Goal: Task Accomplishment & Management: Manage account settings

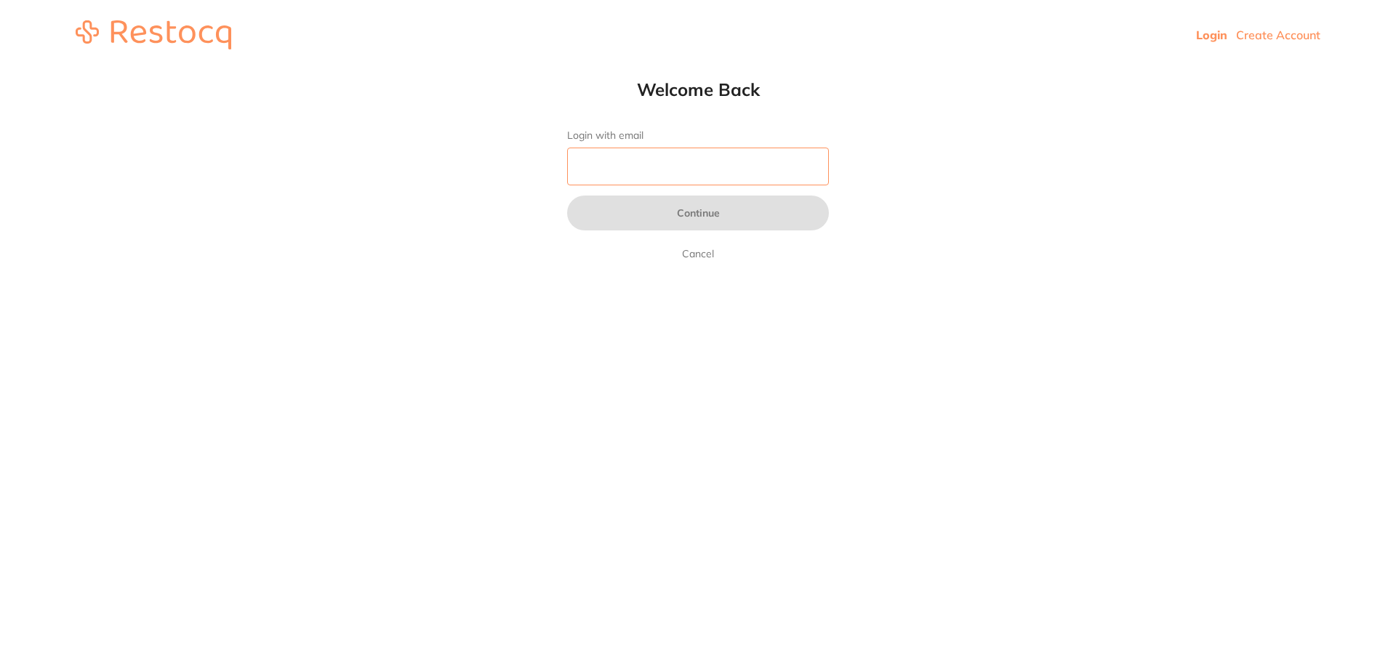
click at [745, 167] on input "Login with email" at bounding box center [698, 167] width 262 height 38
type input "[EMAIL_ADDRESS][DOMAIN_NAME]"
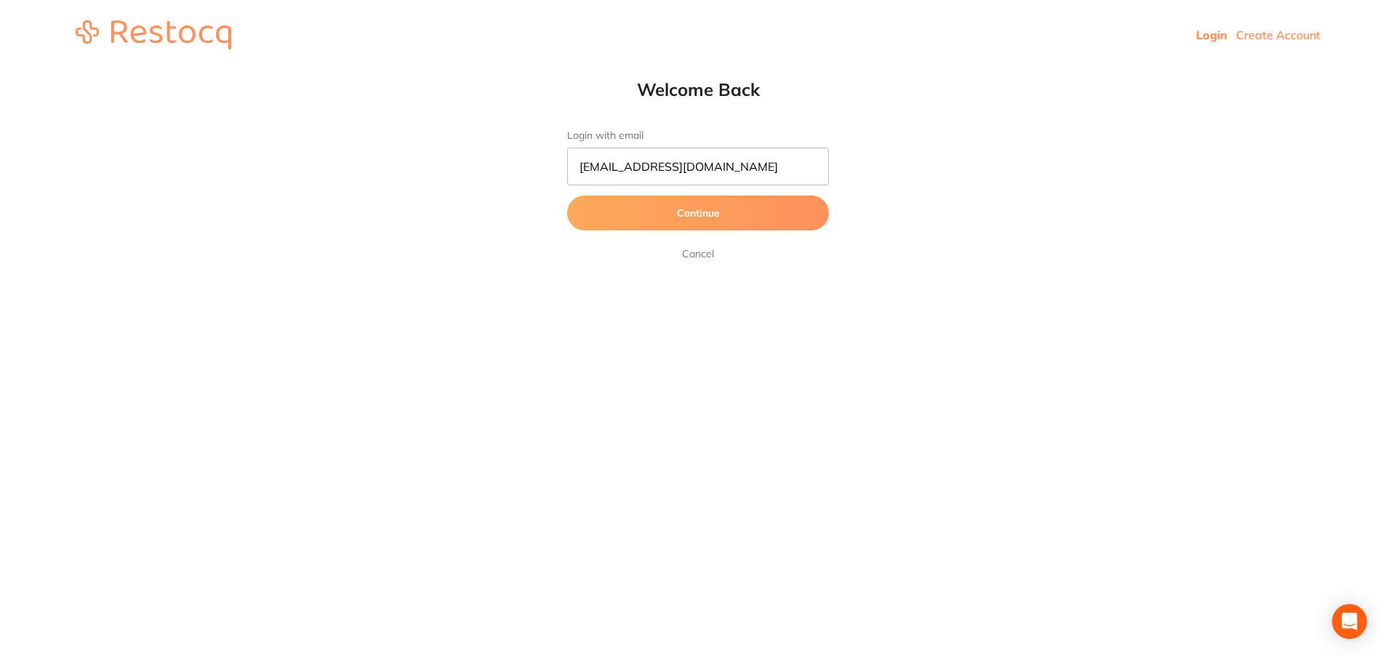
click at [693, 217] on button "Continue" at bounding box center [698, 213] width 262 height 35
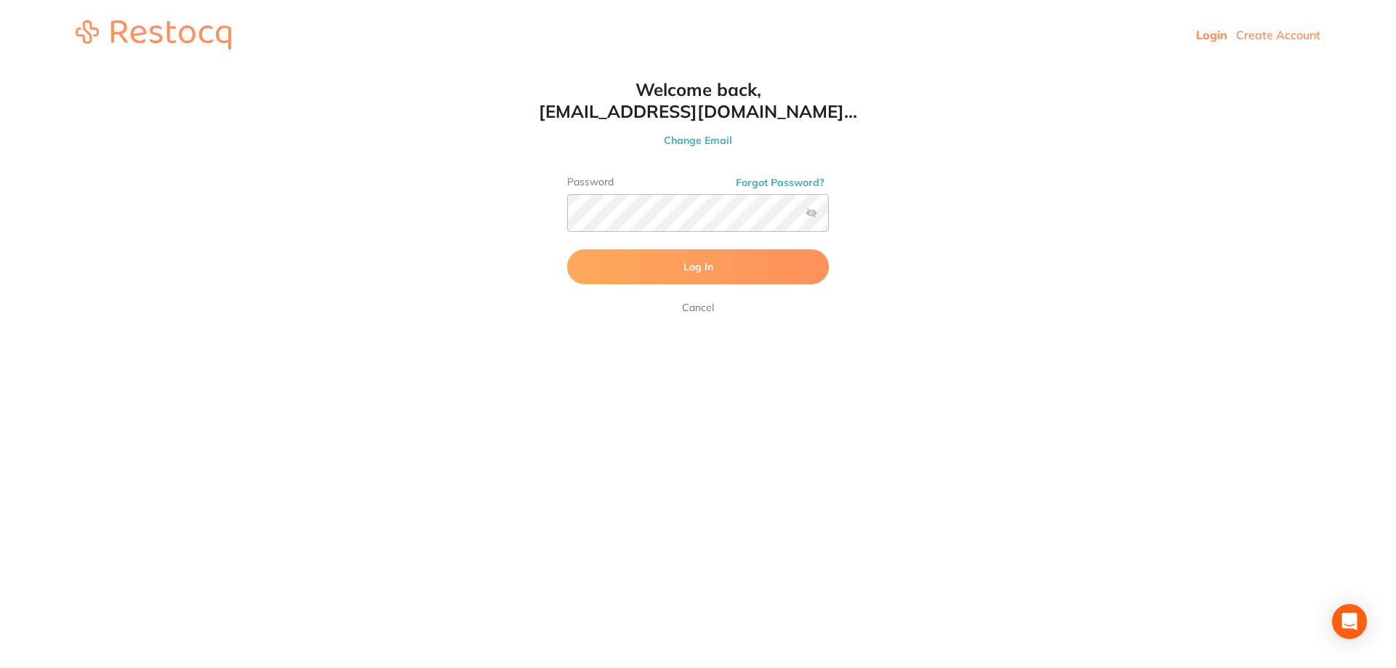
click at [788, 268] on button "Log In" at bounding box center [698, 266] width 262 height 35
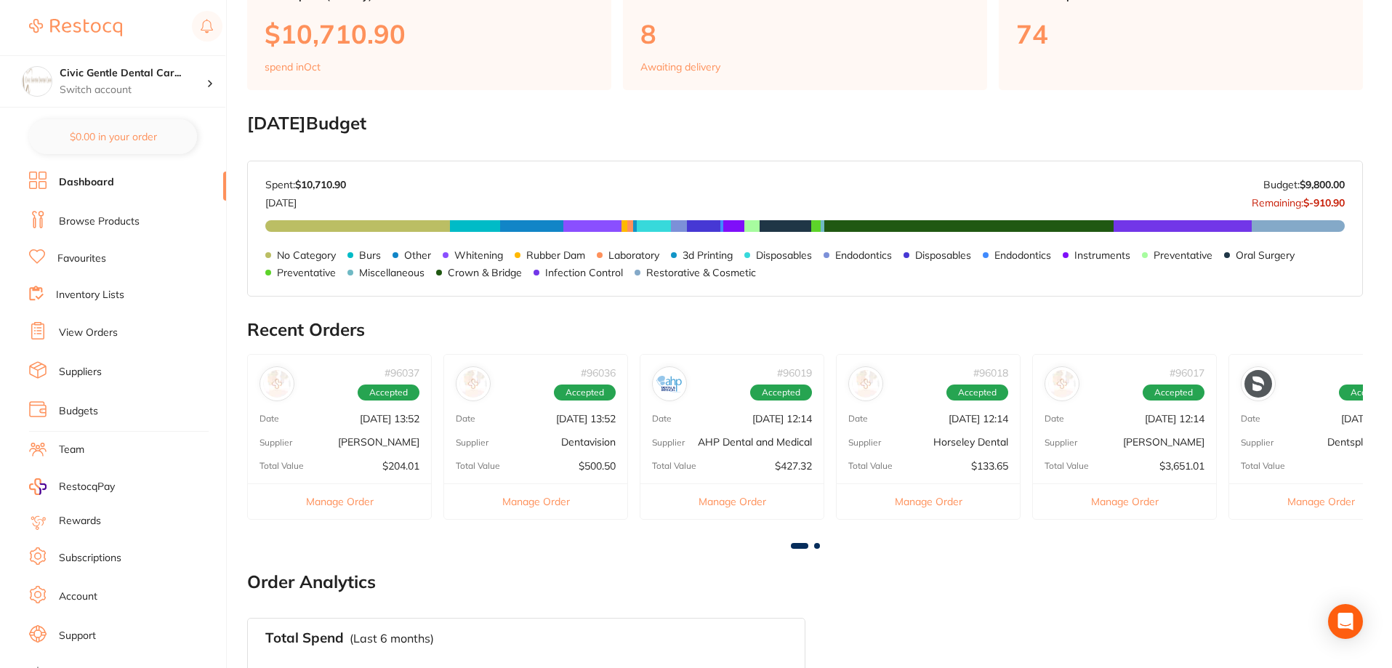
scroll to position [145, 0]
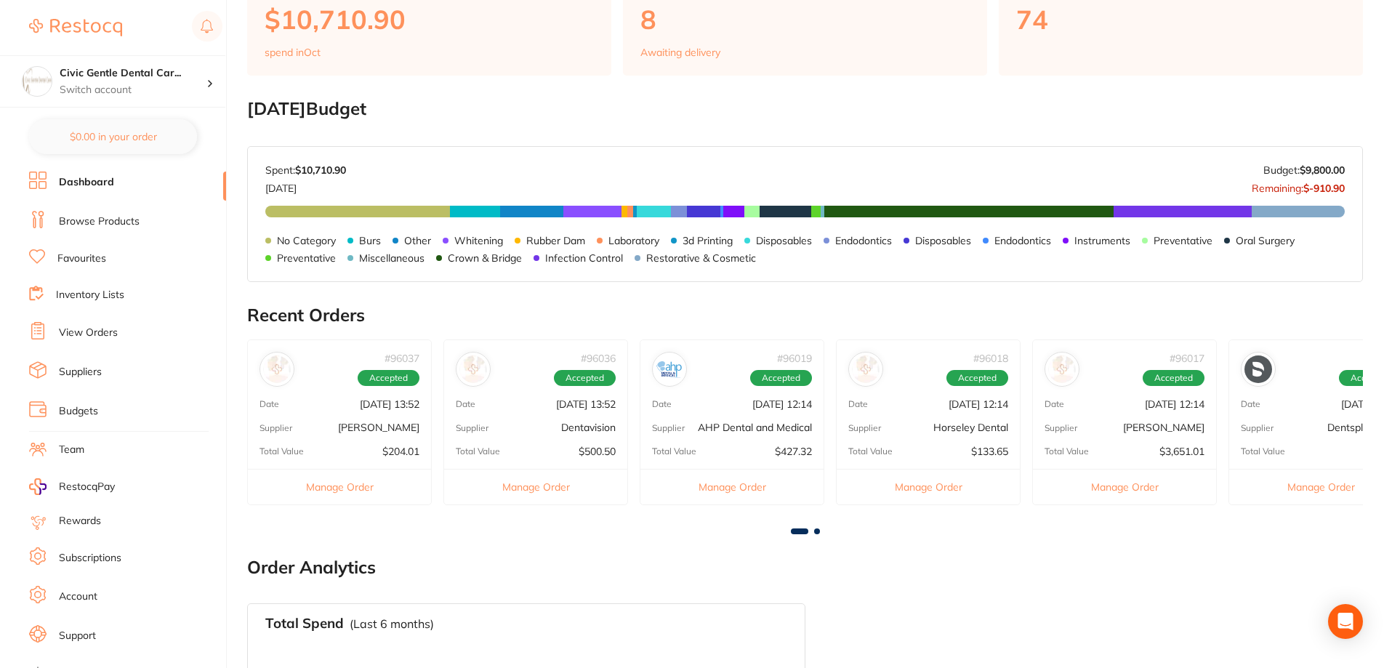
drag, startPoint x: 252, startPoint y: 109, endPoint x: 603, endPoint y: 125, distance: 350.8
click at [430, 111] on h2 "October 2025 Budget" at bounding box center [805, 109] width 1116 height 20
drag, startPoint x: 1347, startPoint y: 169, endPoint x: 1242, endPoint y: 181, distance: 105.3
click at [1232, 179] on div "Oct 2025 Budget: $9,800.00 Spent: $10,710.90 Oct 2025 Budget: $9,800.00 Remaini…" at bounding box center [805, 214] width 1115 height 134
drag, startPoint x: 1253, startPoint y: 184, endPoint x: 1352, endPoint y: 190, distance: 99.1
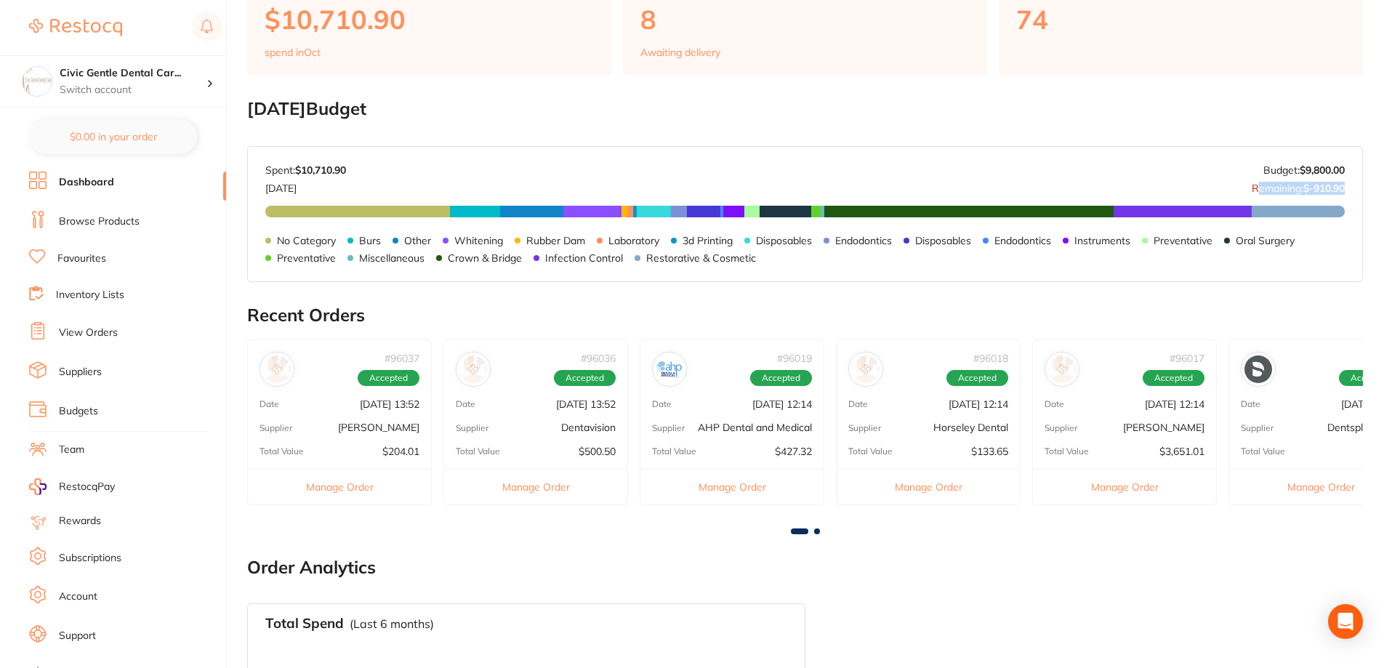
click at [1352, 190] on div "Oct 2025 Budget: $9,800.00 Spent: $10,710.90 Oct 2025 Budget: $9,800.00 Remaini…" at bounding box center [805, 214] width 1115 height 134
click at [1347, 193] on div "Oct 2025 Budget: $9,800.00 Spent: $10,710.90 Oct 2025 Budget: $9,800.00 Remaini…" at bounding box center [805, 214] width 1115 height 134
drag, startPoint x: 1349, startPoint y: 183, endPoint x: 1242, endPoint y: 190, distance: 107.8
click at [1242, 190] on div "Oct 2025 Budget: $9,800.00 Spent: $10,710.90 Oct 2025 Budget: $9,800.00 Remaini…" at bounding box center [805, 214] width 1115 height 134
drag, startPoint x: 1256, startPoint y: 167, endPoint x: 1275, endPoint y: 170, distance: 19.1
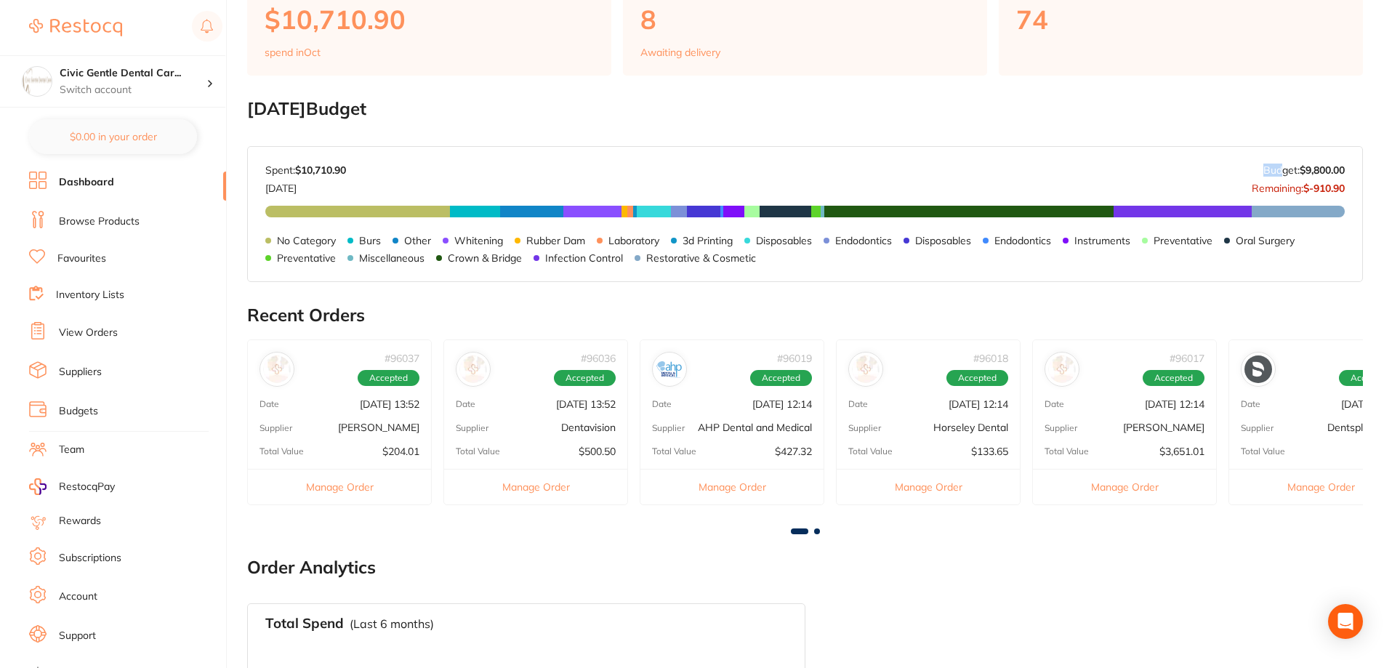
click at [1275, 170] on div "Budget: $9,800.00 Remaining: $-910.90" at bounding box center [1298, 178] width 93 height 29
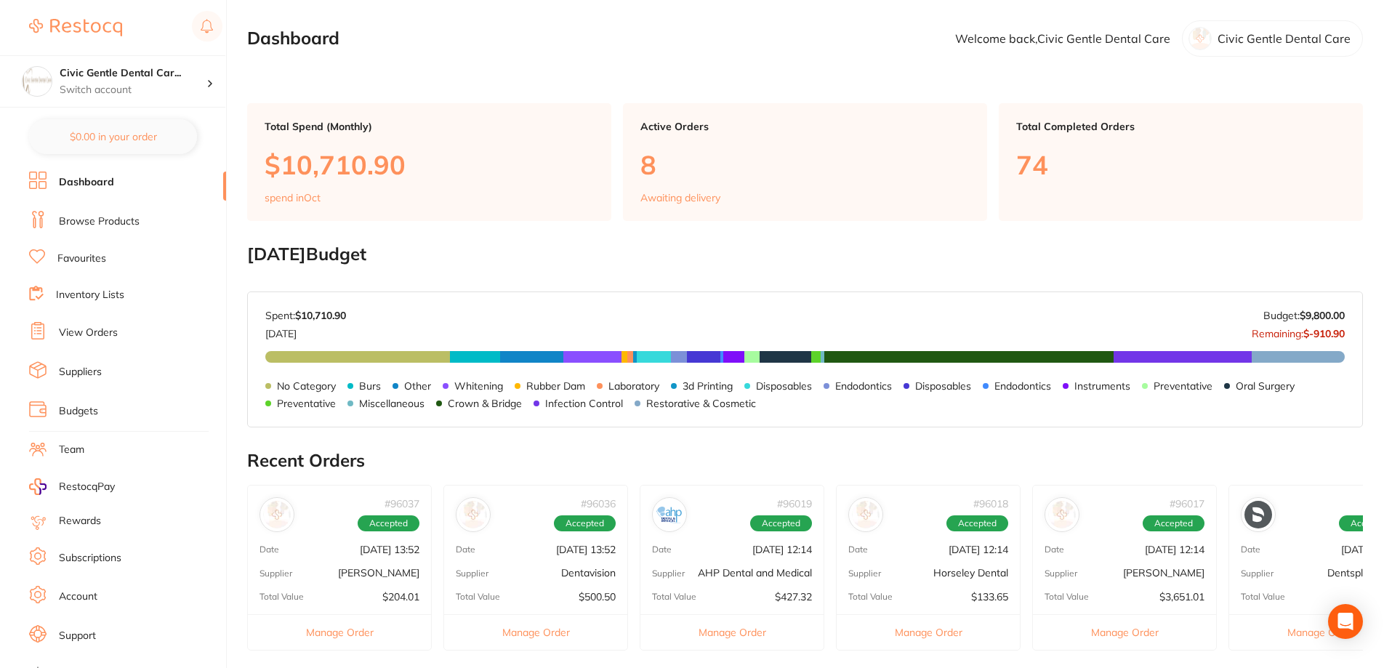
click at [1360, 334] on div "Oct 2025 Budget: $9,800.00 Spent: $10,710.90 Oct 2025 Budget: $9,800.00 Remaini…" at bounding box center [805, 359] width 1115 height 134
drag, startPoint x: 1232, startPoint y: 330, endPoint x: 1366, endPoint y: 332, distance: 134.5
click at [1366, 332] on main "Dashboard Welcome back, Civic Gentle Dental Care Civic Gentle Dental Care Total…" at bounding box center [819, 545] width 1145 height 1091
click at [111, 214] on link "Browse Products" at bounding box center [99, 221] width 81 height 15
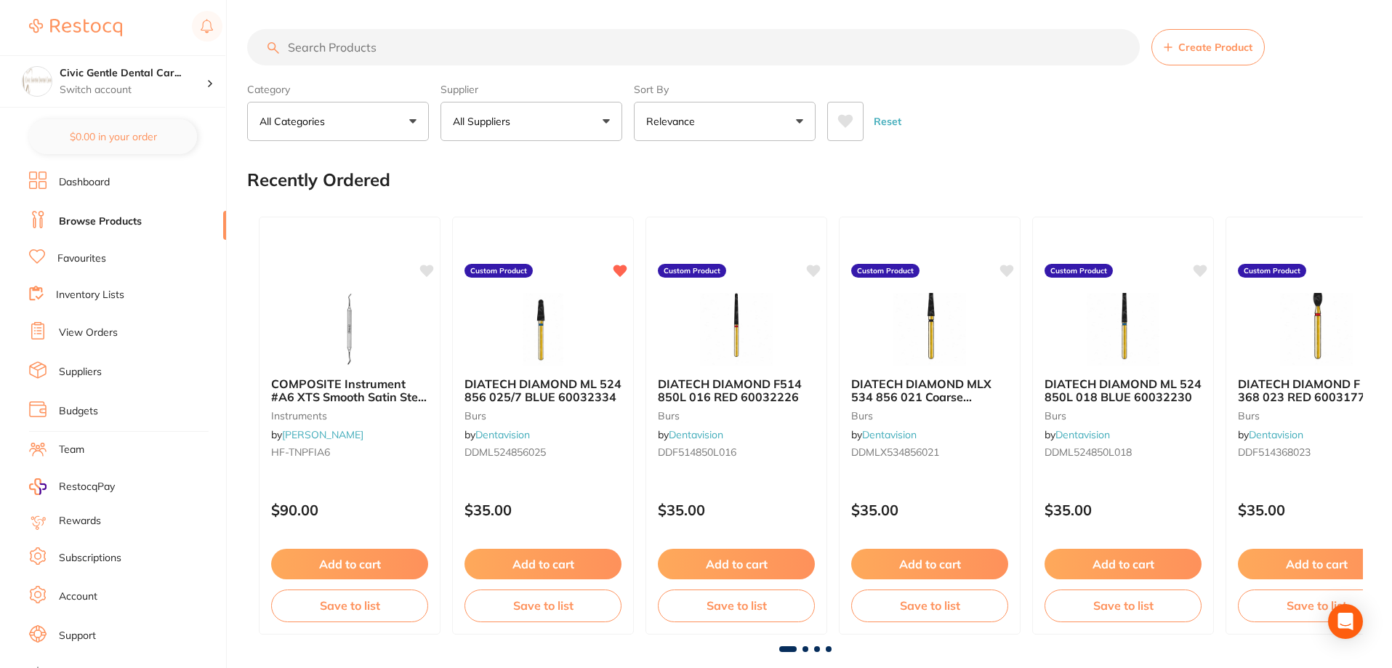
click at [555, 44] on input "search" at bounding box center [693, 47] width 893 height 36
click at [542, 121] on button "All Suppliers" at bounding box center [532, 121] width 182 height 39
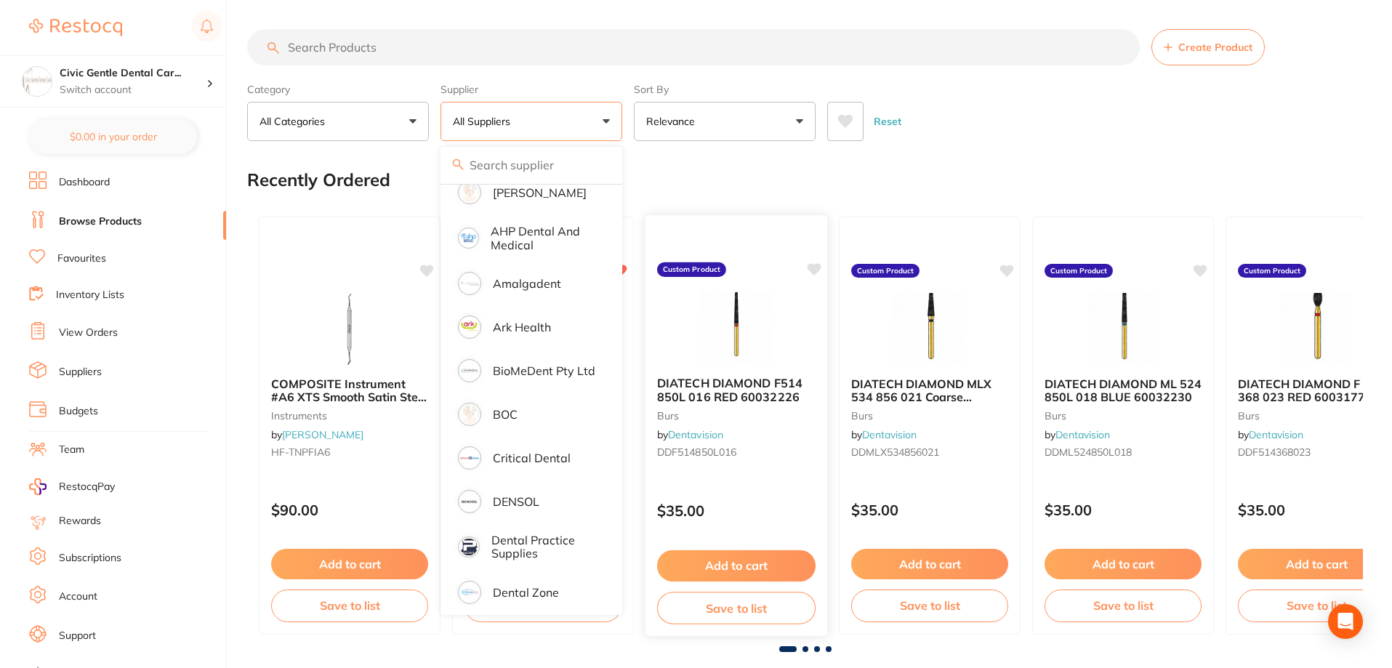
scroll to position [73, 0]
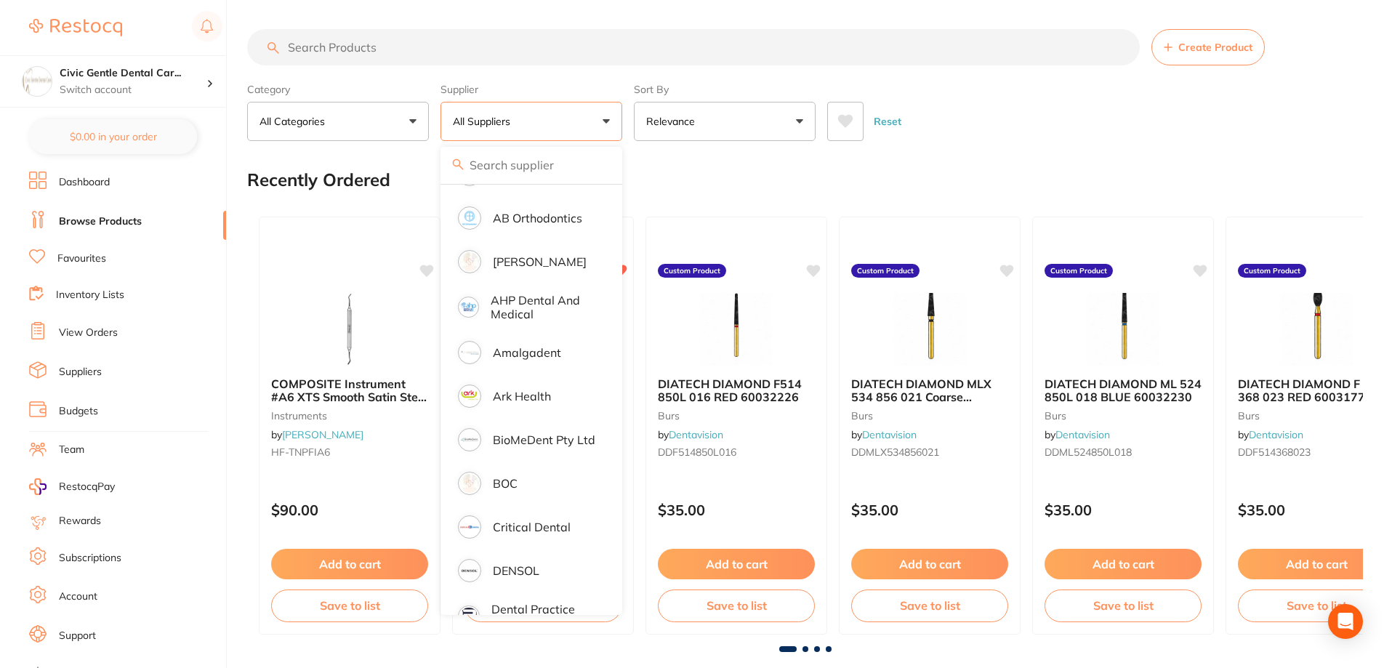
click at [749, 163] on div "Recently Ordered" at bounding box center [805, 180] width 1116 height 49
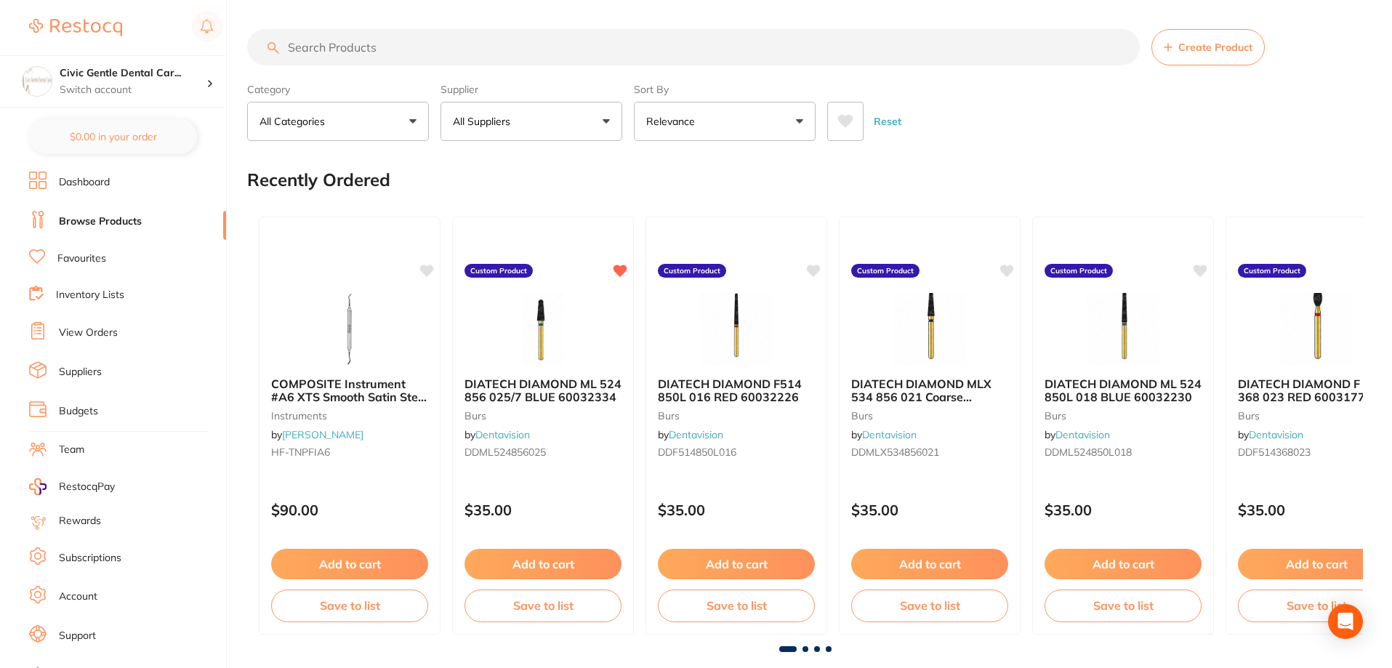
click at [605, 49] on input "search" at bounding box center [693, 47] width 893 height 36
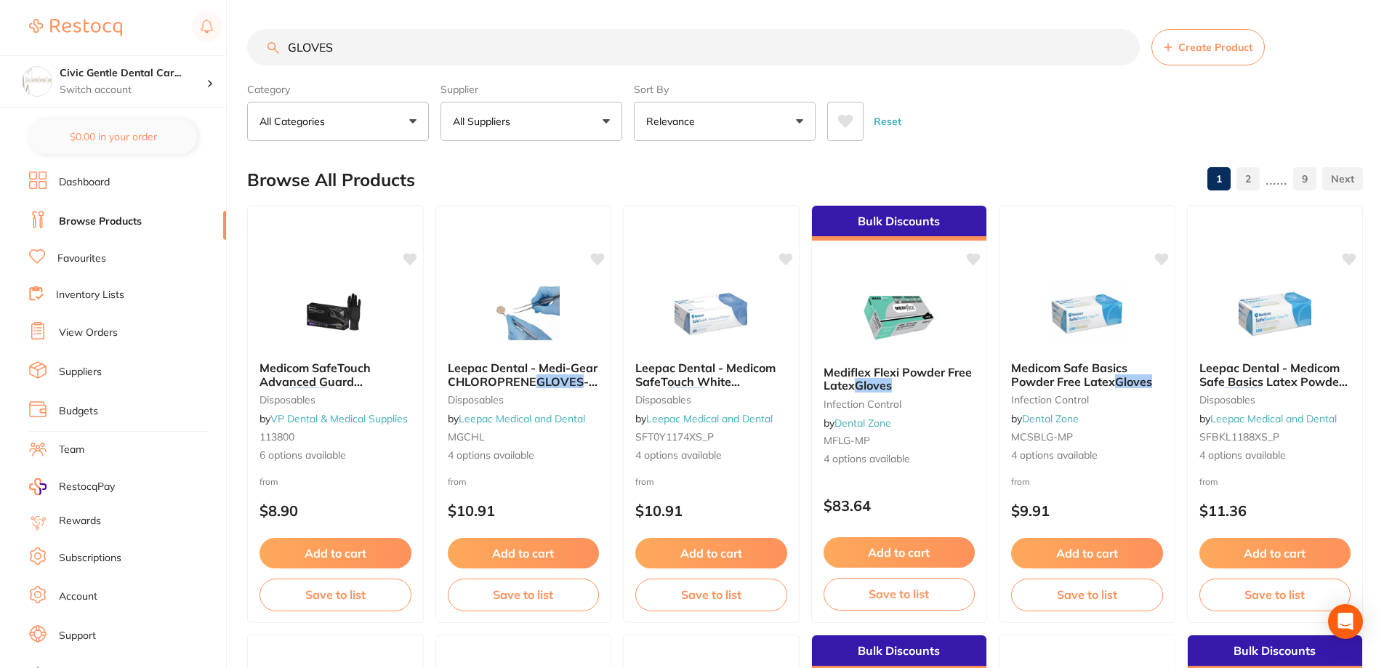
type input "GLOVES"
click at [580, 123] on button "All Suppliers" at bounding box center [532, 121] width 182 height 39
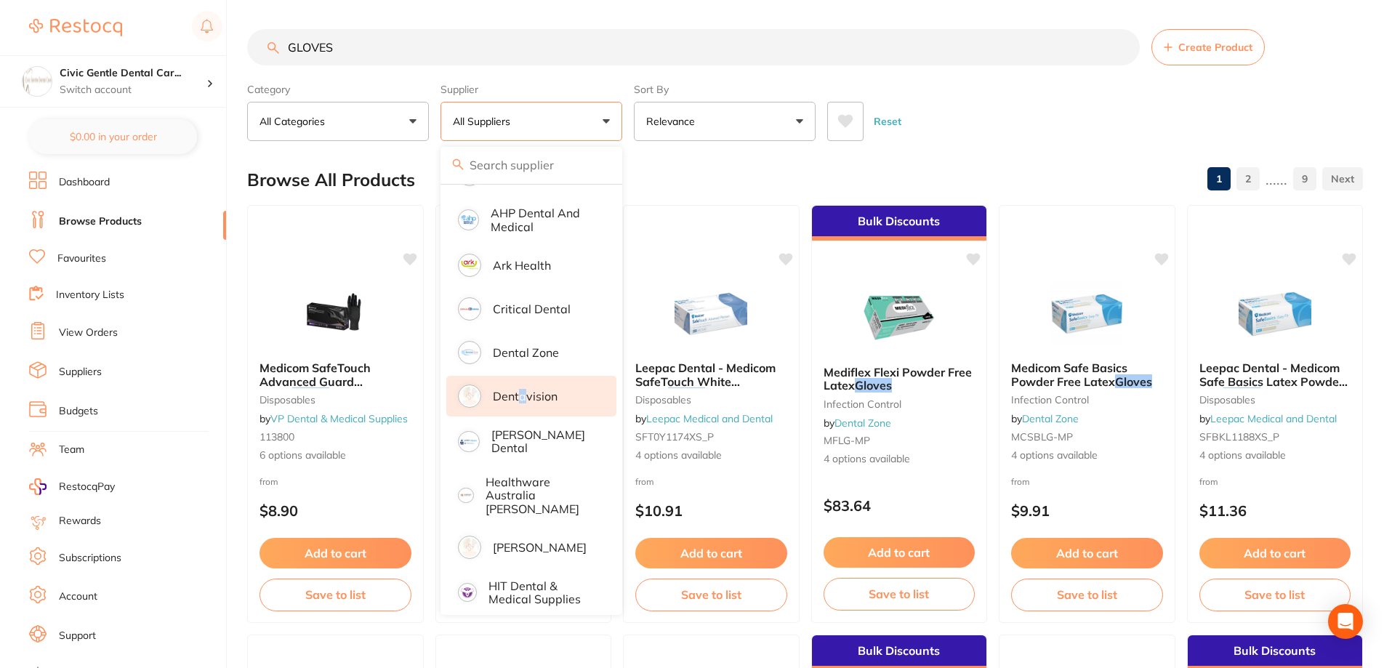
click at [522, 401] on p "Dentavision" at bounding box center [525, 396] width 65 height 13
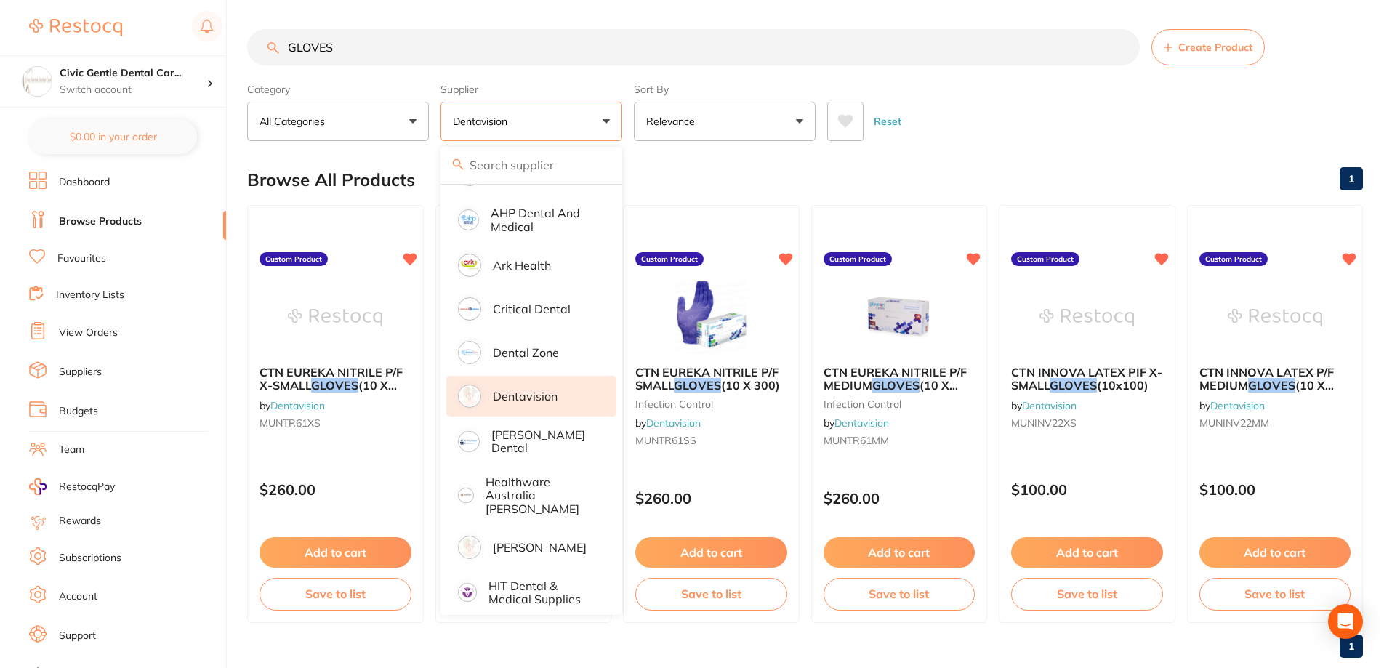
click at [972, 175] on div "Browse All Products 1" at bounding box center [805, 180] width 1116 height 49
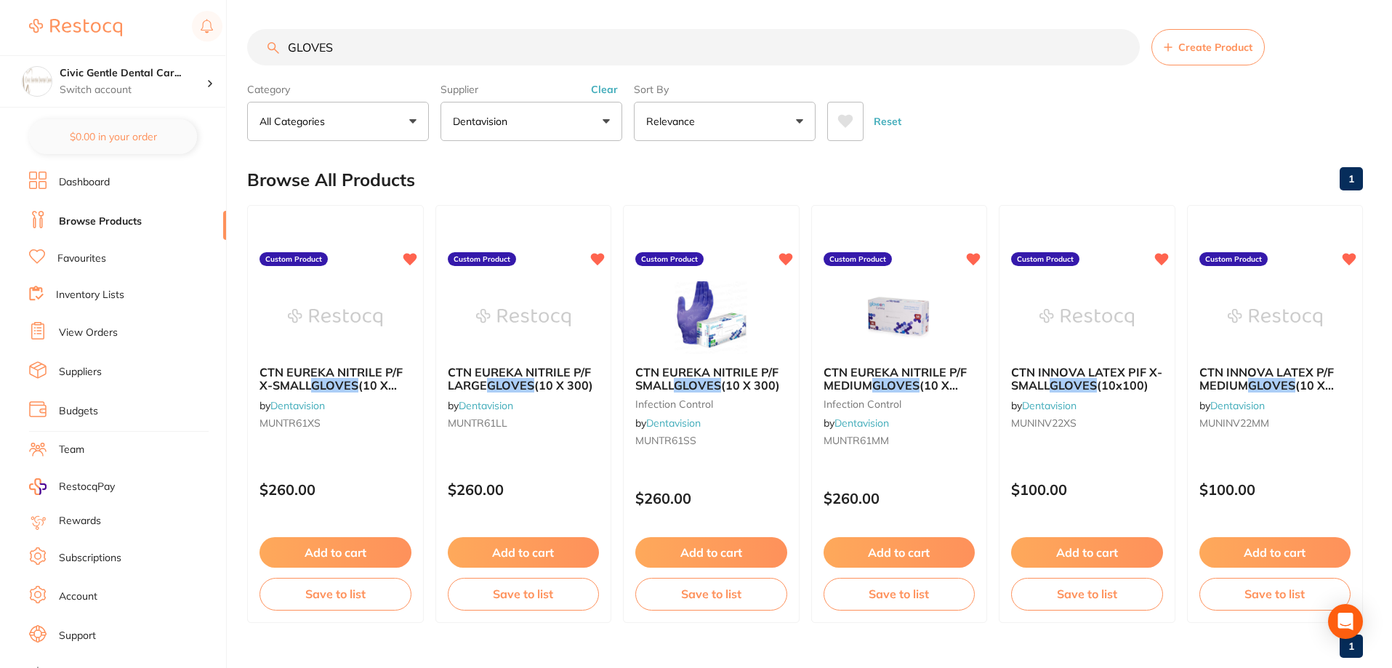
click at [63, 296] on link "Inventory Lists" at bounding box center [90, 295] width 68 height 15
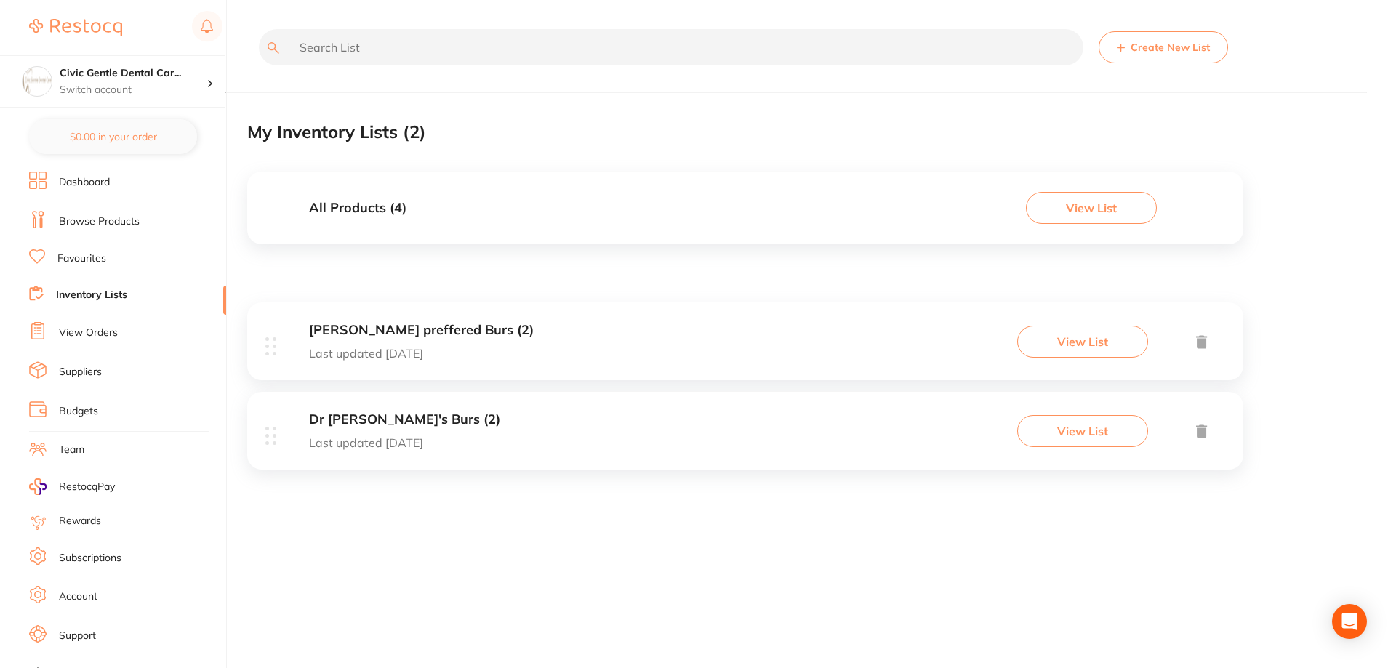
click at [1201, 49] on button "Create New List" at bounding box center [1163, 47] width 129 height 32
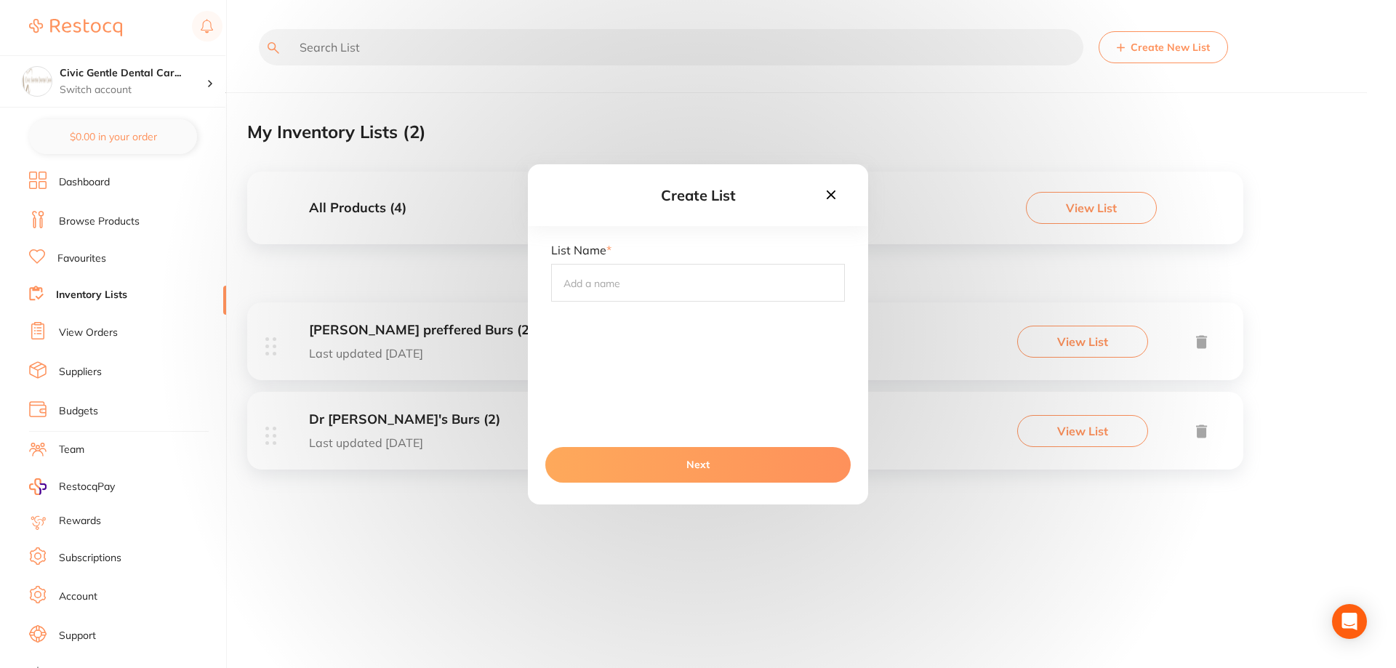
click at [619, 289] on input "text" at bounding box center [698, 283] width 294 height 38
click at [830, 196] on icon at bounding box center [831, 194] width 9 height 9
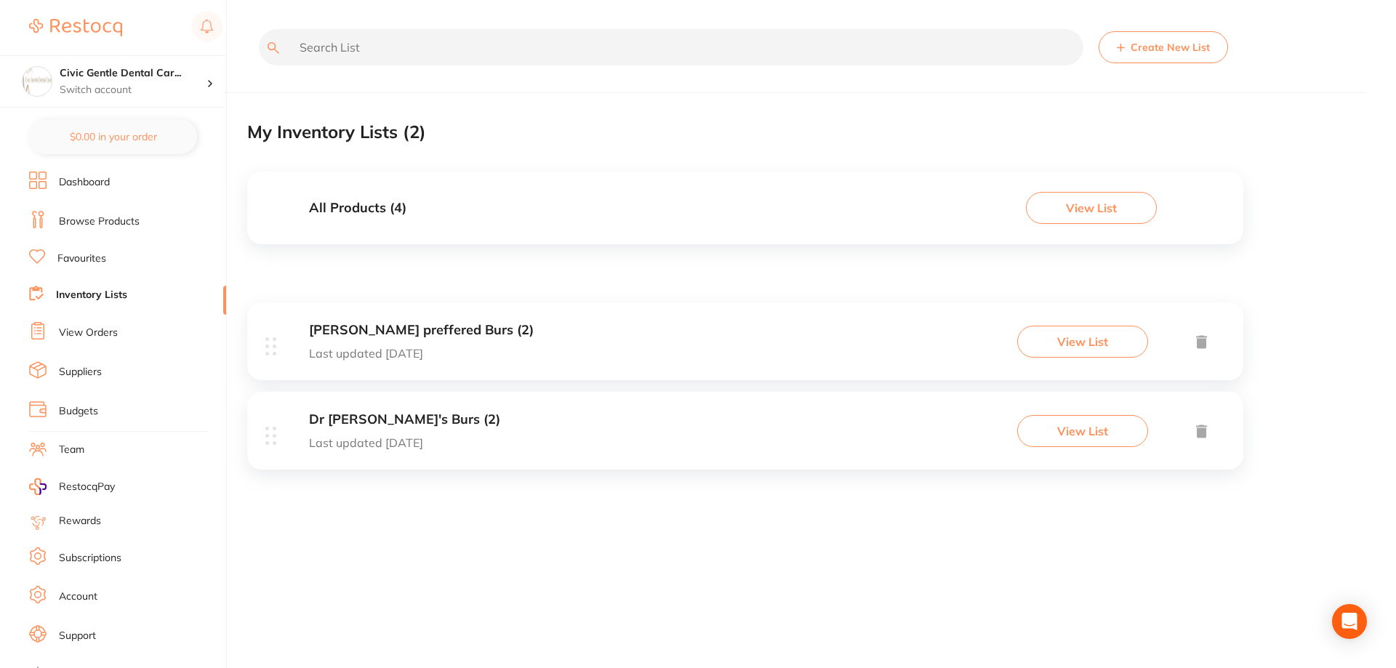
click at [103, 295] on link "Inventory Lists" at bounding box center [91, 295] width 71 height 15
click at [97, 260] on link "Favourites" at bounding box center [81, 259] width 49 height 15
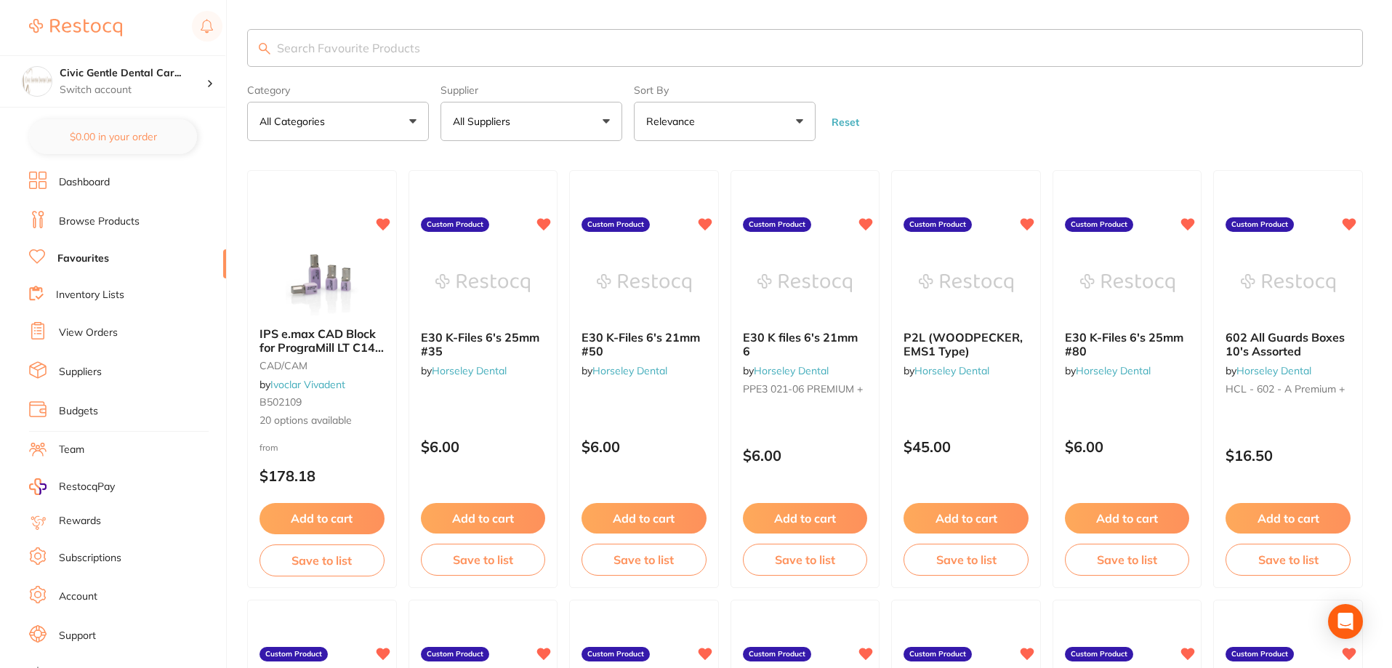
click at [98, 219] on link "Browse Products" at bounding box center [99, 221] width 81 height 15
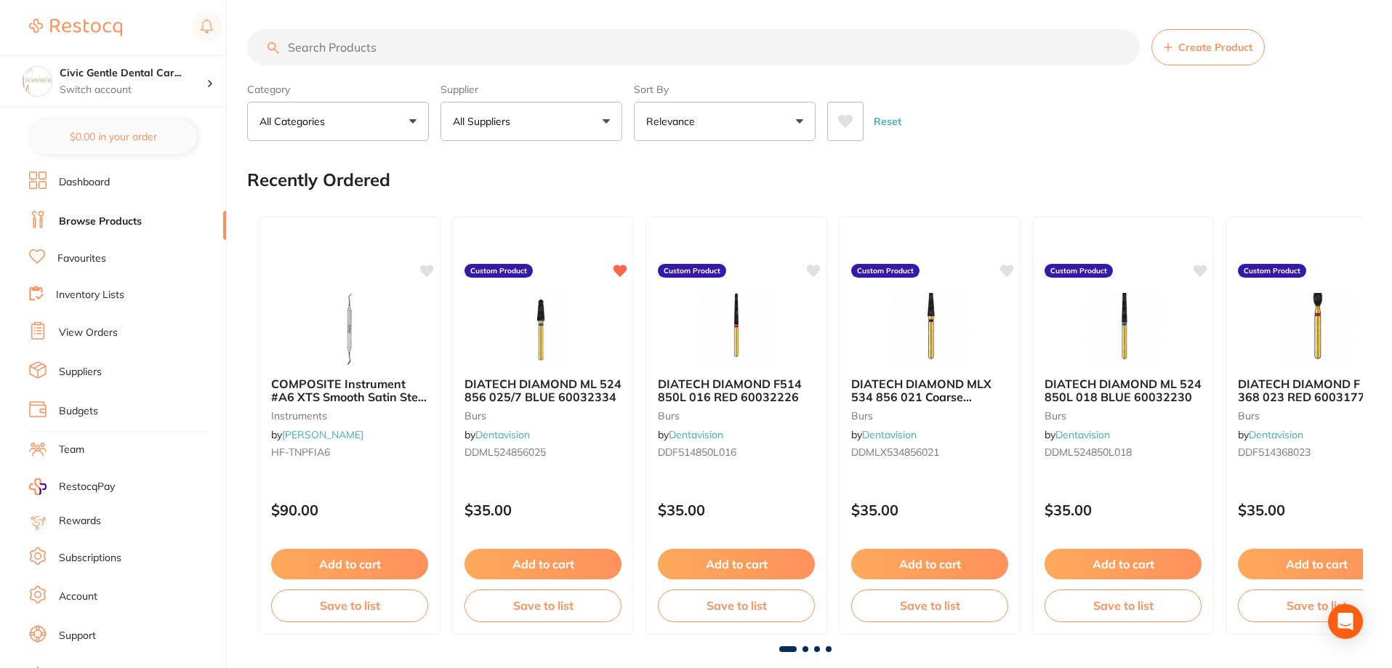
click at [1224, 44] on span "Create Product" at bounding box center [1216, 47] width 74 height 12
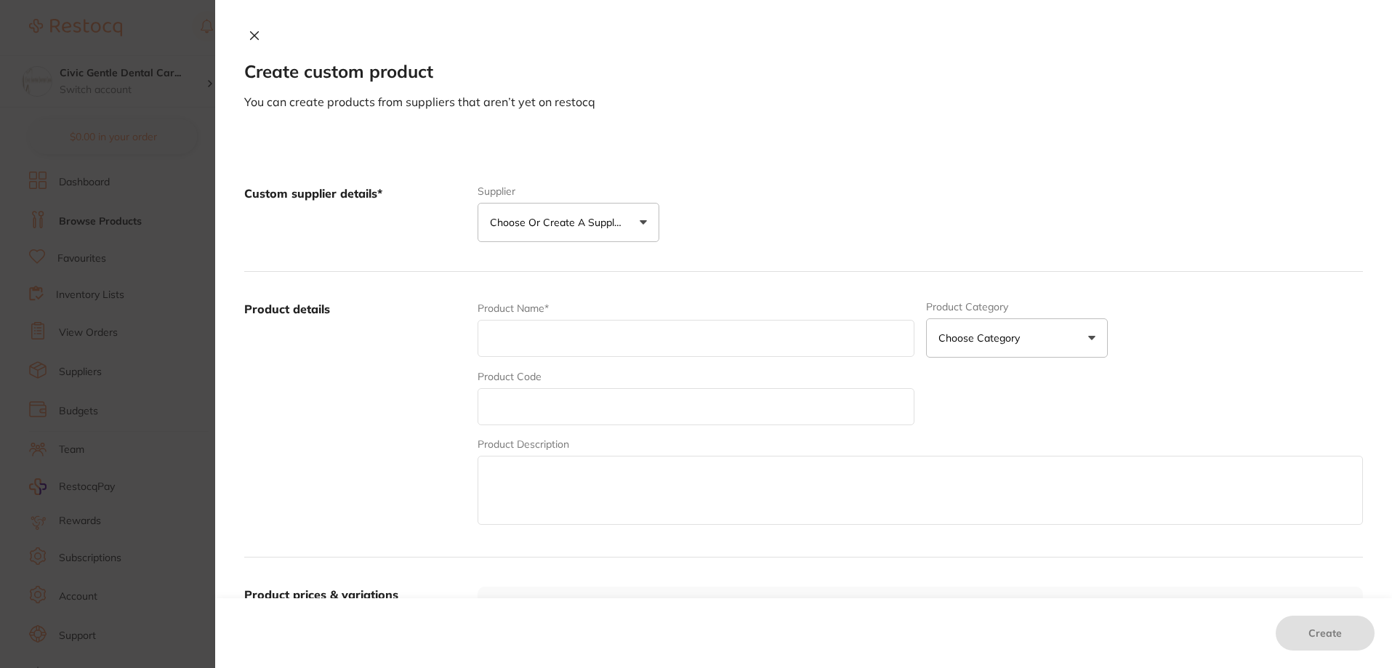
click at [252, 34] on icon at bounding box center [255, 36] width 8 height 8
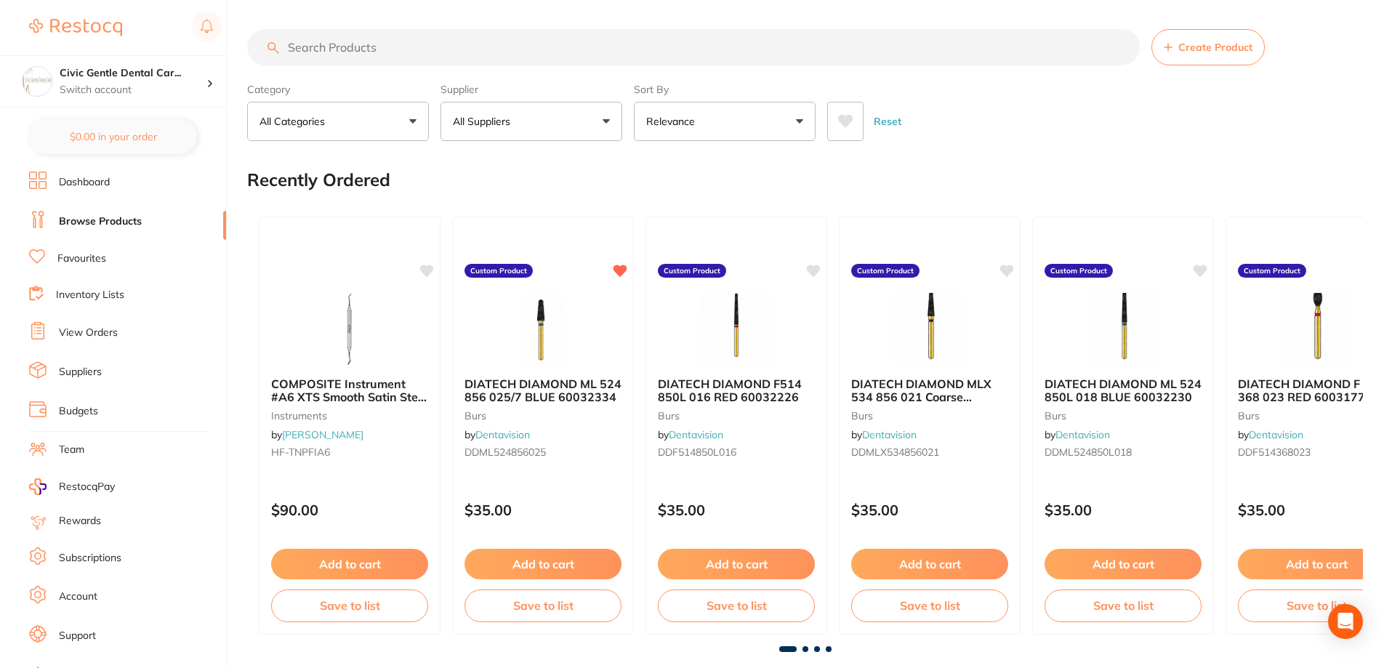
click at [71, 327] on link "View Orders" at bounding box center [88, 333] width 59 height 15
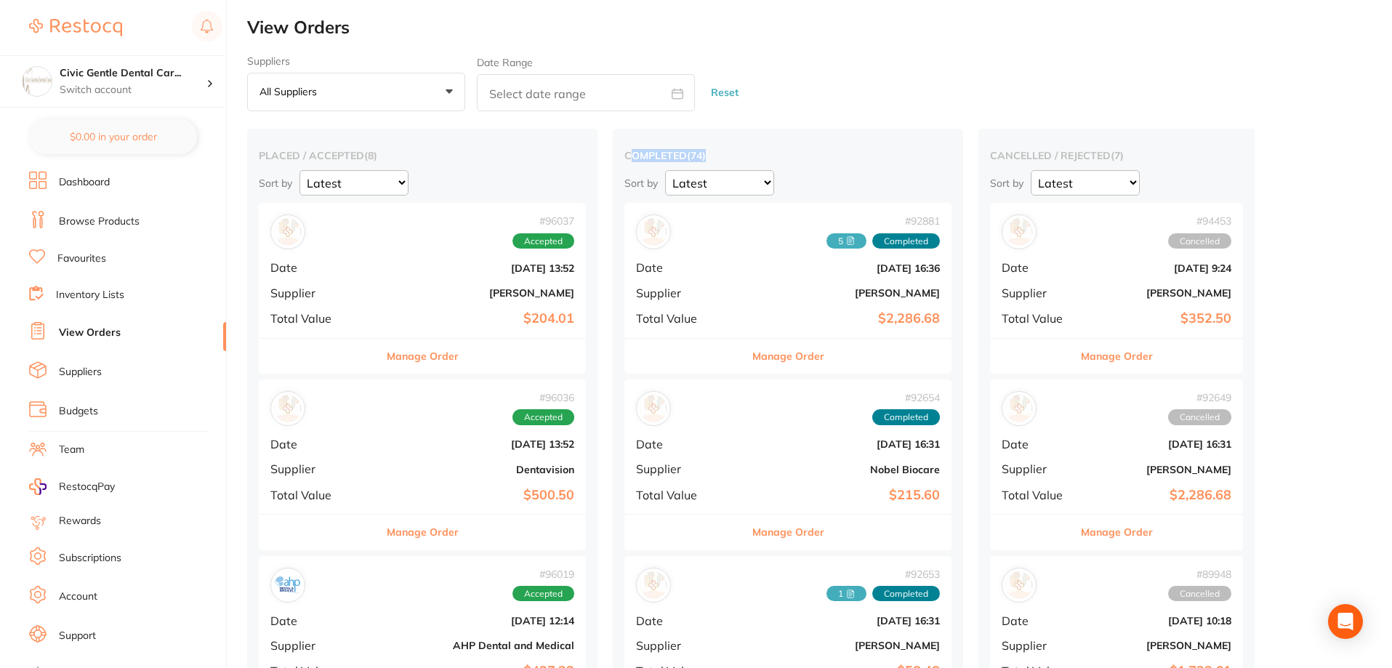
drag, startPoint x: 557, startPoint y: 149, endPoint x: 640, endPoint y: 139, distance: 83.5
drag, startPoint x: 700, startPoint y: 292, endPoint x: 793, endPoint y: 294, distance: 93.1
click at [793, 294] on div "# 92881 5 Completed Date Sept 4 2025, 16:36 Supplier Henry Schein Halas Total V…" at bounding box center [788, 270] width 327 height 135
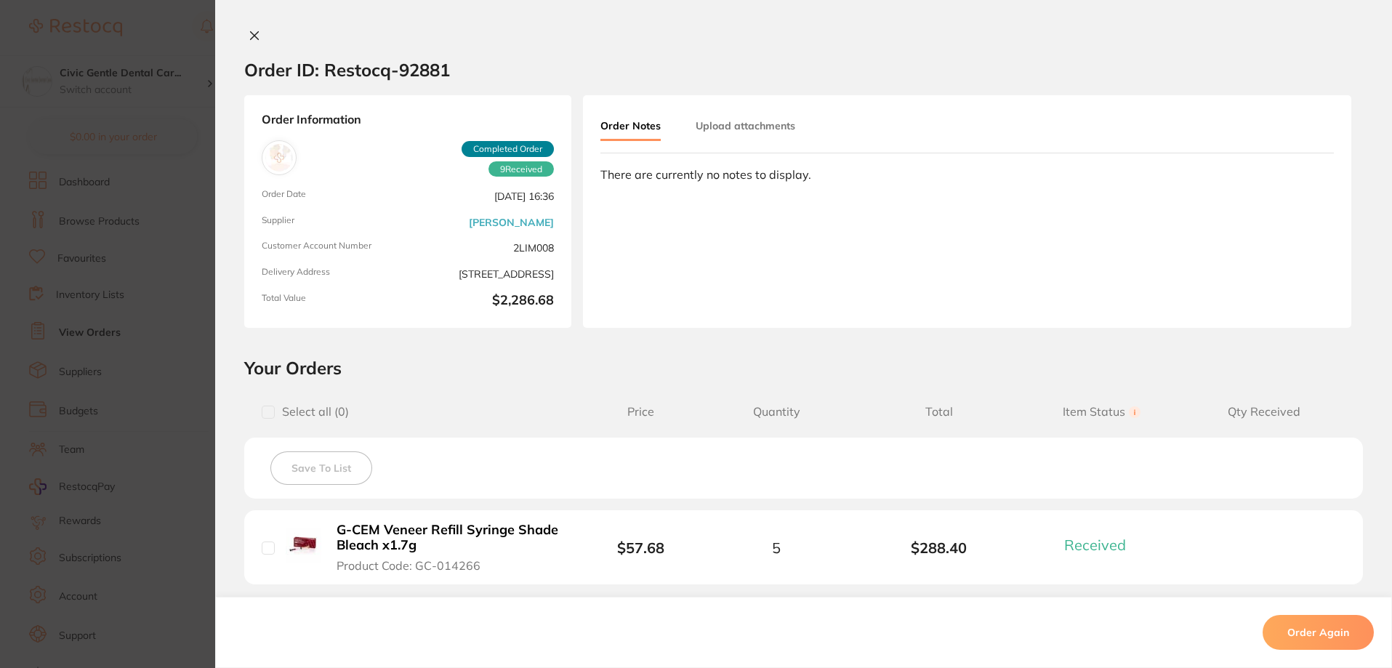
click at [86, 119] on section "Order ID: Restocq- 92881 Order Information 9 Received Completed Order Order Dat…" at bounding box center [696, 334] width 1392 height 668
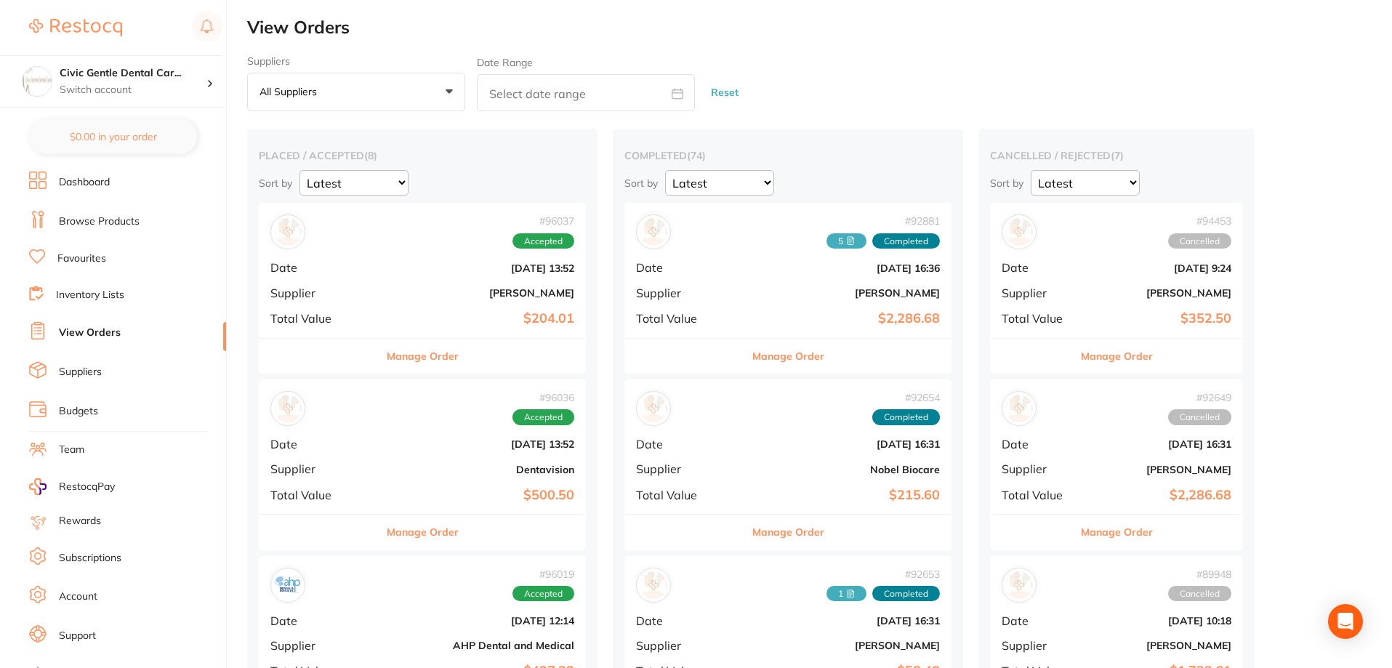
click at [445, 297] on b "[PERSON_NAME]" at bounding box center [477, 293] width 195 height 12
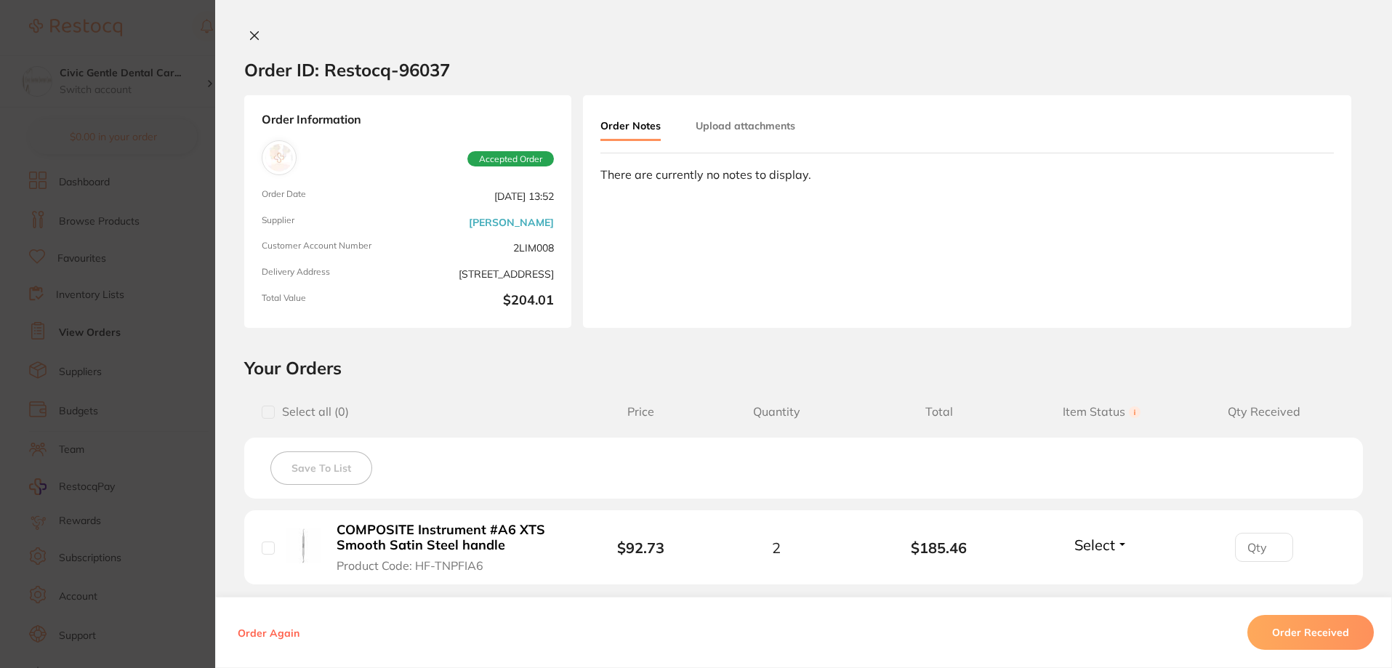
click at [723, 137] on button "Upload attachments" at bounding box center [746, 126] width 100 height 26
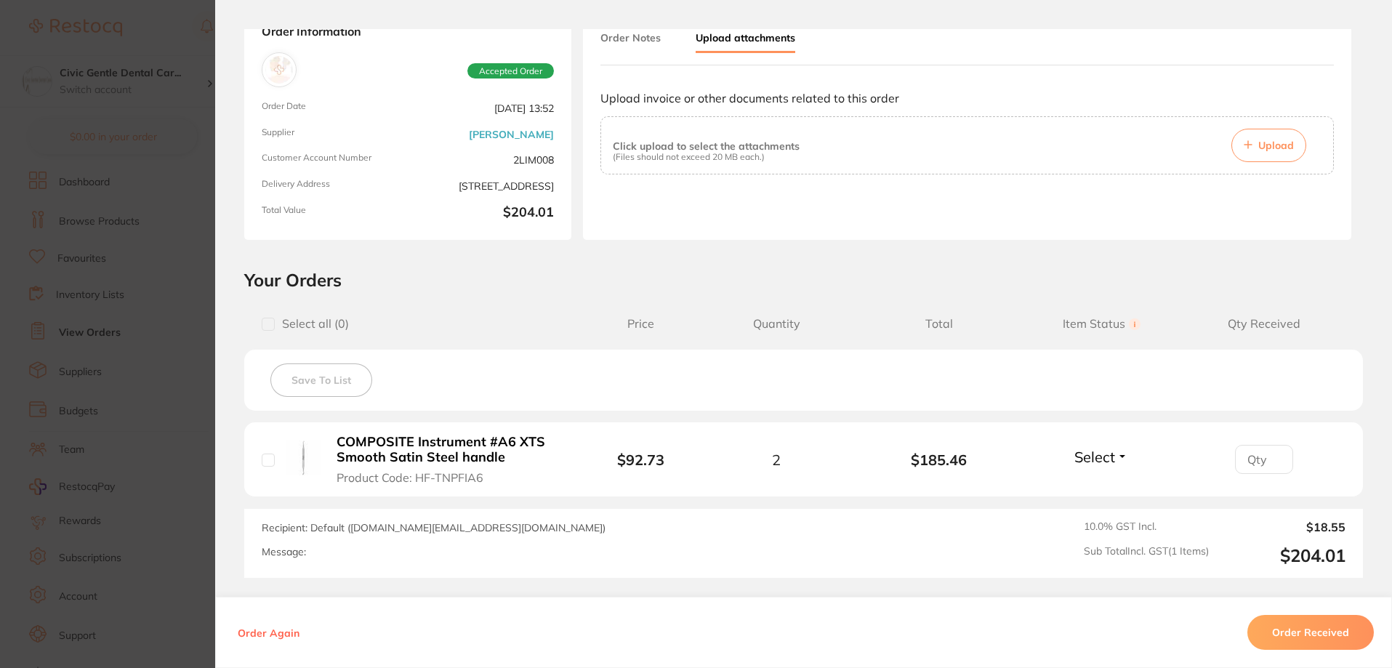
scroll to position [214, 0]
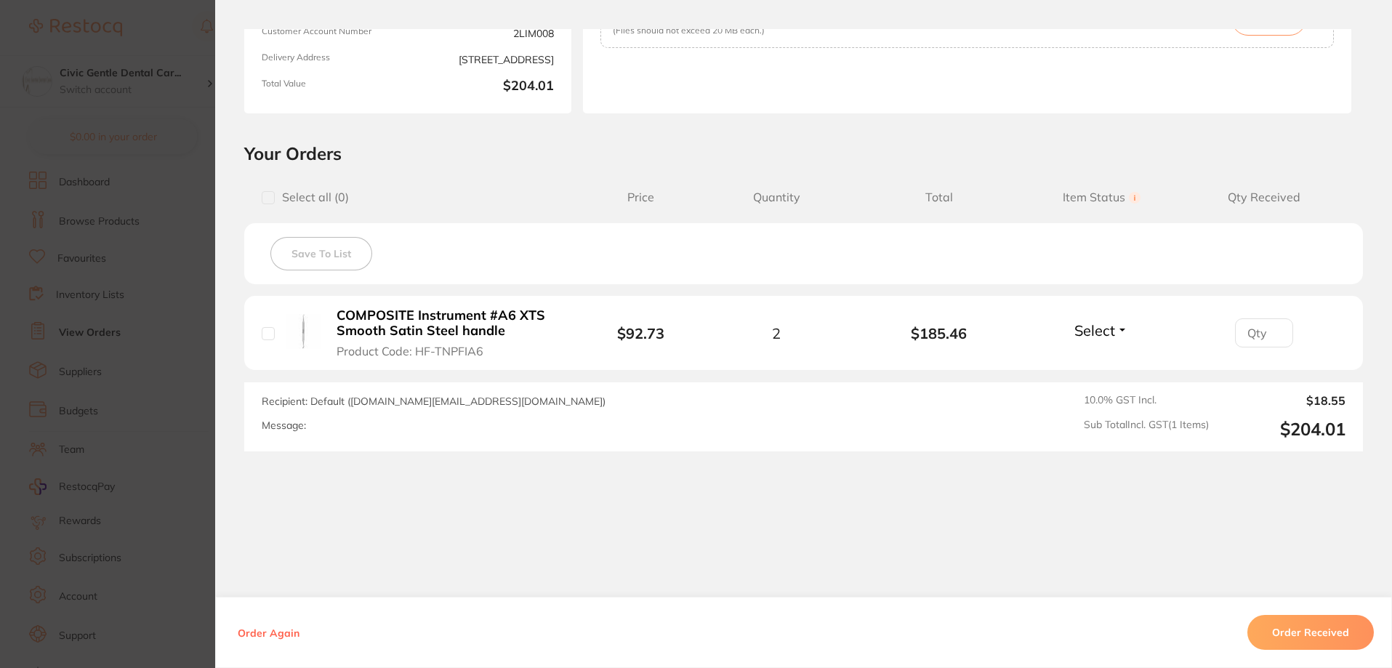
click at [107, 334] on section "Order ID: Restocq- 96037 Order Information Accepted Order Order Date Oct 7 2025…" at bounding box center [696, 334] width 1392 height 668
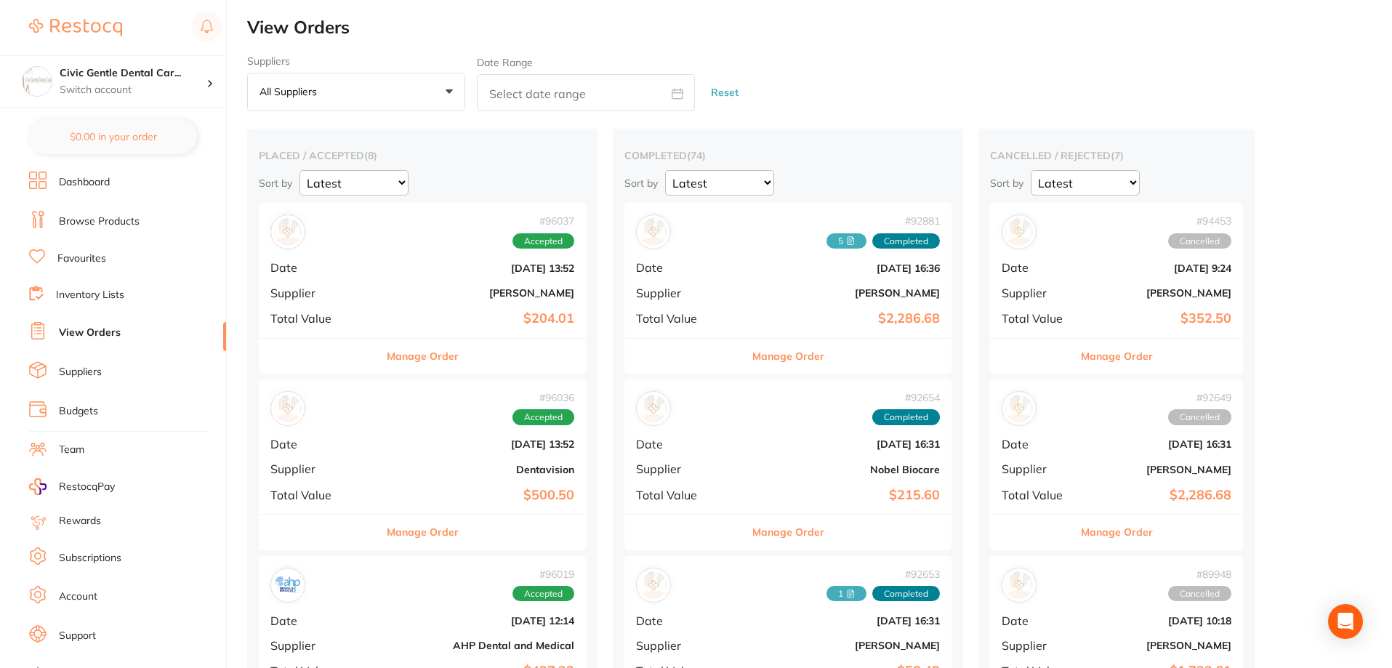
click at [116, 220] on link "Browse Products" at bounding box center [99, 221] width 81 height 15
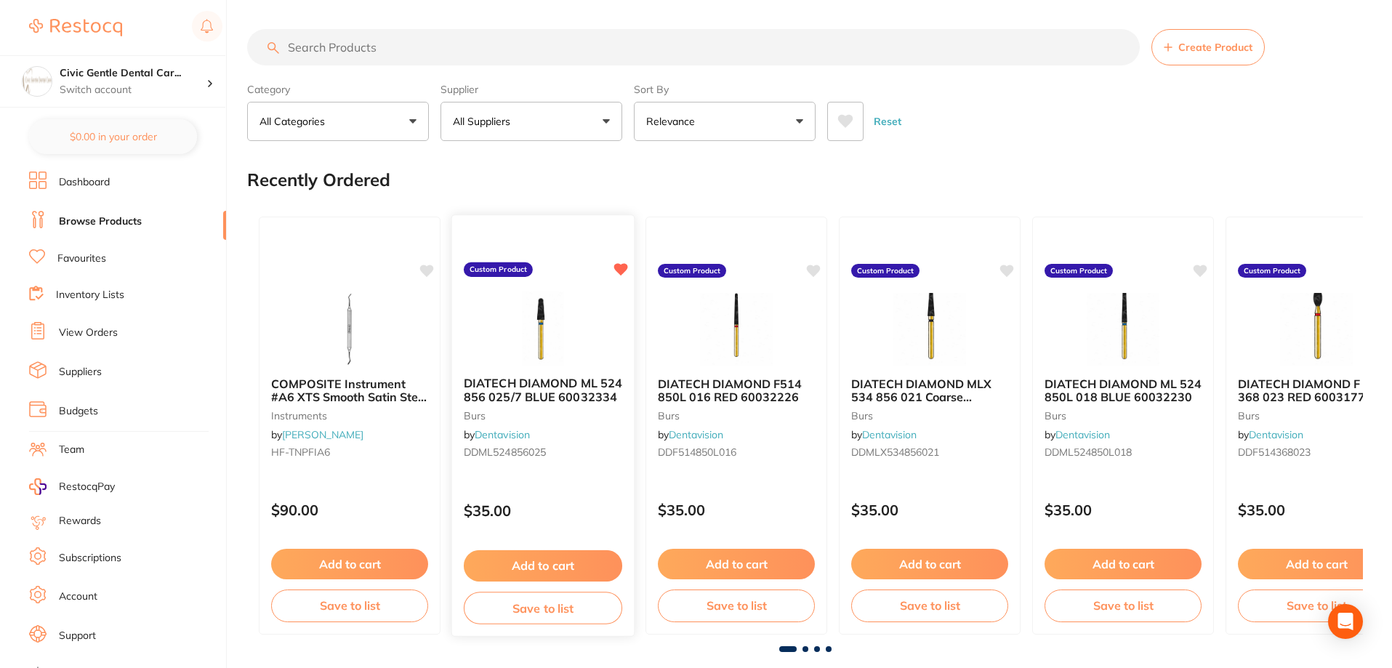
click at [552, 347] on img at bounding box center [542, 328] width 95 height 73
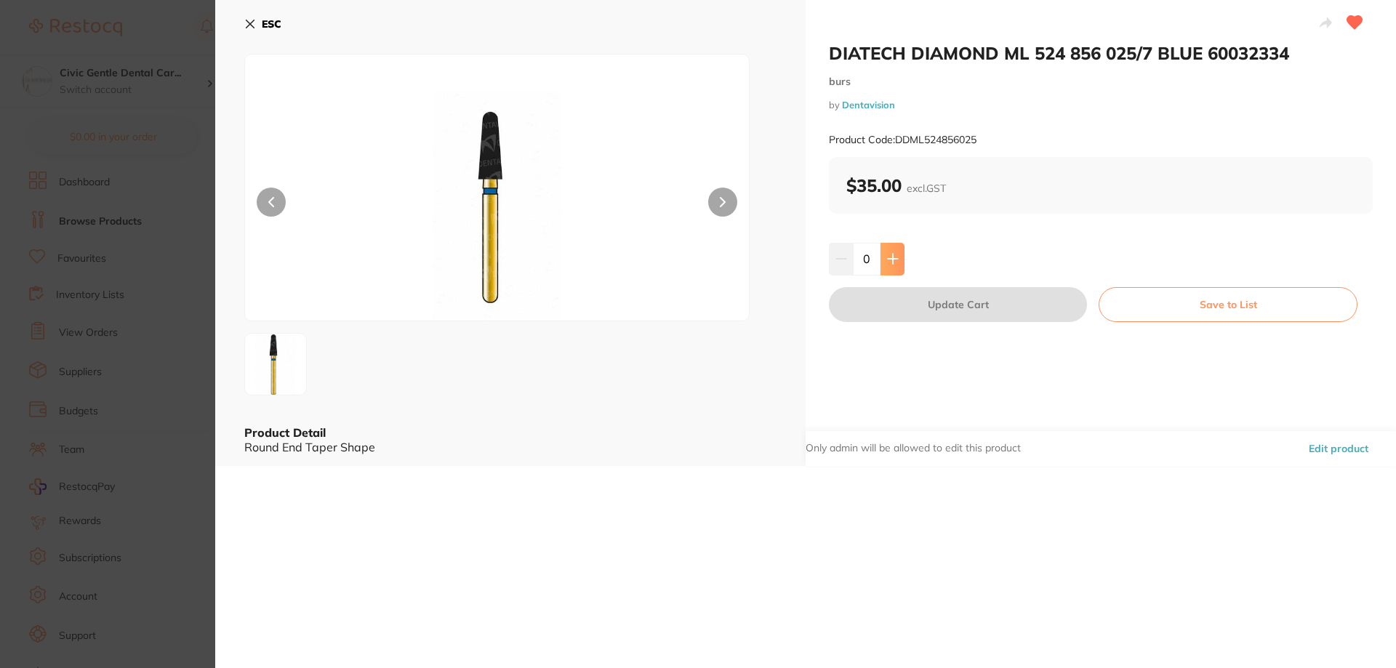
click at [891, 264] on icon at bounding box center [892, 258] width 9 height 9
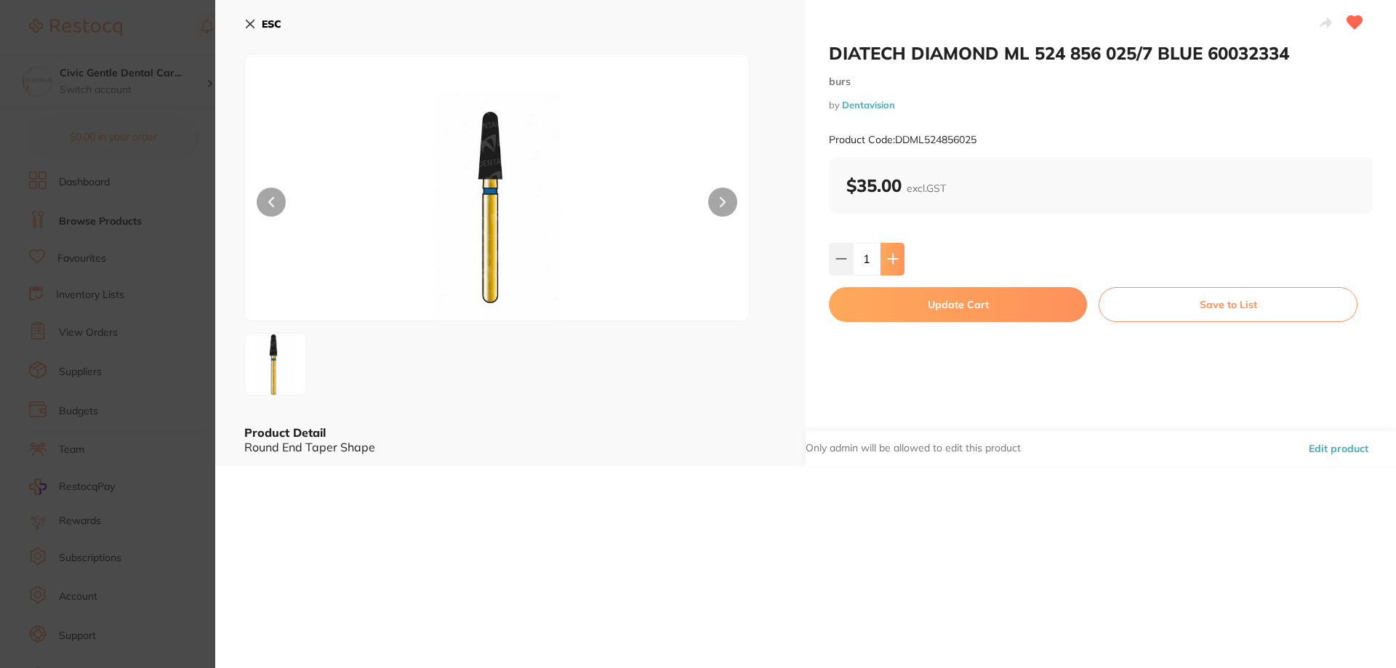
type input "1"
click at [1016, 306] on button "Update Cart" at bounding box center [958, 304] width 258 height 35
checkbox input "false"
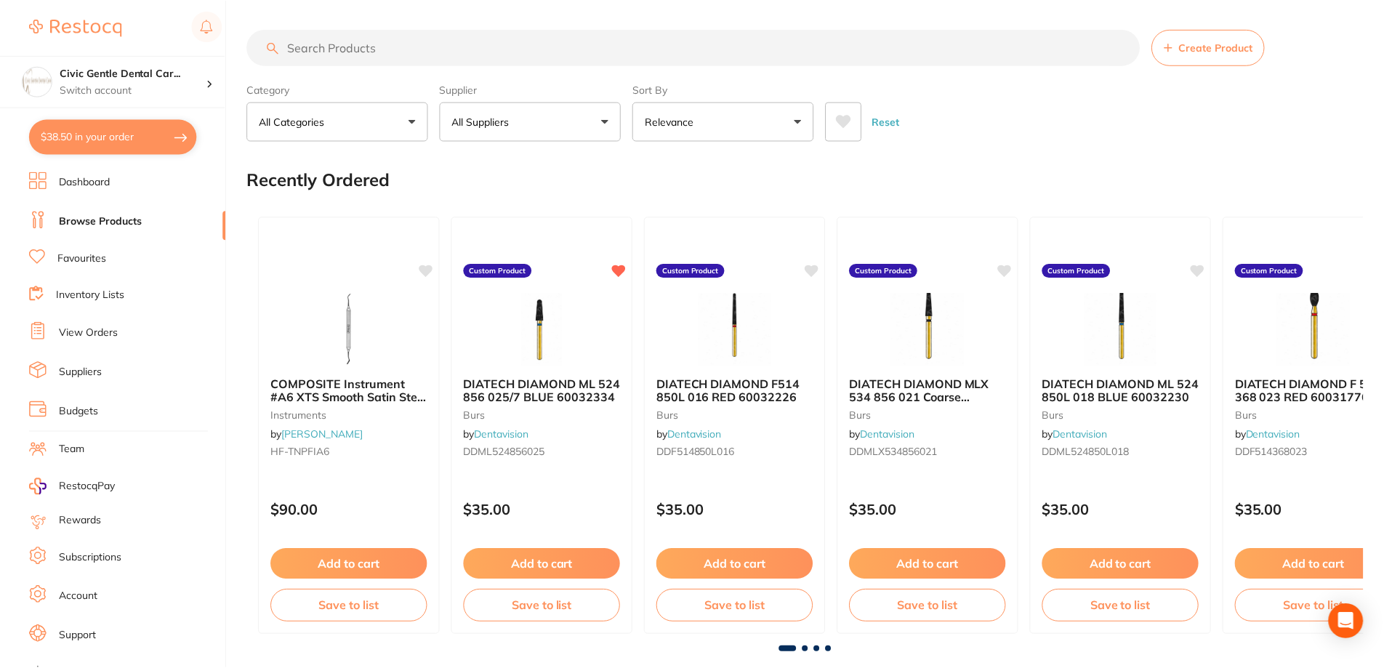
scroll to position [5, 0]
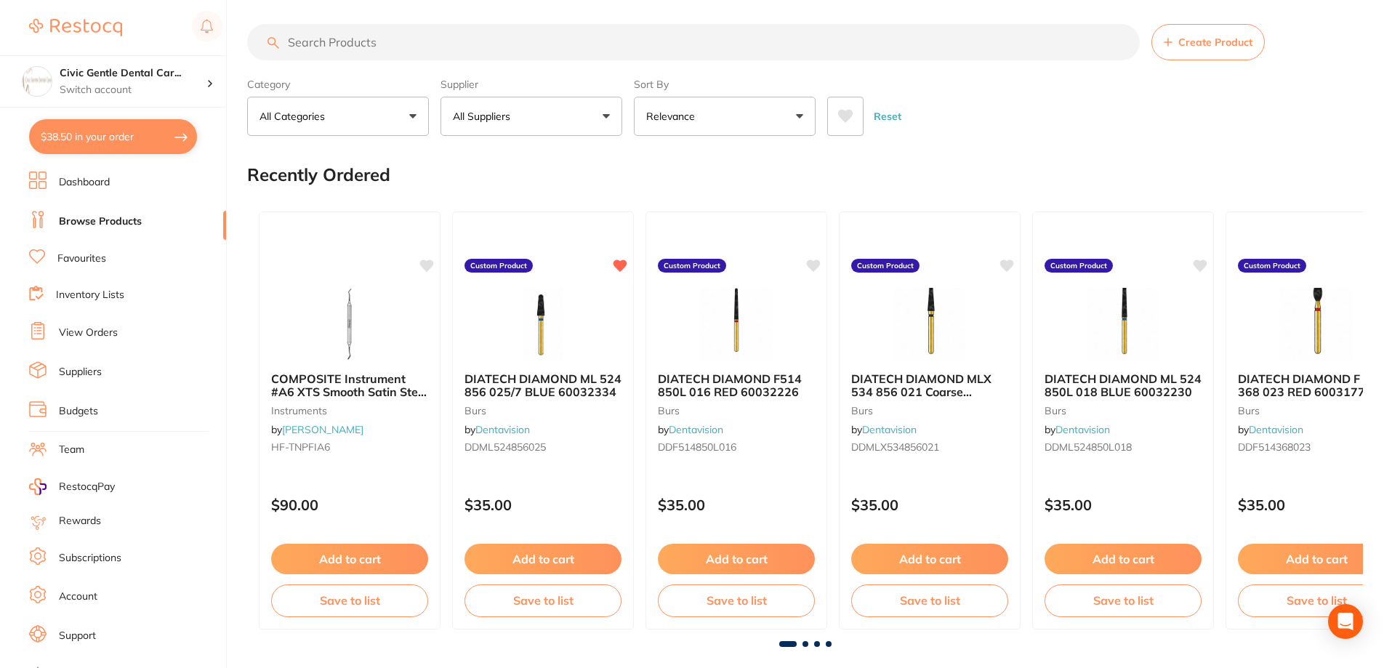
type textarea "Buy 3 get 1 promo"
click at [60, 132] on button "$38.50 in your order" at bounding box center [113, 136] width 168 height 35
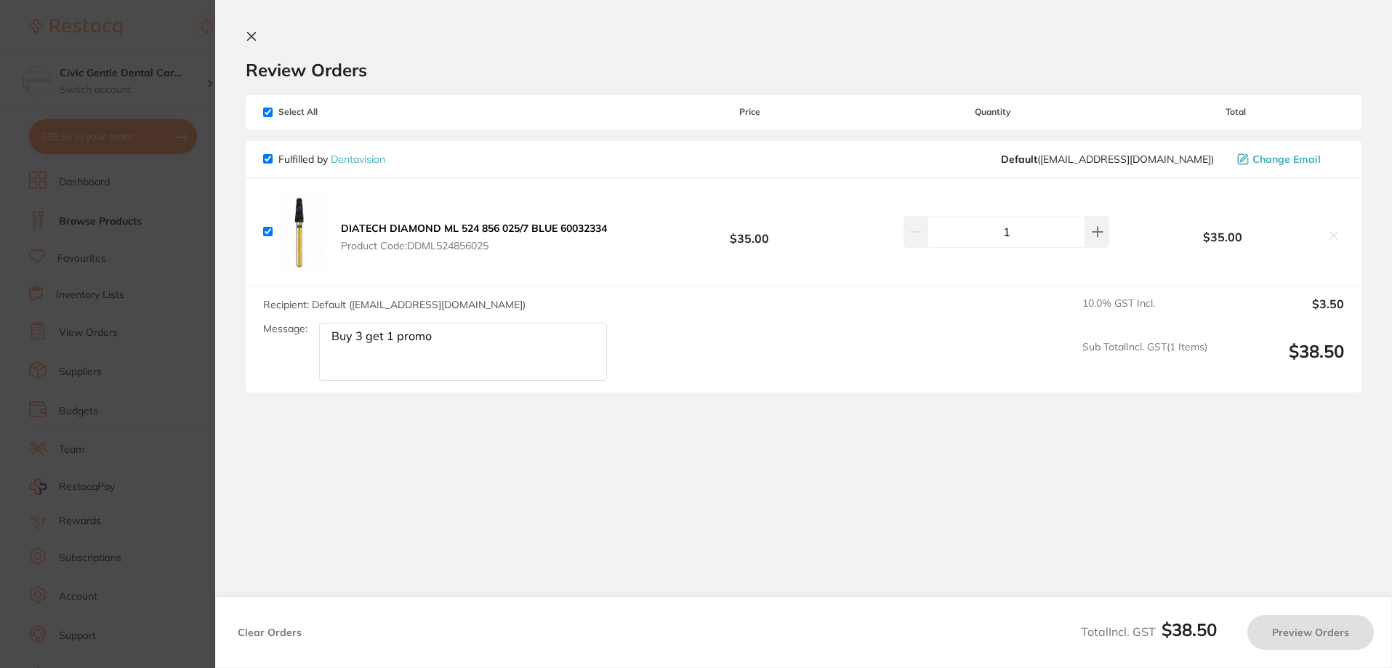
checkbox input "true"
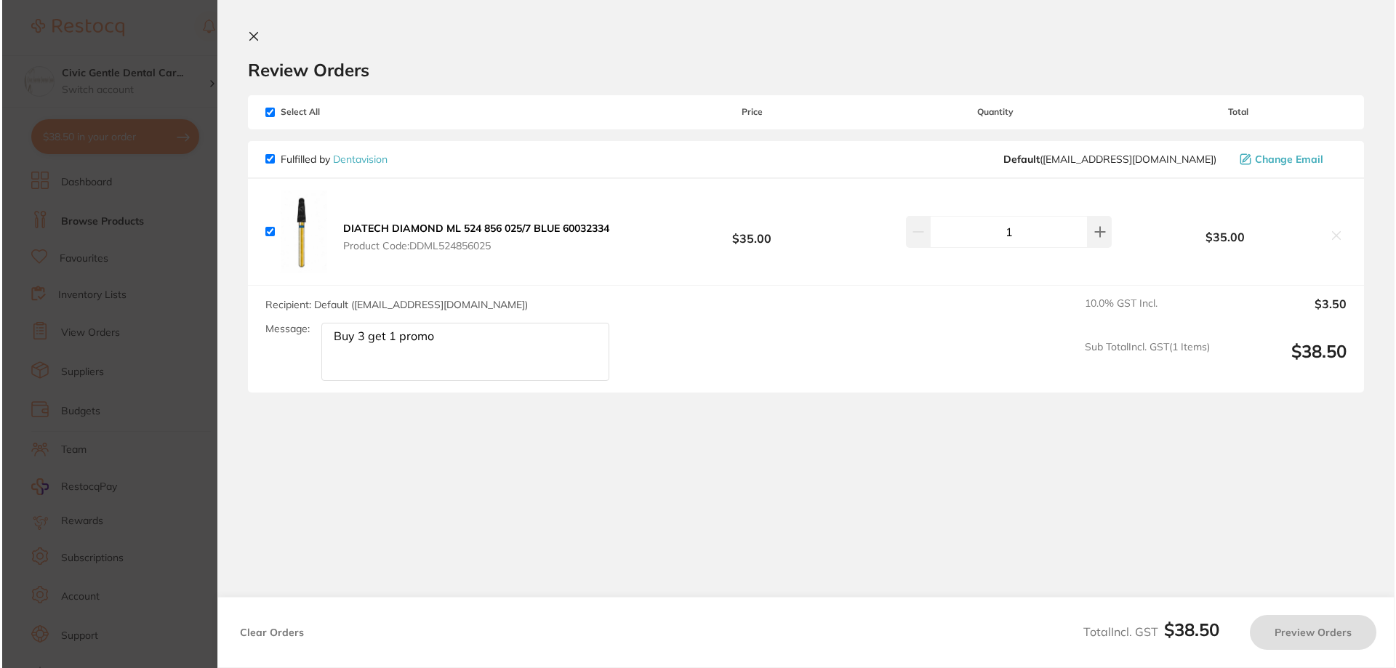
scroll to position [0, 0]
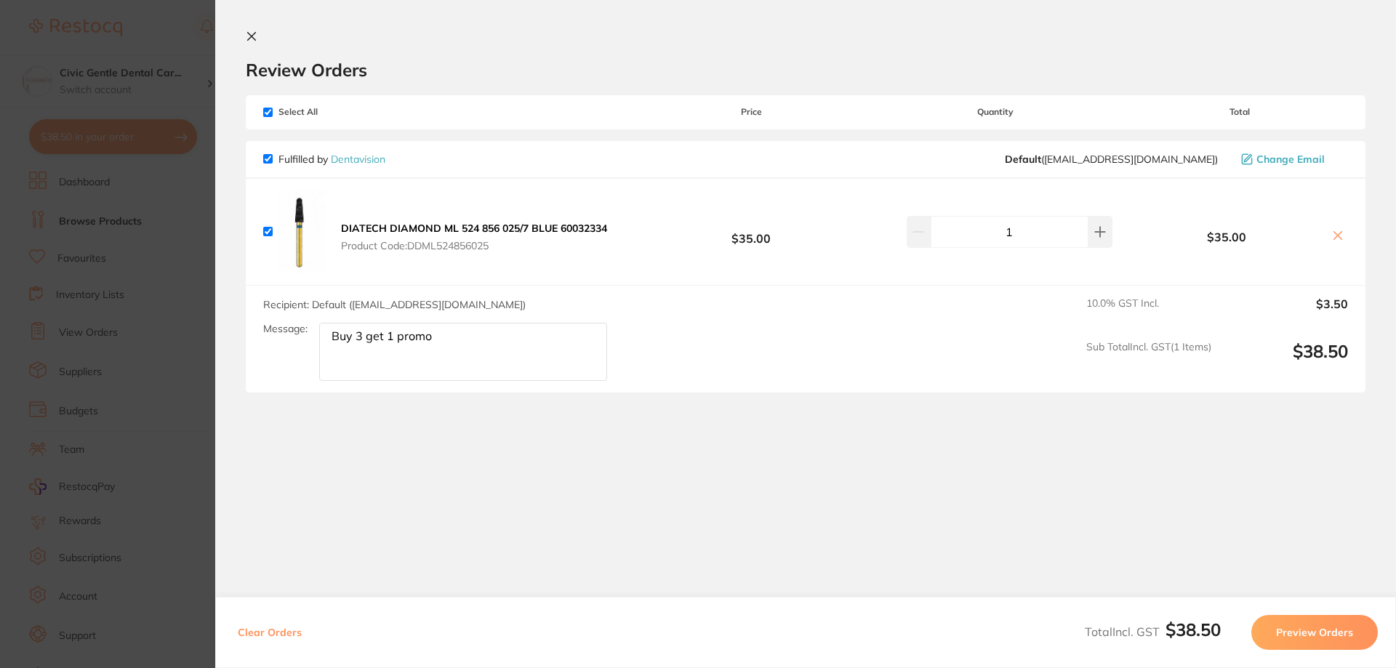
click at [1345, 637] on button "Preview Orders" at bounding box center [1314, 632] width 127 height 35
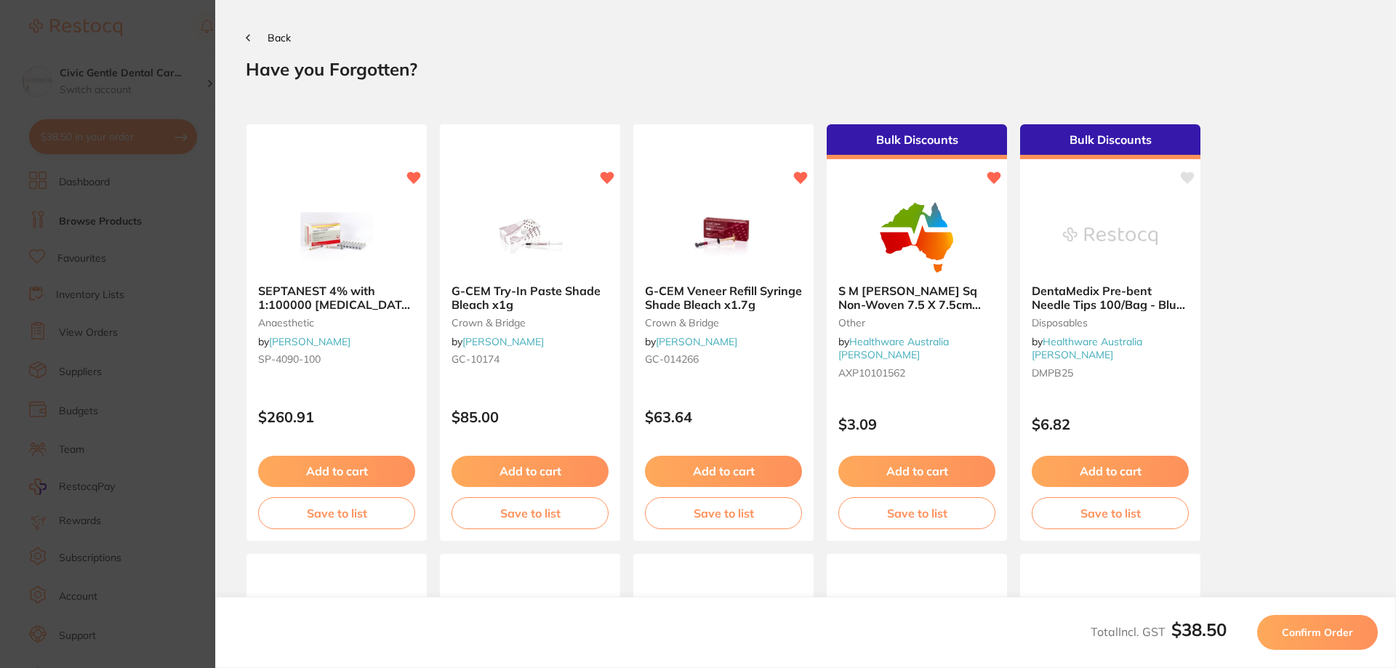
drag, startPoint x: 252, startPoint y: 38, endPoint x: 148, endPoint y: 113, distance: 128.1
click at [249, 38] on button "Back" at bounding box center [268, 38] width 45 height 12
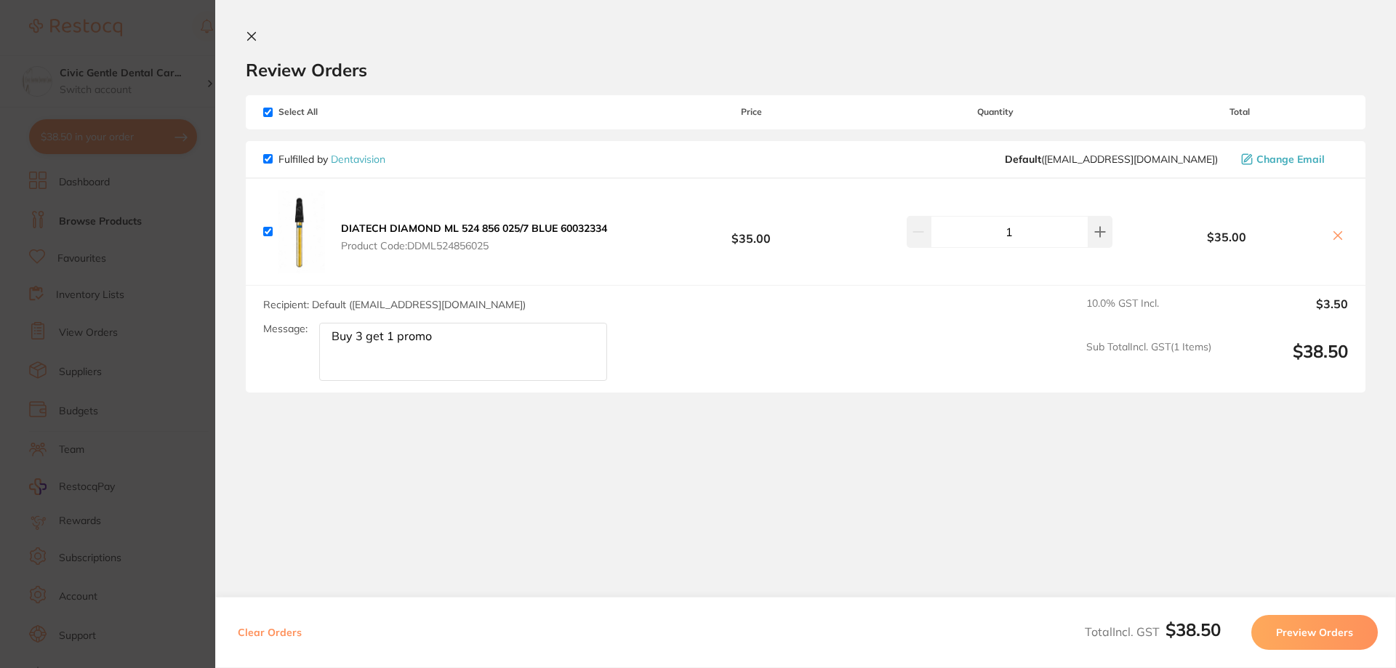
click at [1334, 238] on icon at bounding box center [1338, 236] width 8 height 8
click at [1333, 233] on icon at bounding box center [1338, 236] width 12 height 12
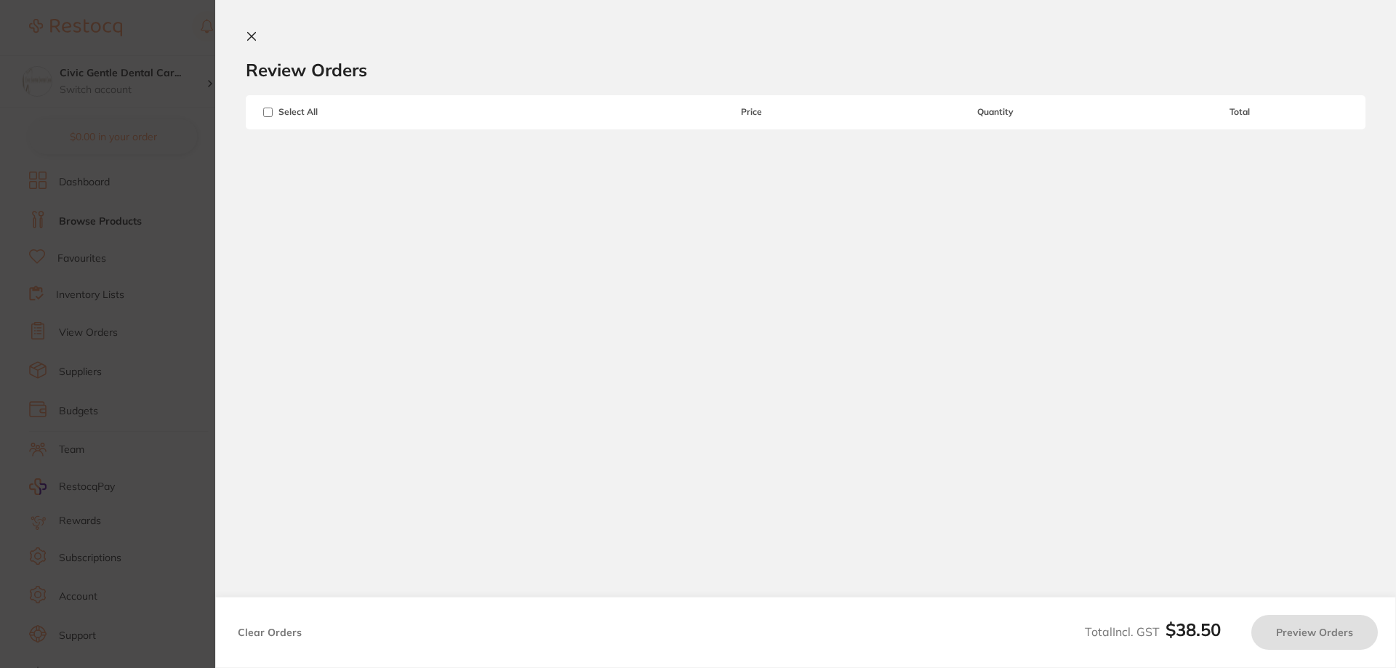
checkbox input "true"
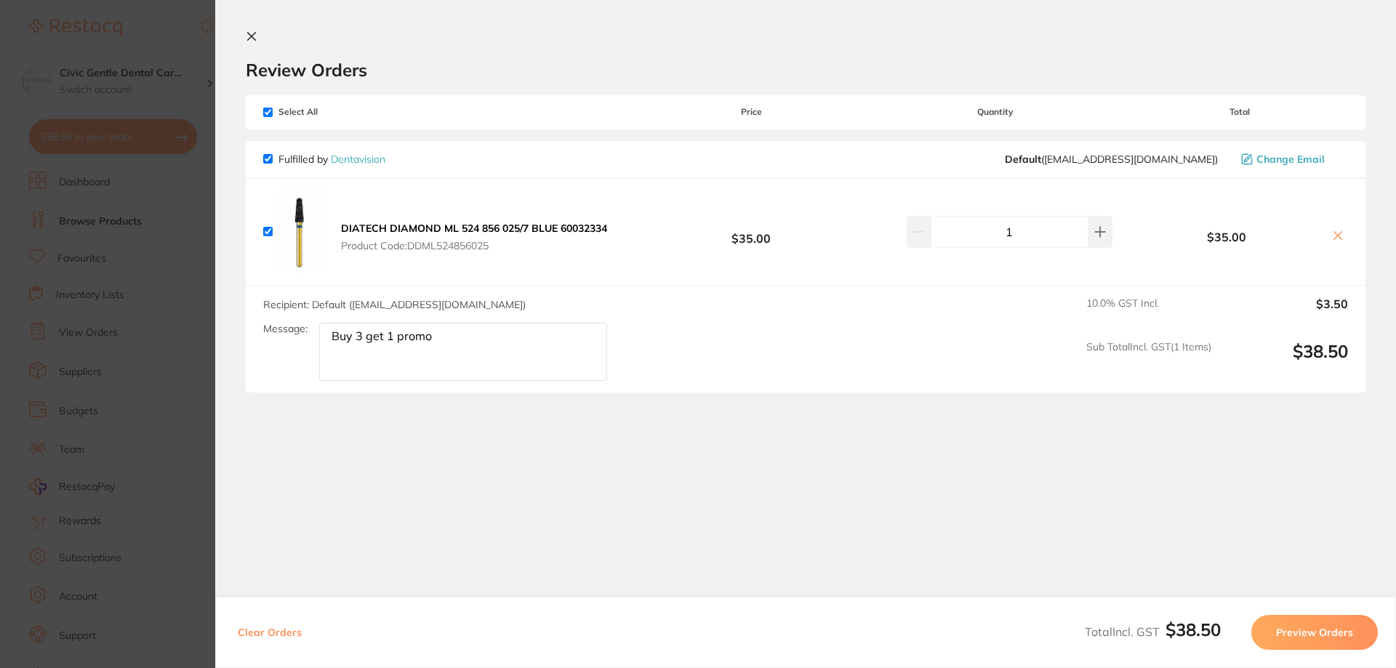
click at [270, 233] on input "checkbox" at bounding box center [267, 231] width 9 height 9
checkbox input "false"
drag, startPoint x: 244, startPoint y: 26, endPoint x: 245, endPoint y: 36, distance: 9.5
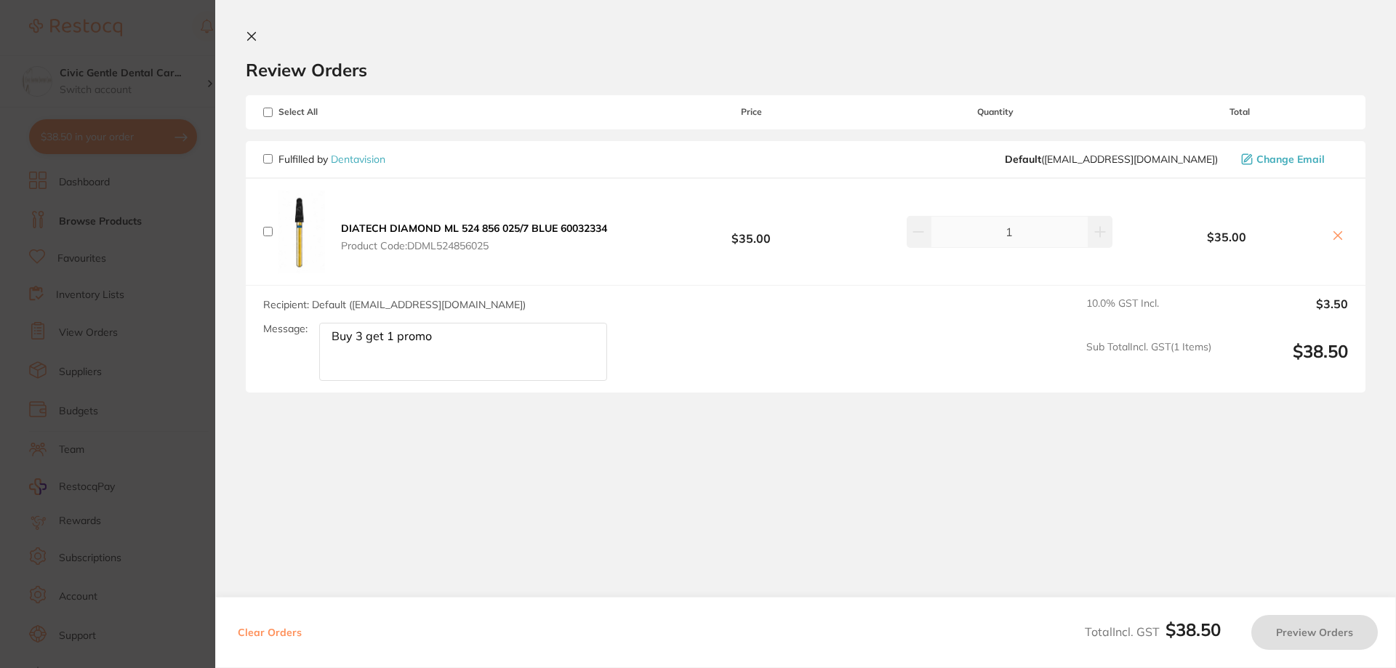
click at [244, 29] on section "Review Orders Your orders are being processed and we will notify you once we ha…" at bounding box center [805, 312] width 1181 height 624
drag, startPoint x: 251, startPoint y: 35, endPoint x: 245, endPoint y: 56, distance: 21.9
click at [252, 35] on icon at bounding box center [252, 37] width 12 height 12
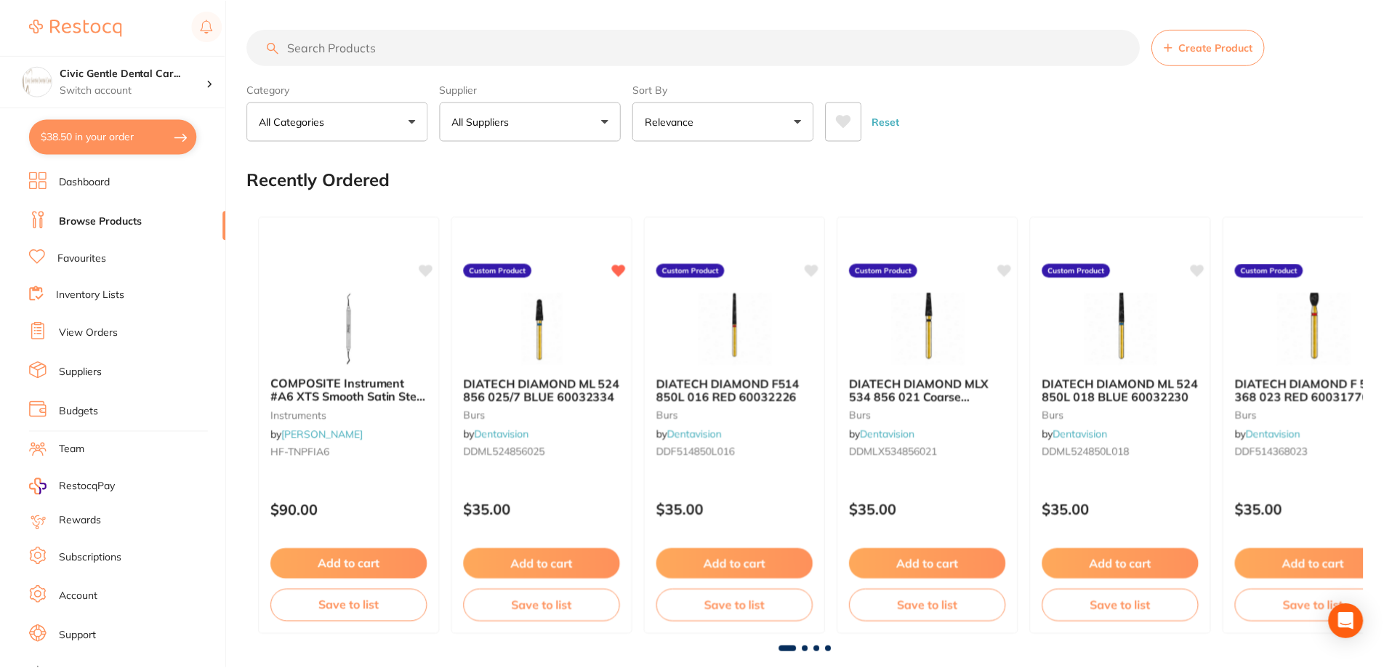
scroll to position [5, 0]
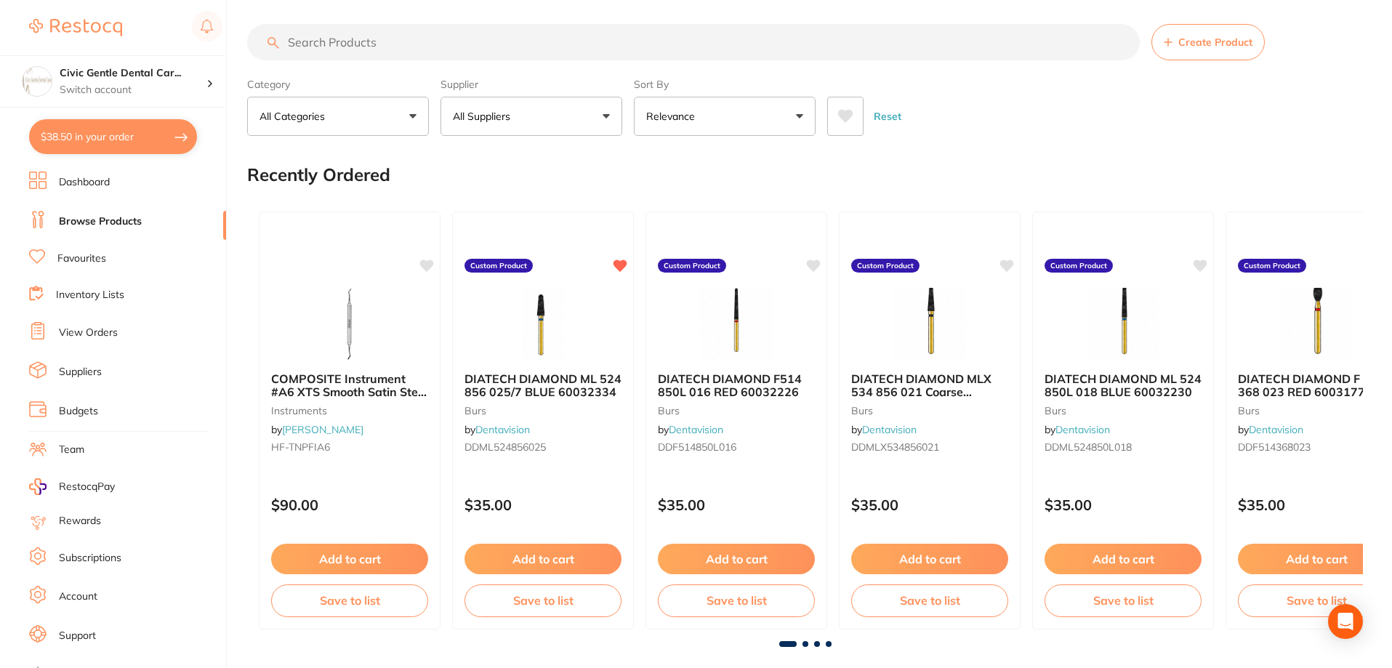
click at [119, 146] on button "$38.50 in your order" at bounding box center [113, 136] width 168 height 35
checkbox input "true"
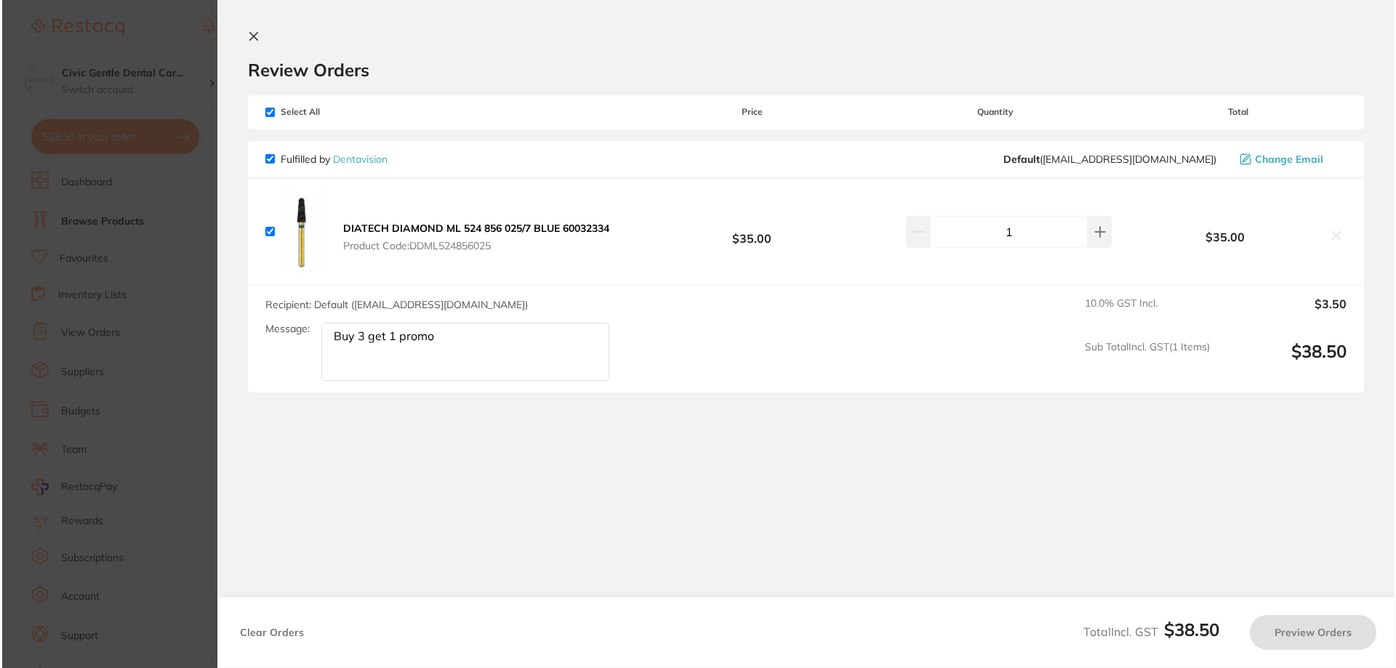
scroll to position [0, 0]
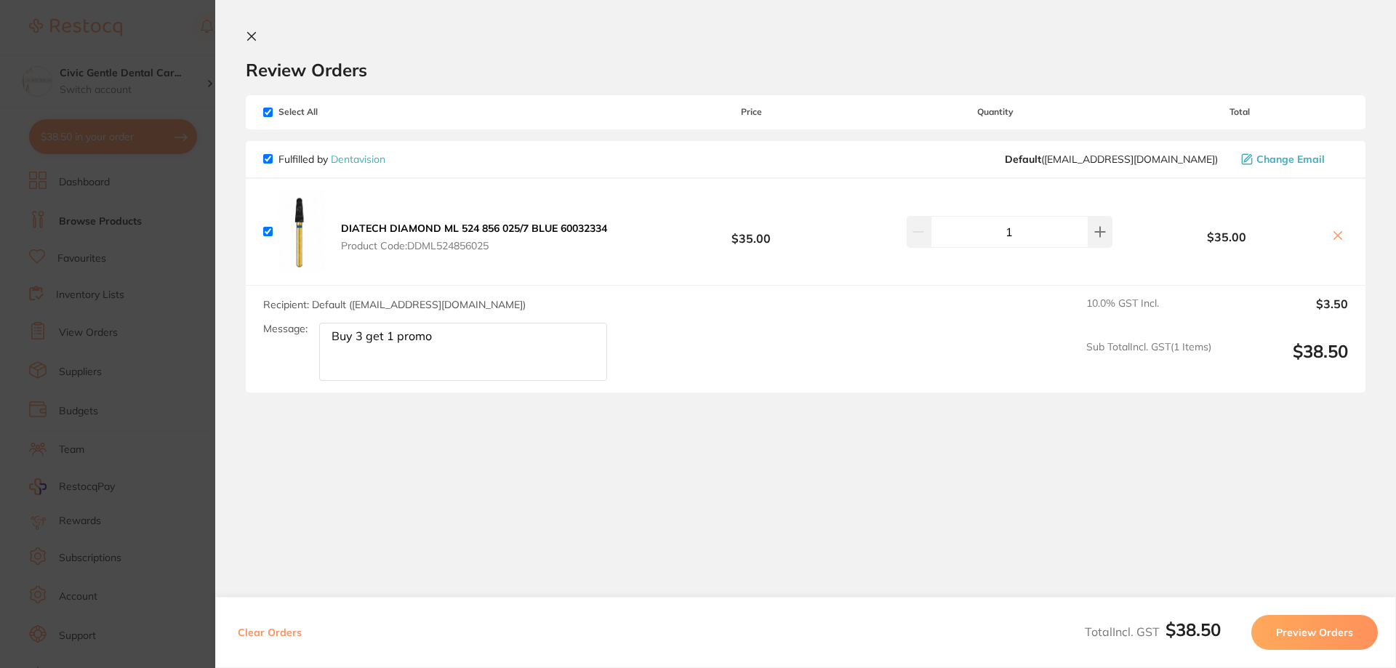
click at [1332, 234] on icon at bounding box center [1338, 236] width 12 height 12
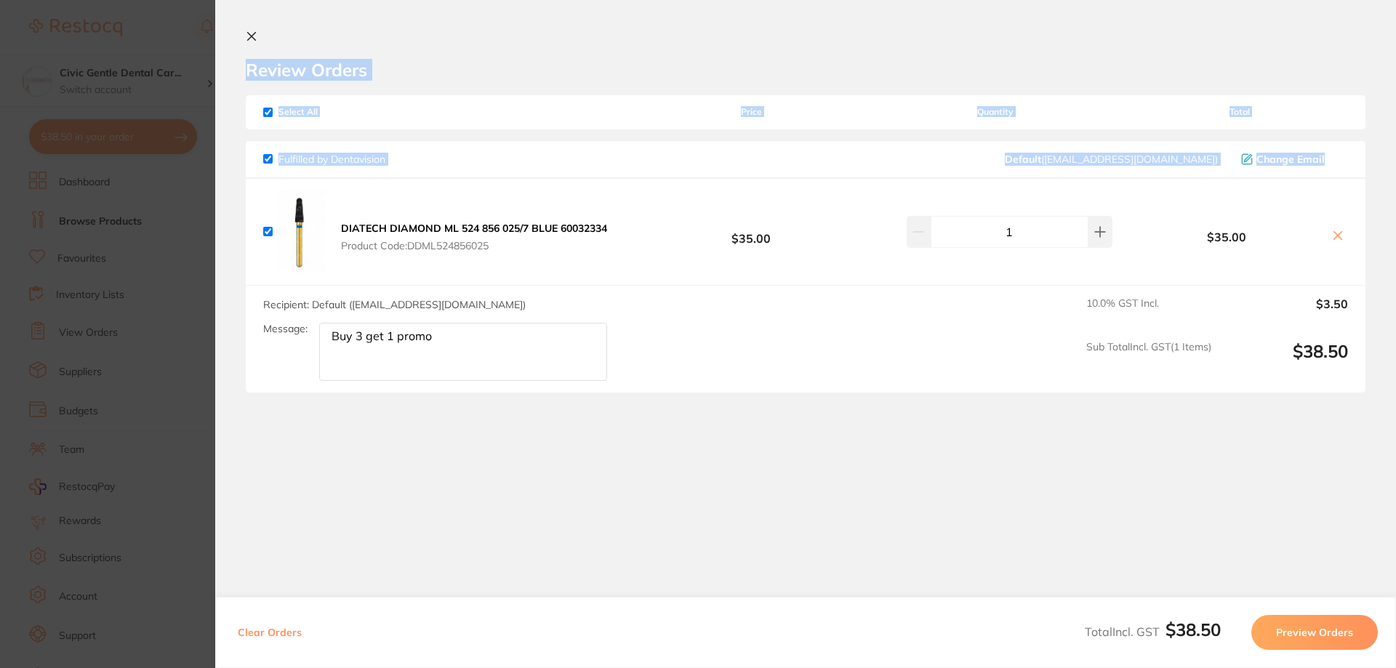
drag, startPoint x: 247, startPoint y: 49, endPoint x: 268, endPoint y: 209, distance: 162.0
click at [265, 206] on section "Review Orders Your orders are being processed and we will notify you once we ha…" at bounding box center [805, 312] width 1181 height 624
click at [262, 233] on div "DIATECH DIAMOND ML 524 856 025/7 BLUE 60032334 Product Code: DDML524856025 $35.…" at bounding box center [806, 232] width 1120 height 107
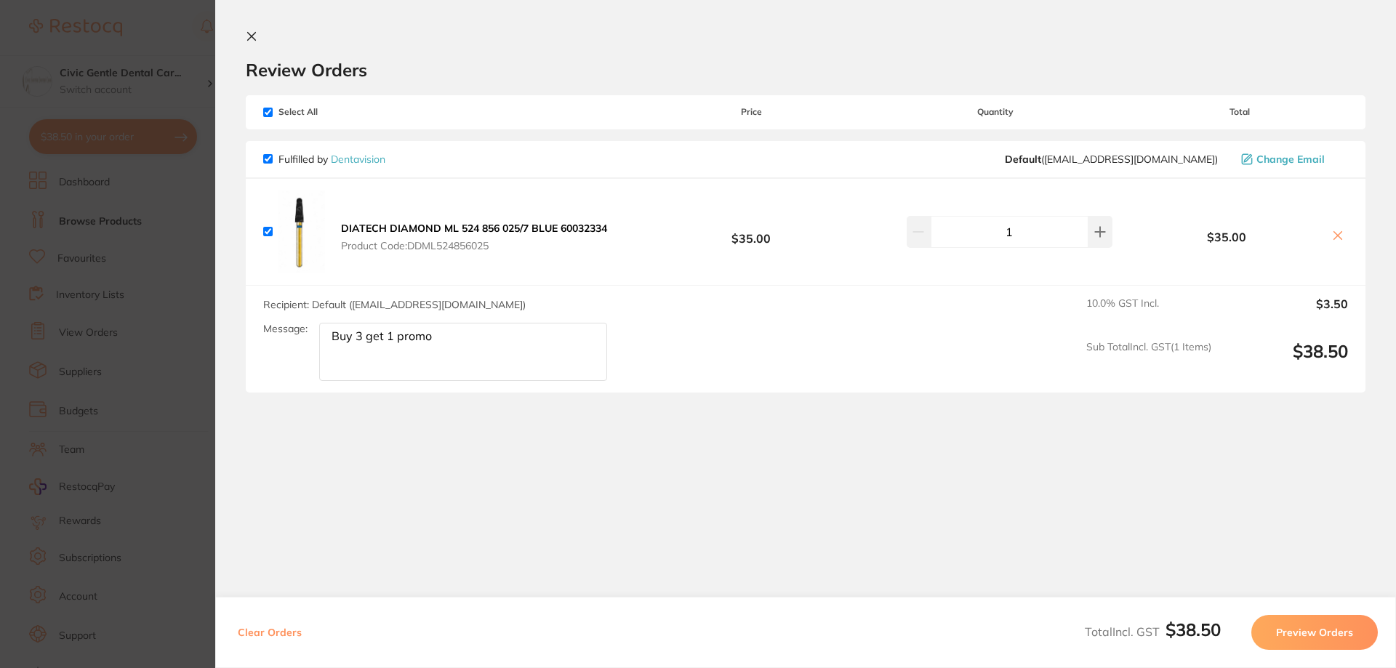
click at [273, 161] on span "Fulfilled by Dentavision" at bounding box center [324, 159] width 122 height 13
click at [1332, 234] on icon at bounding box center [1338, 236] width 12 height 12
click at [1331, 236] on section "Review Orders Your orders are being processed and we will notify you once we ha…" at bounding box center [805, 312] width 1181 height 624
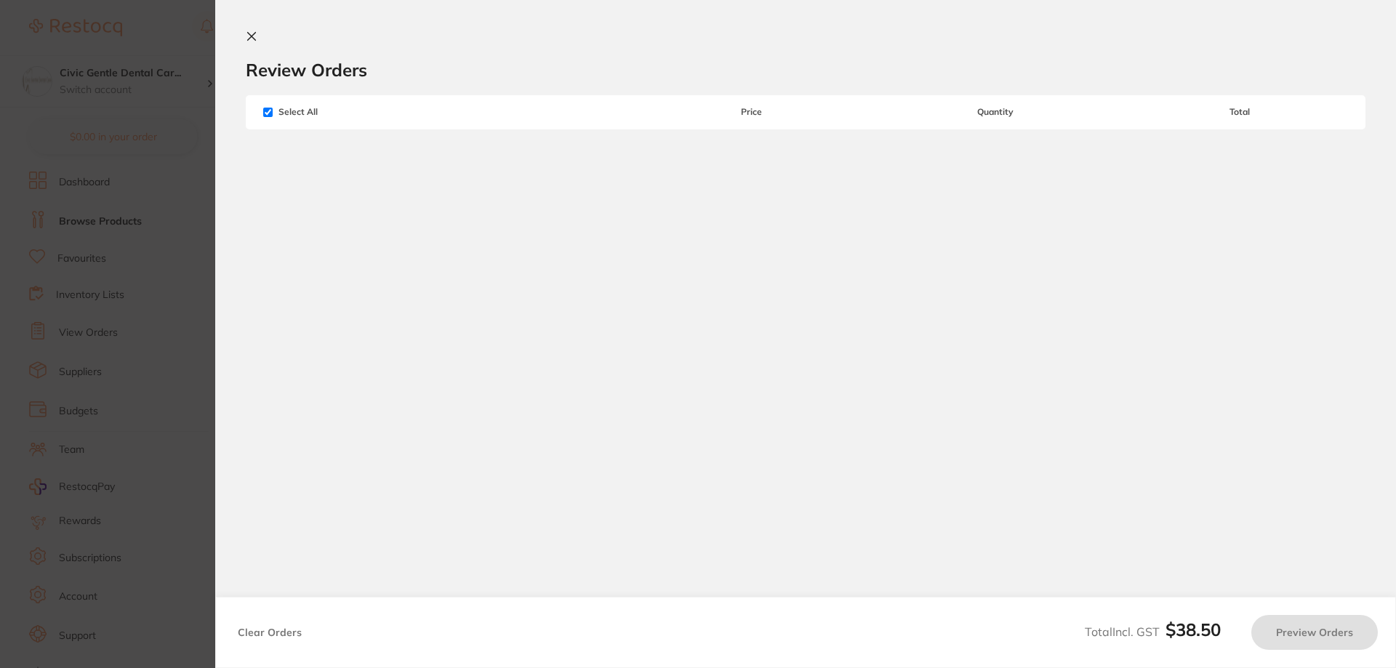
checkbox input "true"
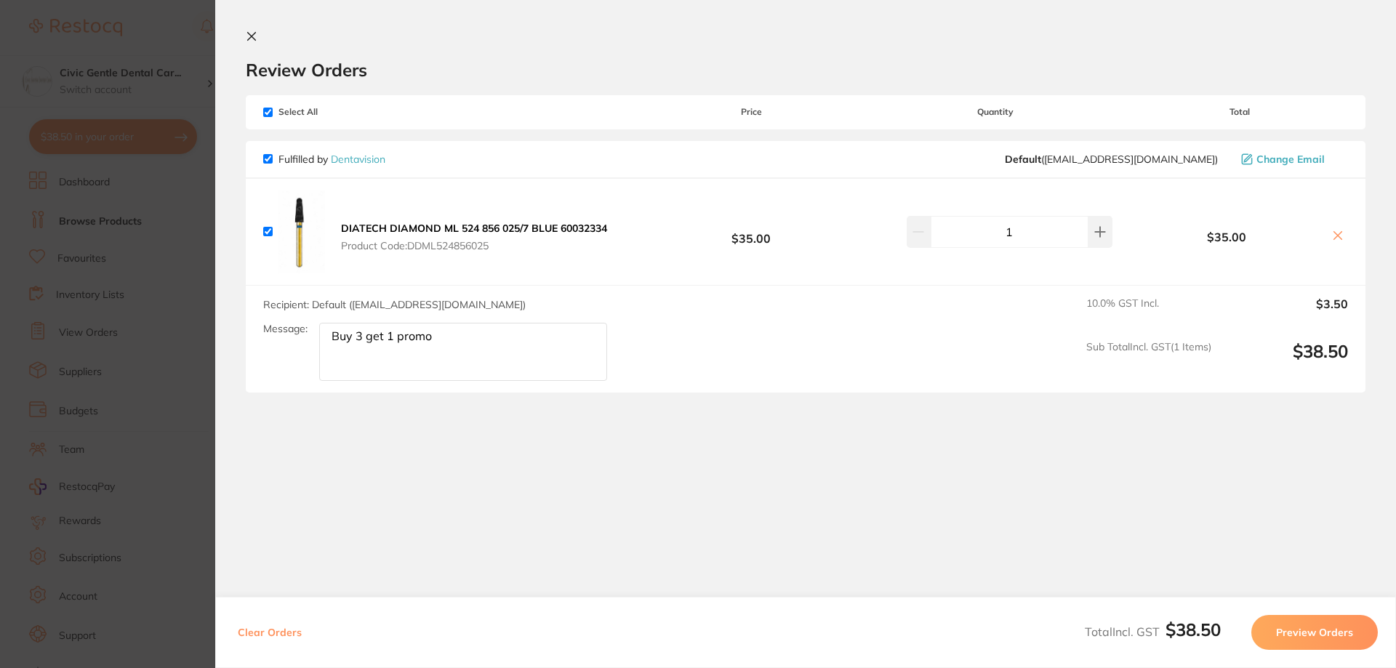
click at [261, 37] on div "Review Orders" at bounding box center [806, 56] width 1120 height 50
click at [255, 32] on icon at bounding box center [252, 37] width 12 height 12
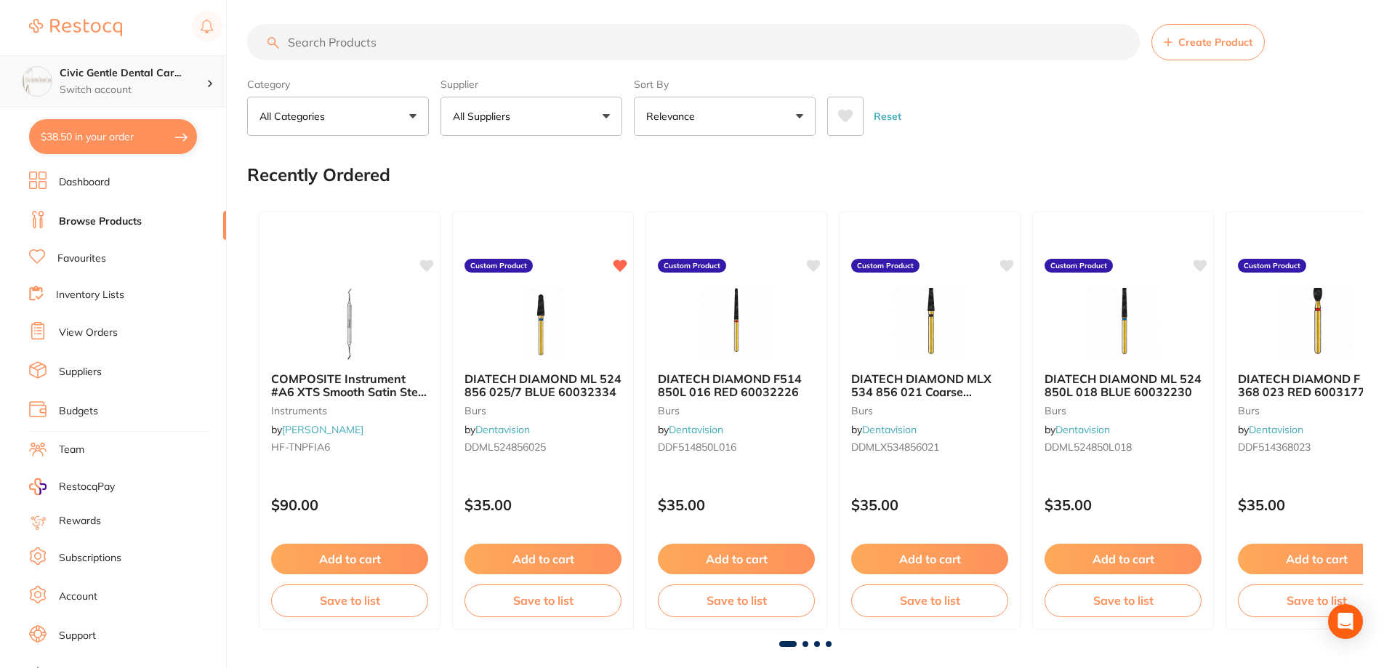
click at [201, 81] on div "Civic Gentle Dental Car... Switch account" at bounding box center [133, 81] width 147 height 31
click at [92, 406] on link "Budgets" at bounding box center [78, 411] width 39 height 15
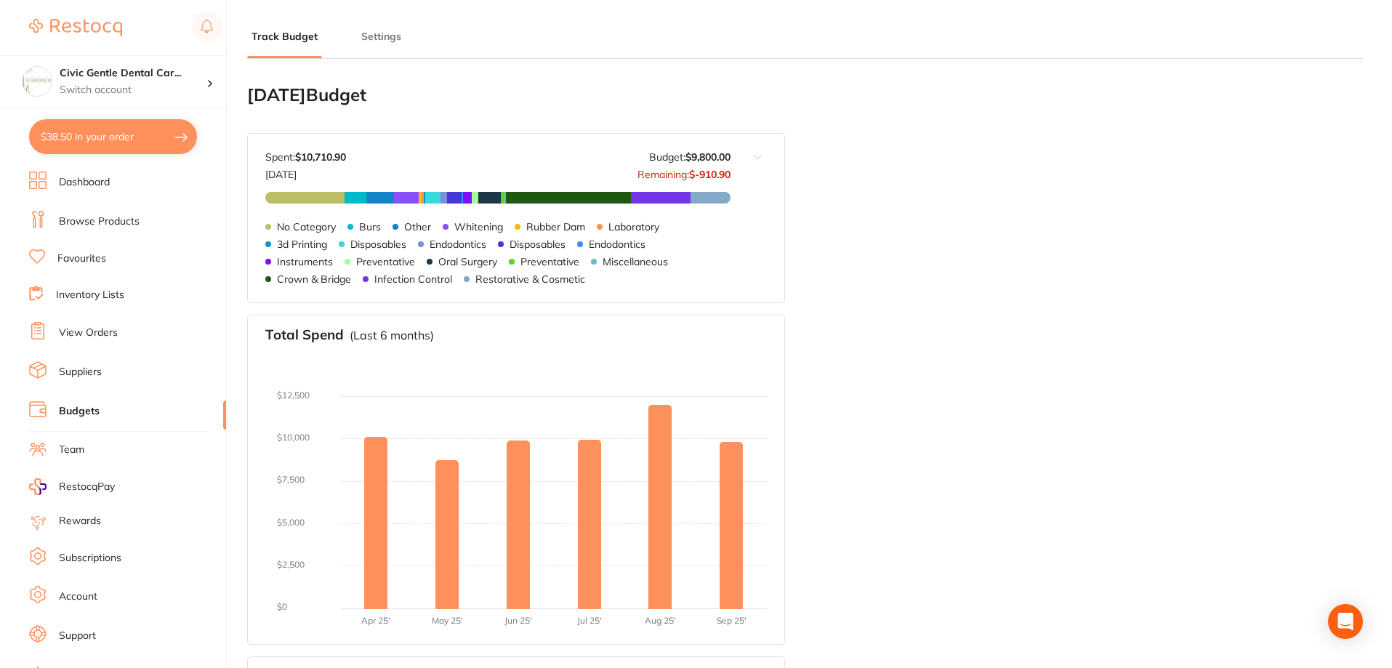
scroll to position [218, 0]
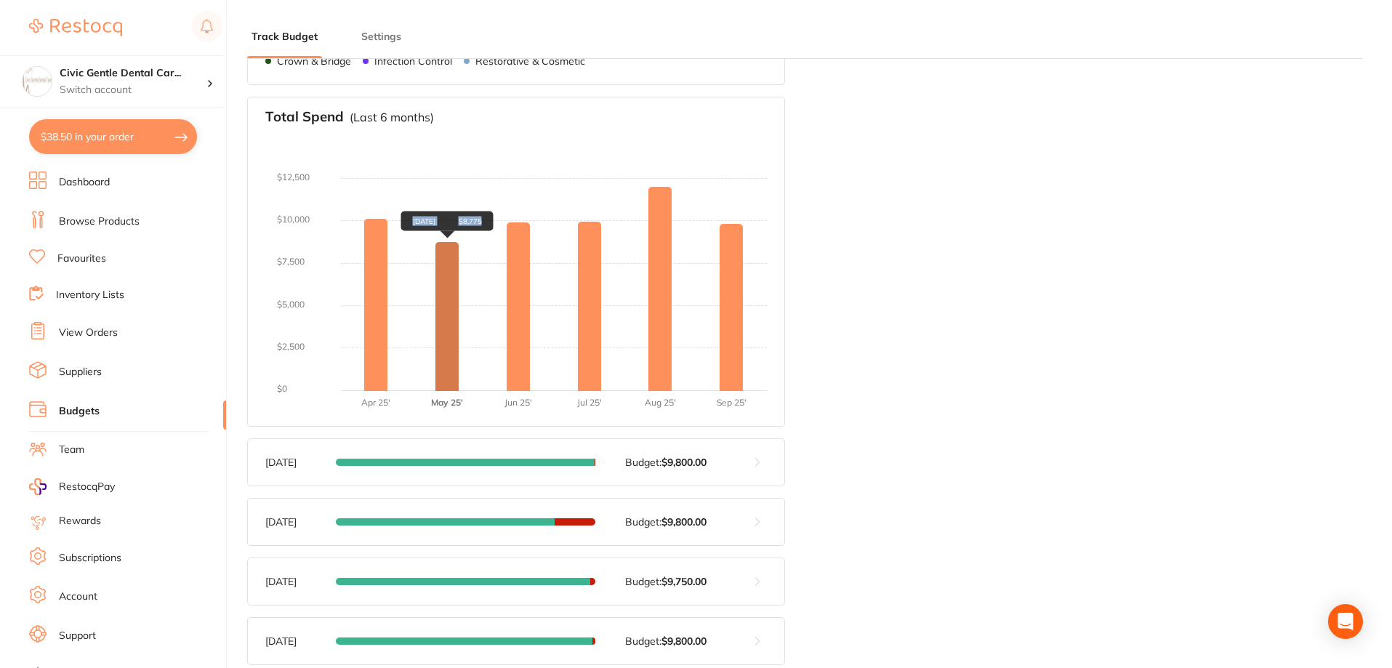
drag, startPoint x: 444, startPoint y: 372, endPoint x: 444, endPoint y: 244, distance: 128.0
click at [444, 244] on div "May 2025 $8,775" at bounding box center [447, 316] width 23 height 149
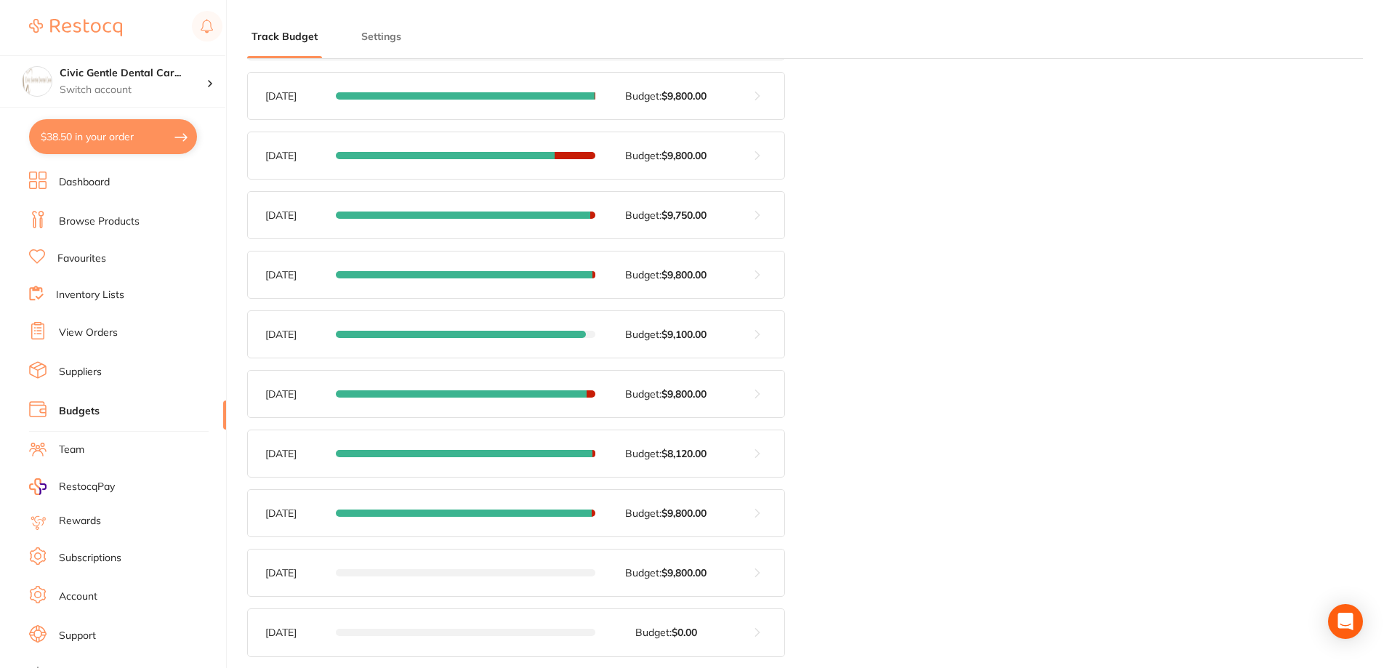
scroll to position [585, 0]
drag, startPoint x: 602, startPoint y: 161, endPoint x: 561, endPoint y: 153, distance: 41.4
click at [561, 153] on div "Aug 2025 Budget: $9,800.00 Spent: $12,034.59 Aug 2025 Budget: $9,800.00 Remaini…" at bounding box center [489, 155] width 483 height 47
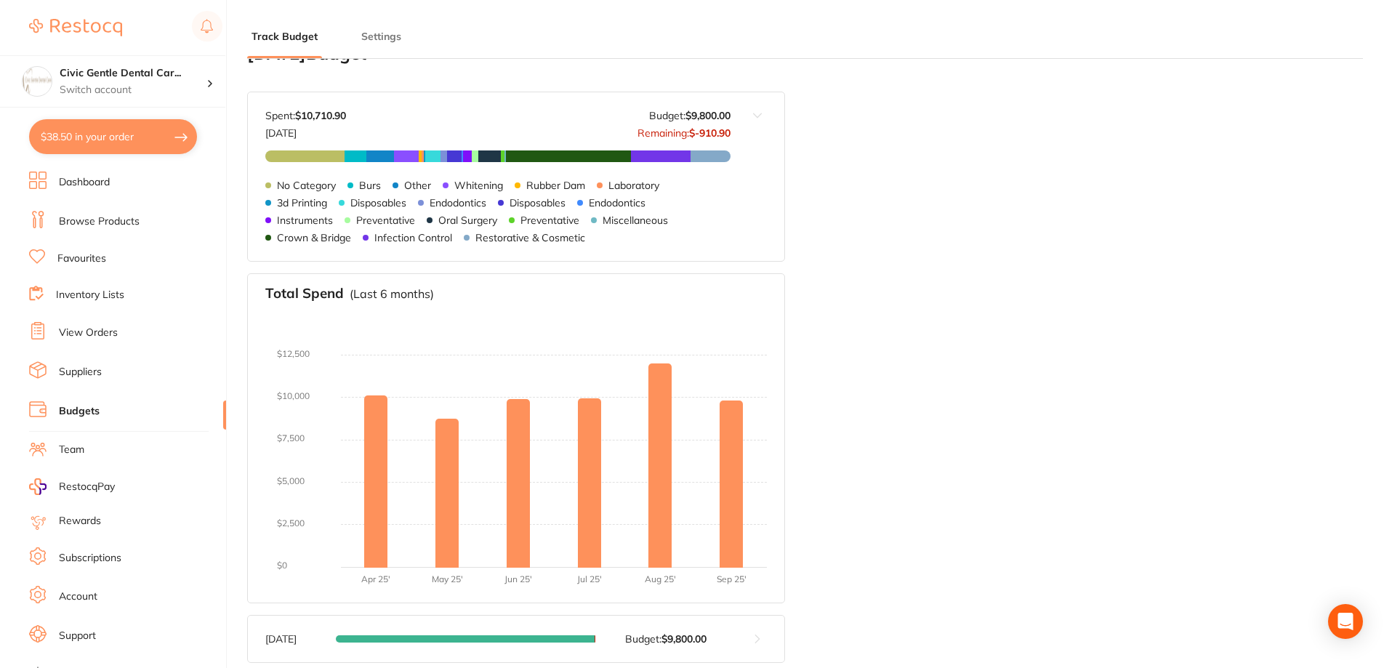
scroll to position [0, 0]
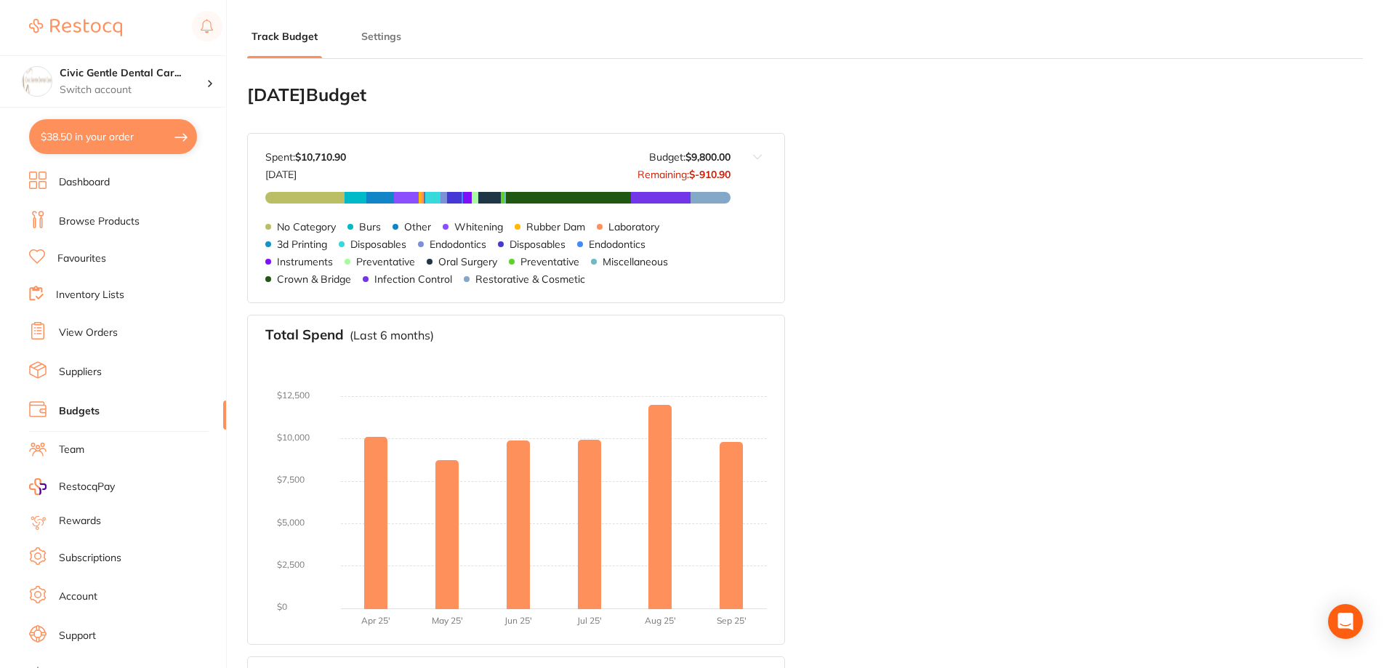
click at [80, 188] on link "Dashboard" at bounding box center [84, 182] width 51 height 15
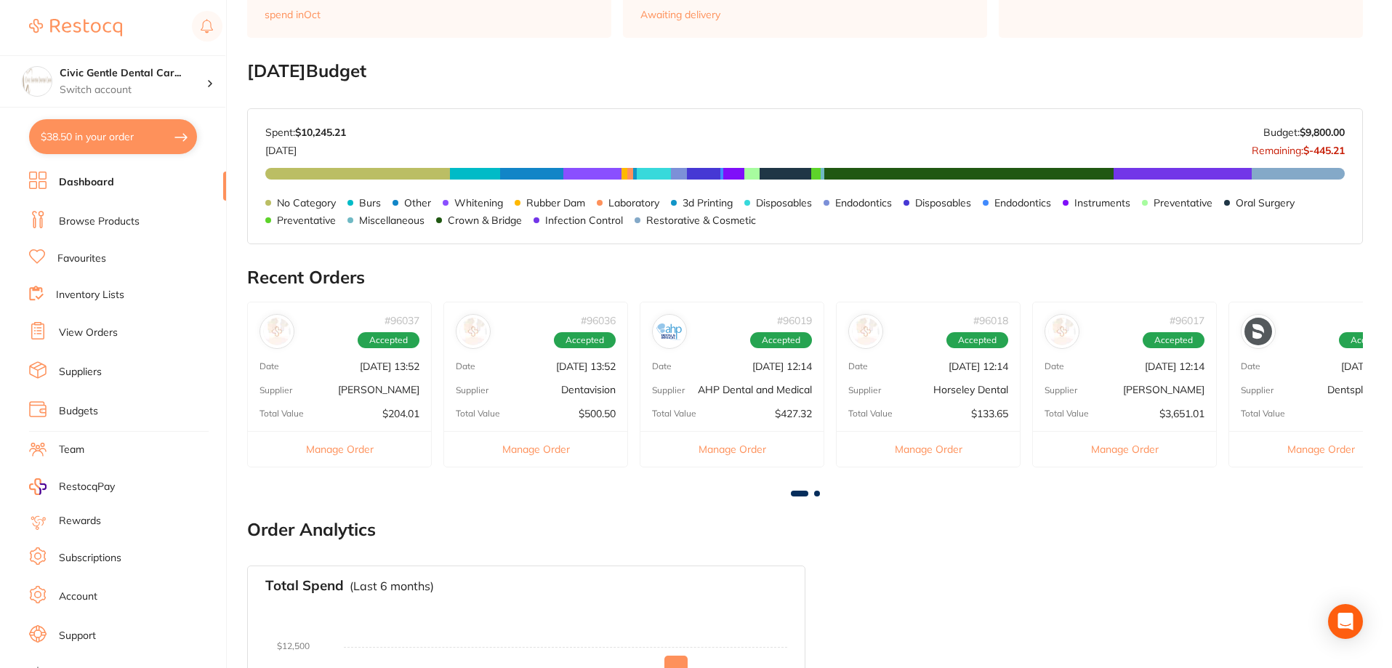
scroll to position [73, 0]
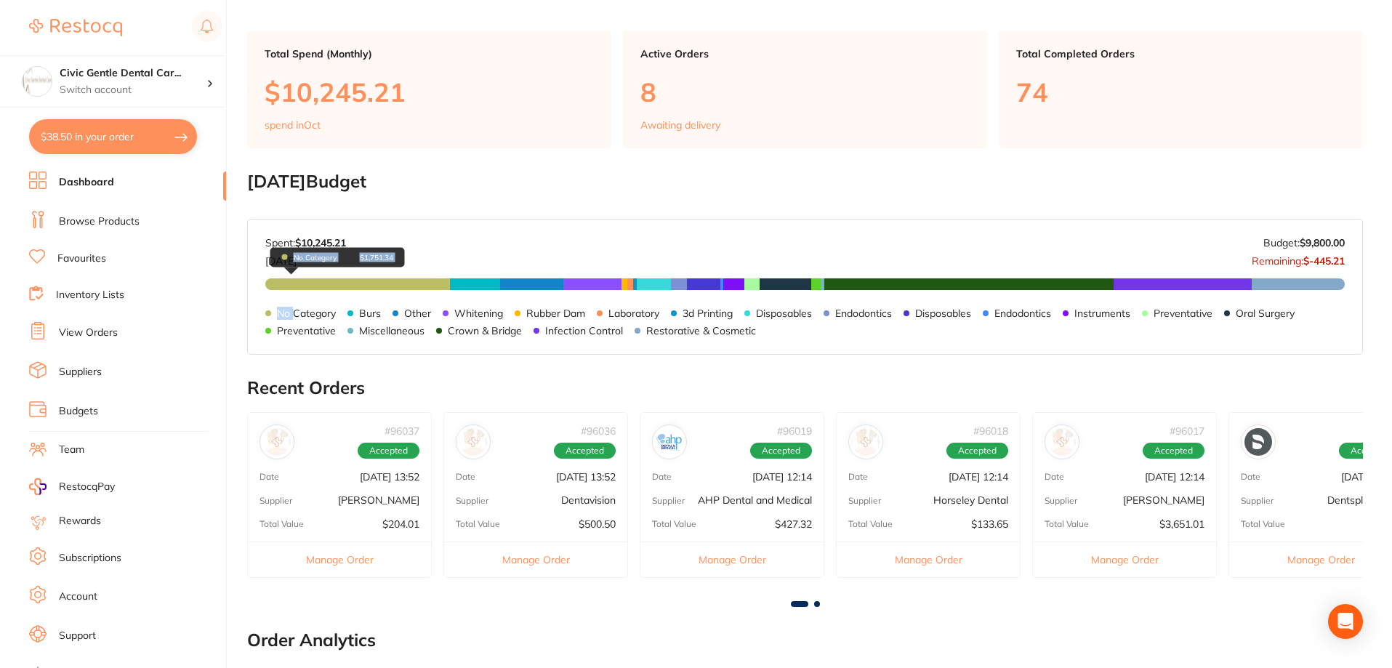
drag, startPoint x: 293, startPoint y: 293, endPoint x: 441, endPoint y: 285, distance: 148.5
click at [441, 285] on div "No Category $1,751.34 Burs $477.95 Other $598.31 Whitening $550.00 Rubber Dam $…" at bounding box center [805, 327] width 1080 height 99
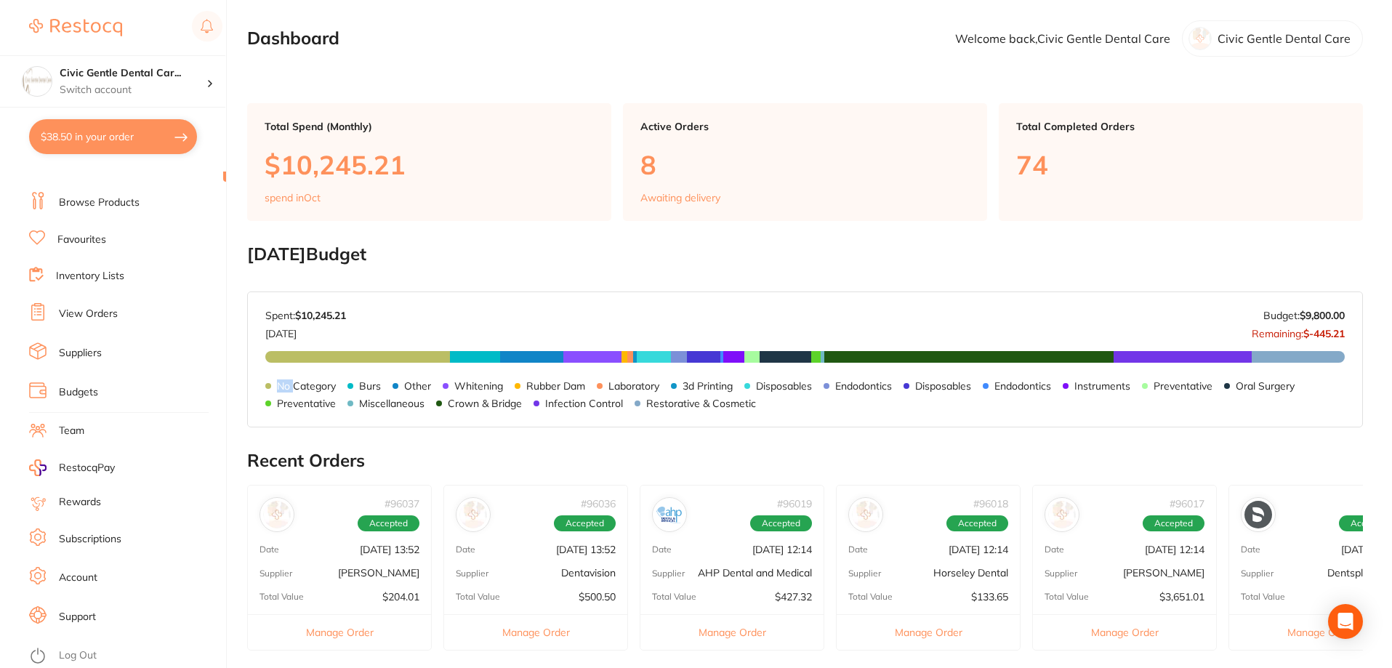
scroll to position [0, 0]
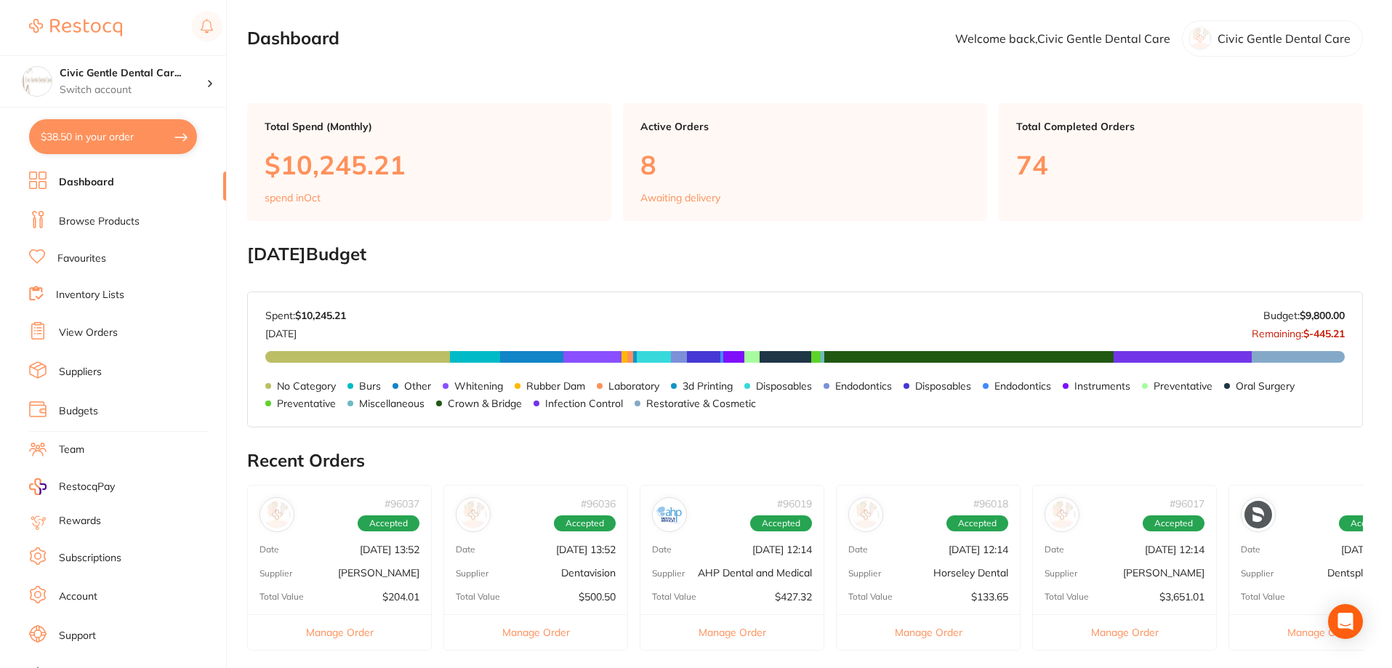
click at [88, 226] on link "Browse Products" at bounding box center [99, 221] width 81 height 15
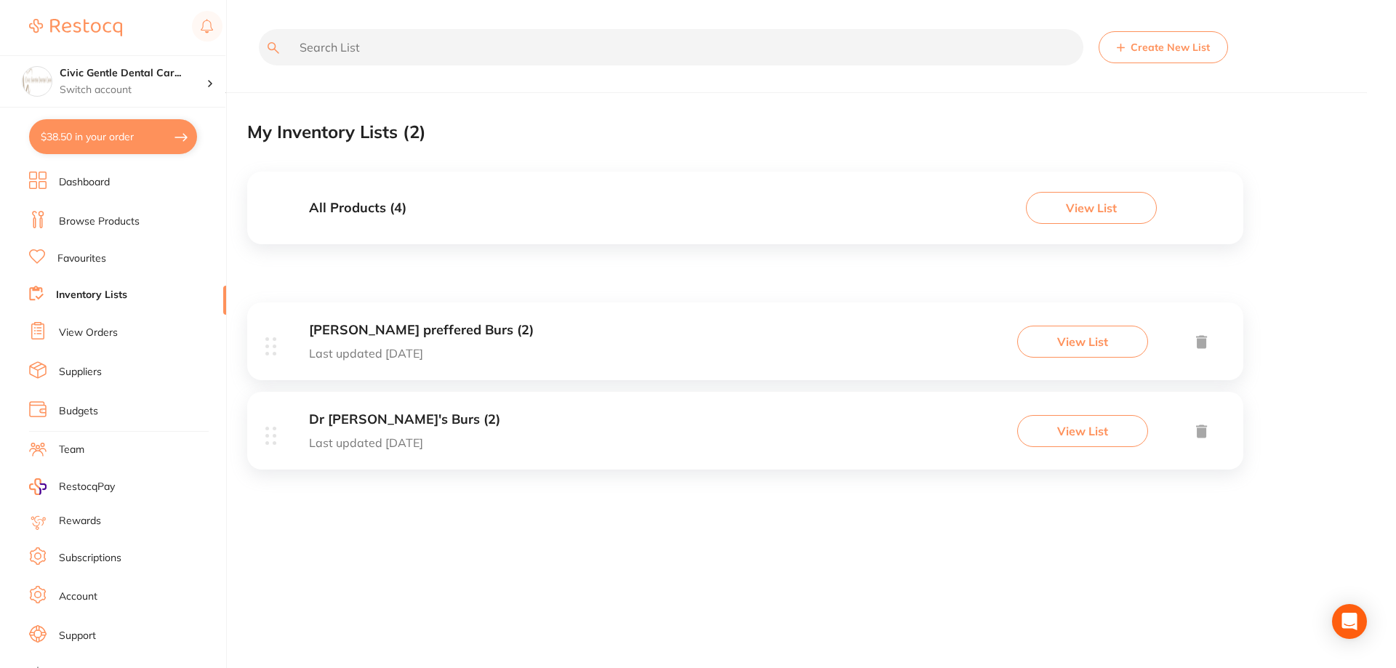
click at [105, 334] on link "View Orders" at bounding box center [88, 333] width 59 height 15
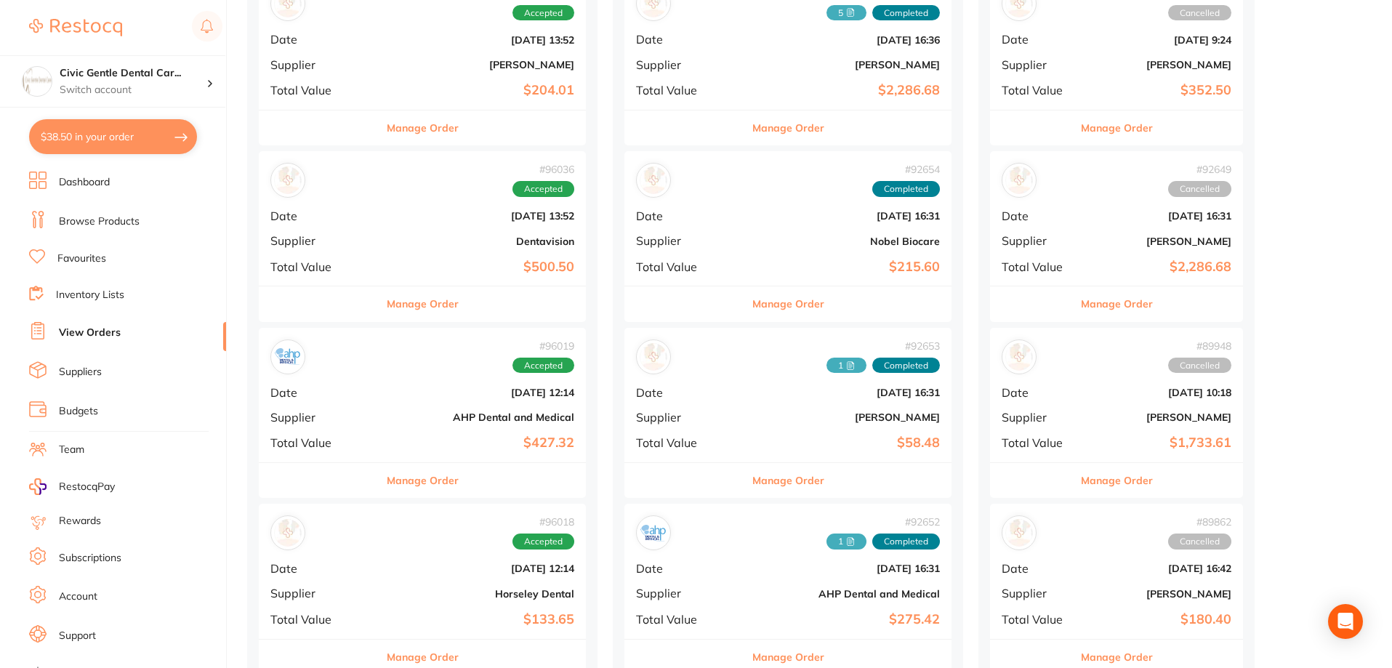
scroll to position [364, 0]
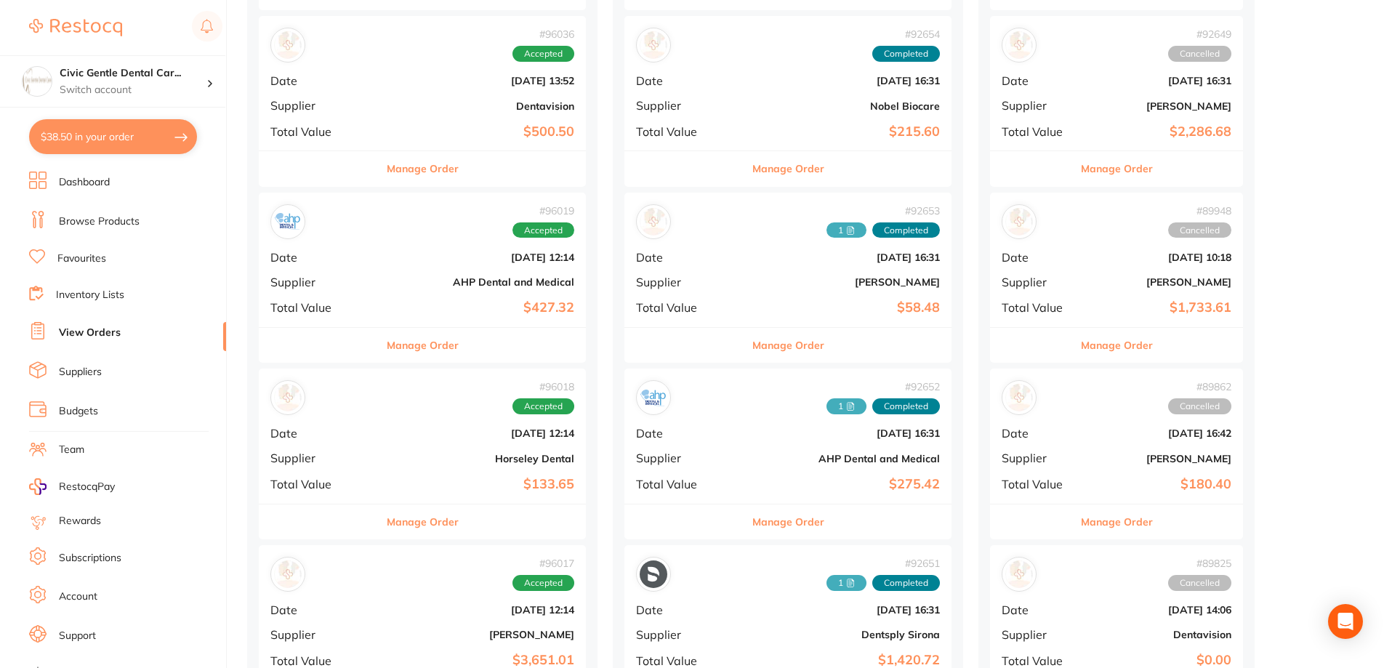
click at [435, 97] on div "# 96036 Accepted Date Oct 7 2025, 13:52 Supplier Dentavision Total Value $500.50" at bounding box center [422, 83] width 327 height 135
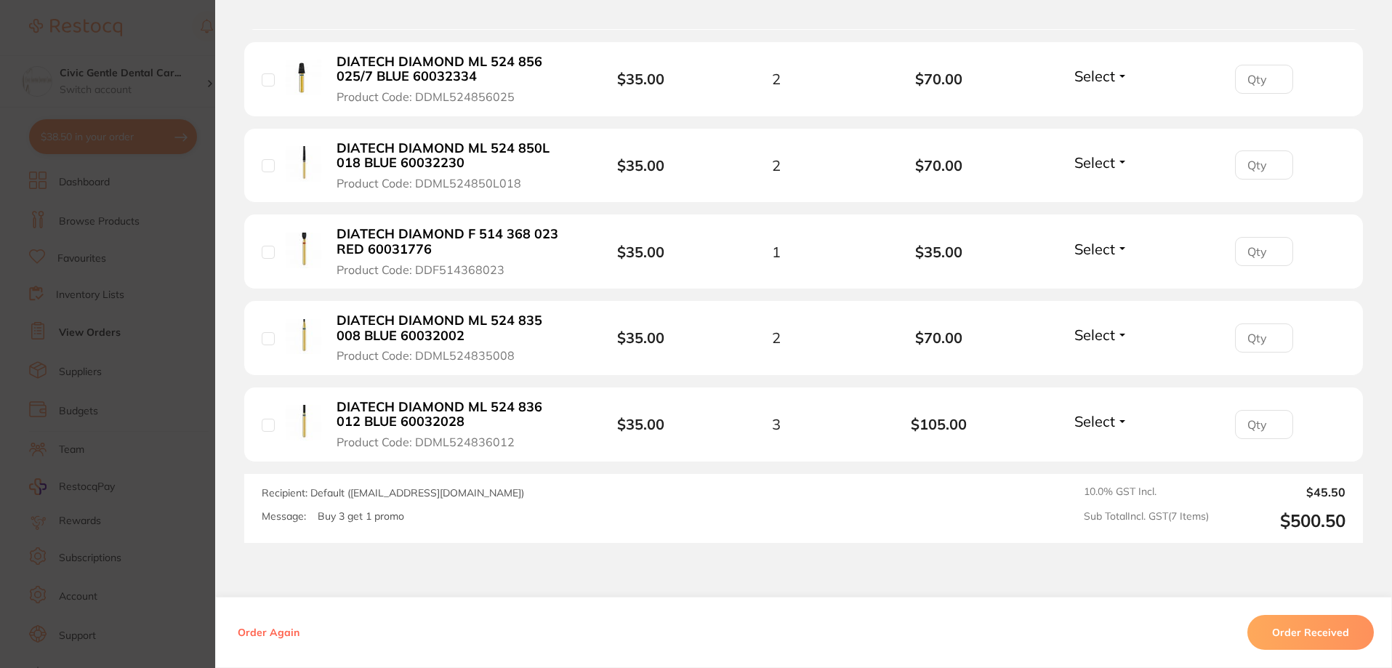
scroll to position [515, 0]
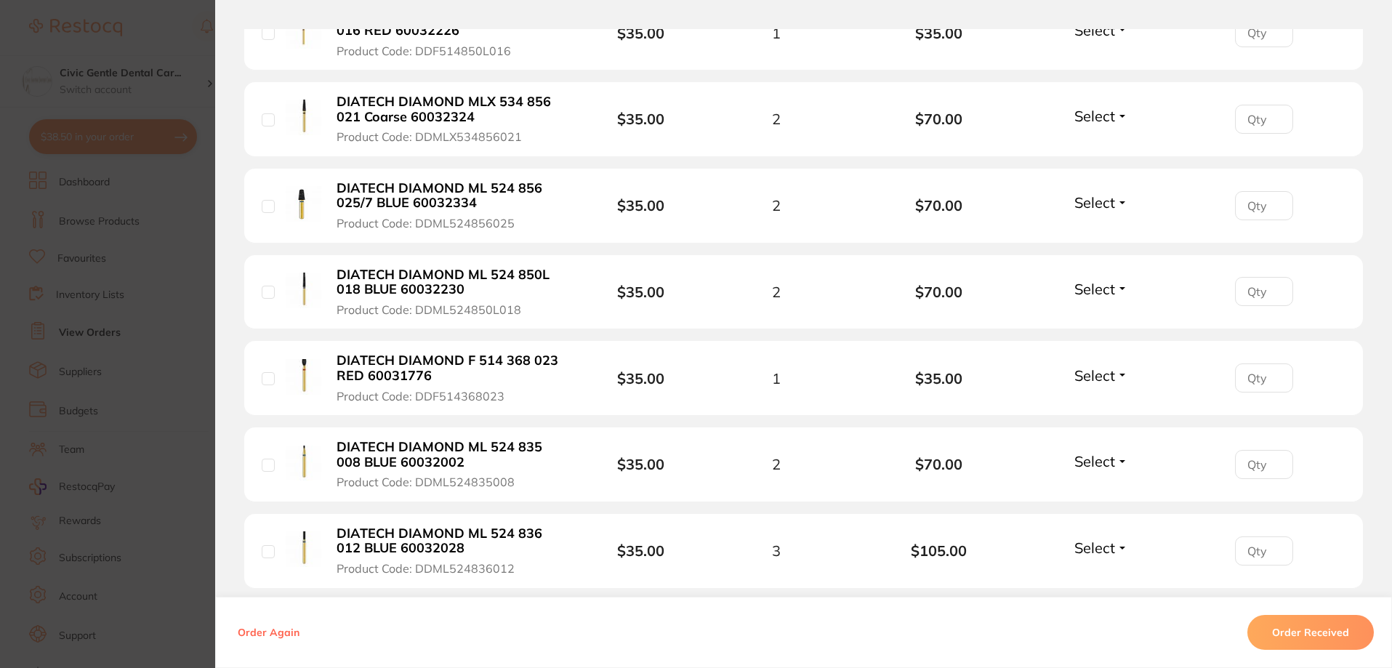
click at [124, 325] on section "Order ID: Restocq- 96036 Order Information Accepted Order Order Date Oct 7 2025…" at bounding box center [696, 334] width 1392 height 668
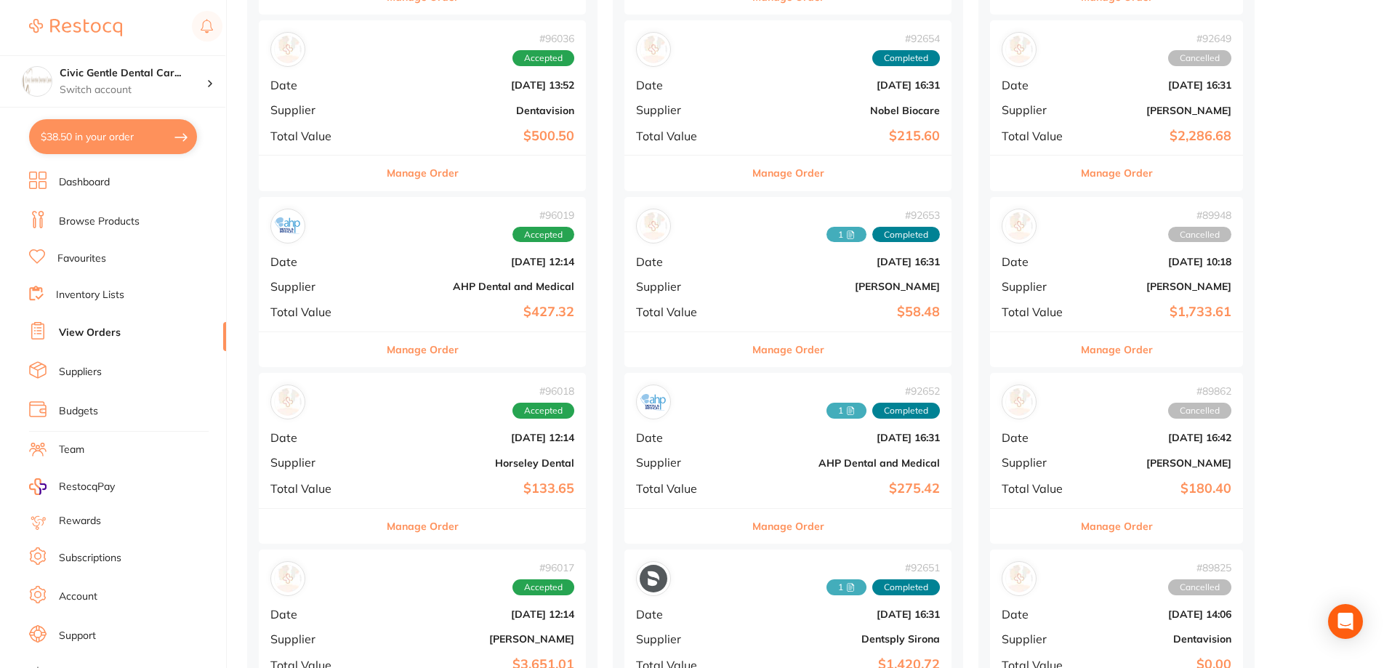
scroll to position [218, 0]
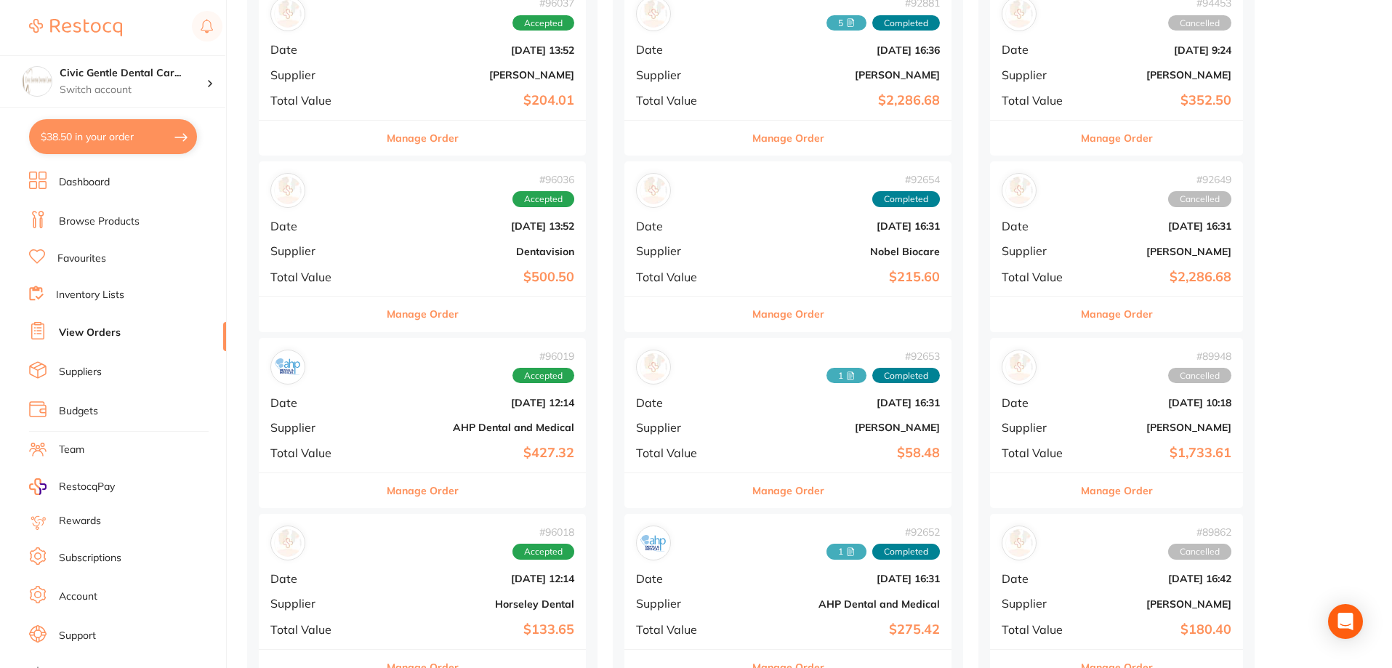
click at [415, 233] on div "# 96036 Accepted Date Oct 7 2025, 13:52 Supplier Dentavision Total Value $500.50" at bounding box center [422, 228] width 327 height 135
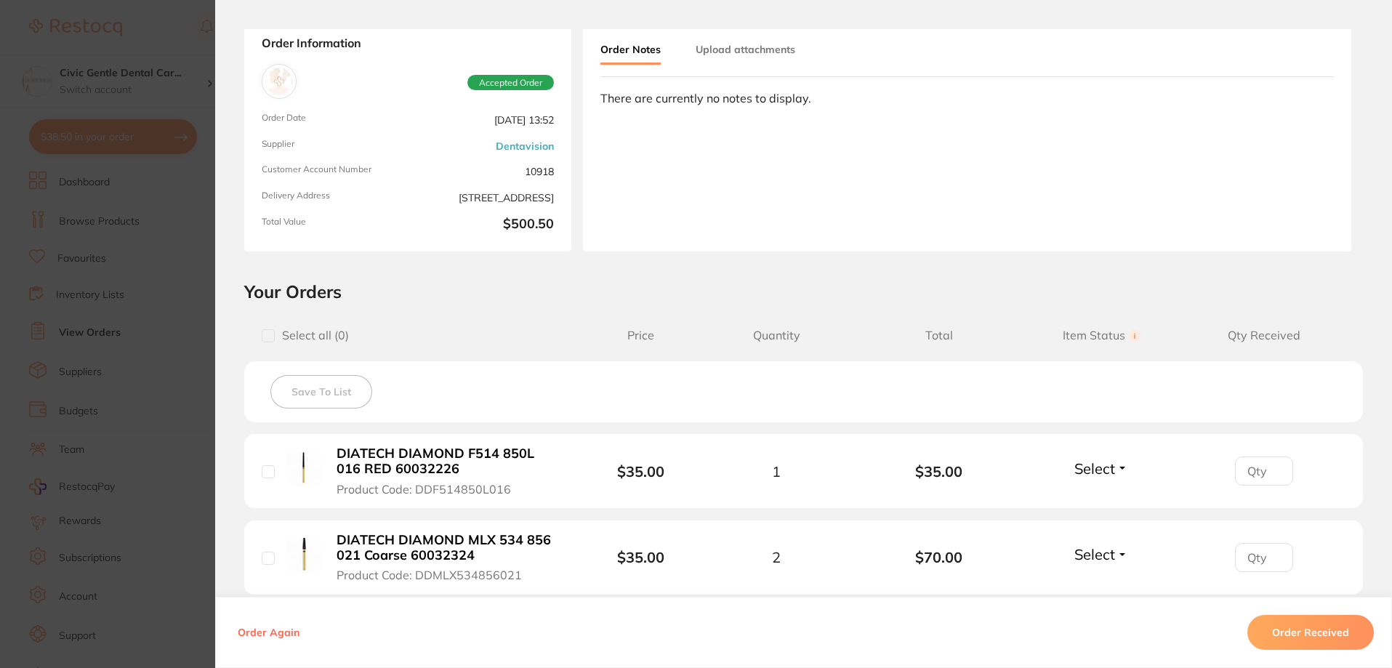
scroll to position [73, 0]
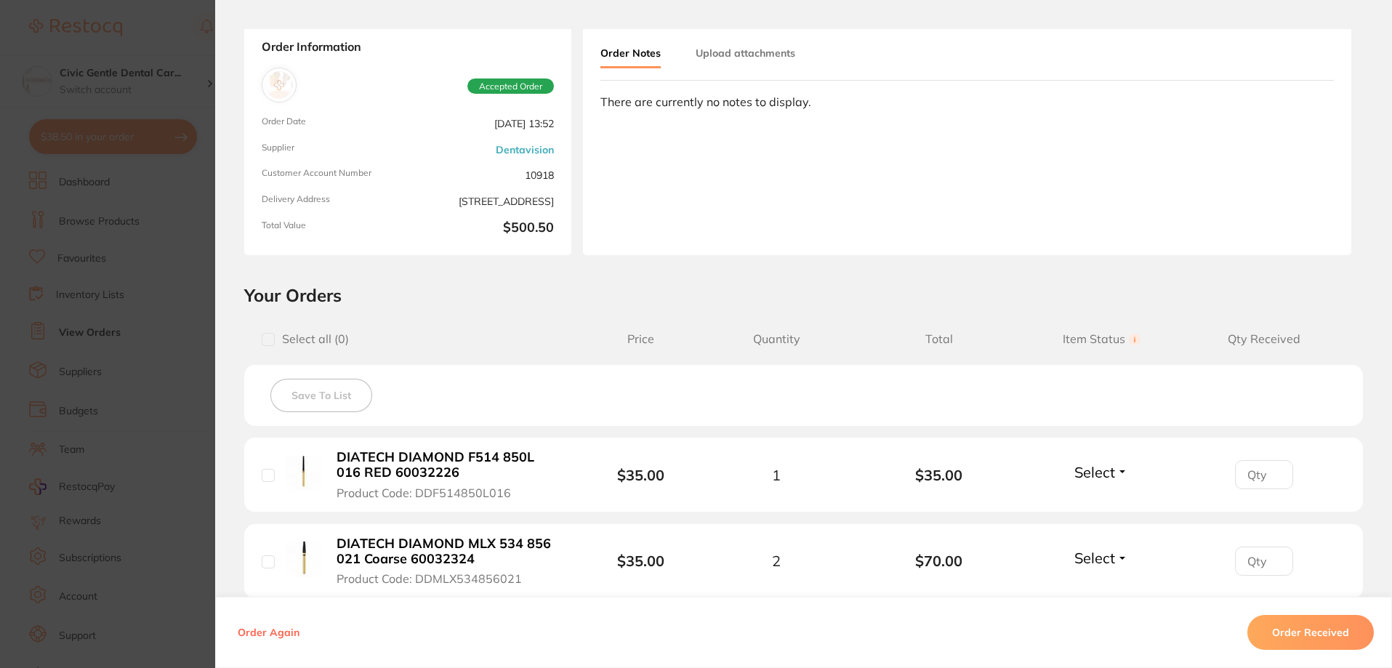
click at [153, 8] on section "Order ID: Restocq- 96036 Order Information Accepted Order Order Date Oct 7 2025…" at bounding box center [696, 334] width 1392 height 668
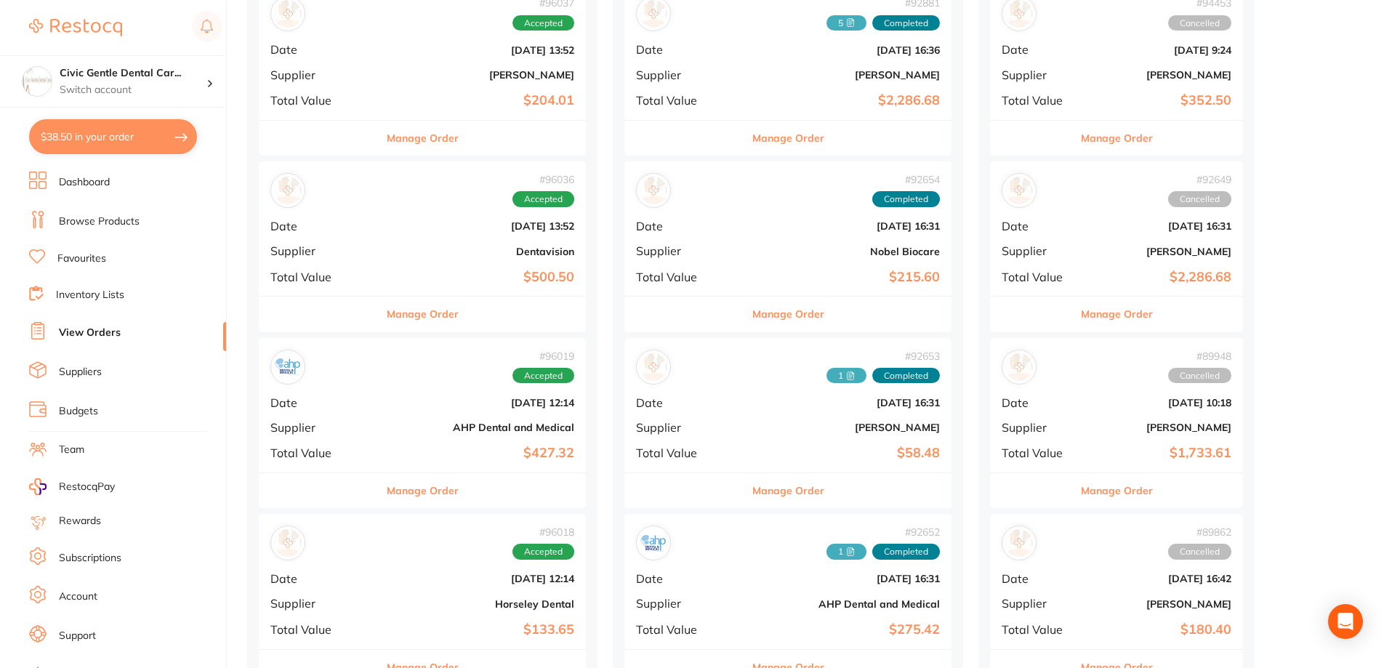
scroll to position [509, 0]
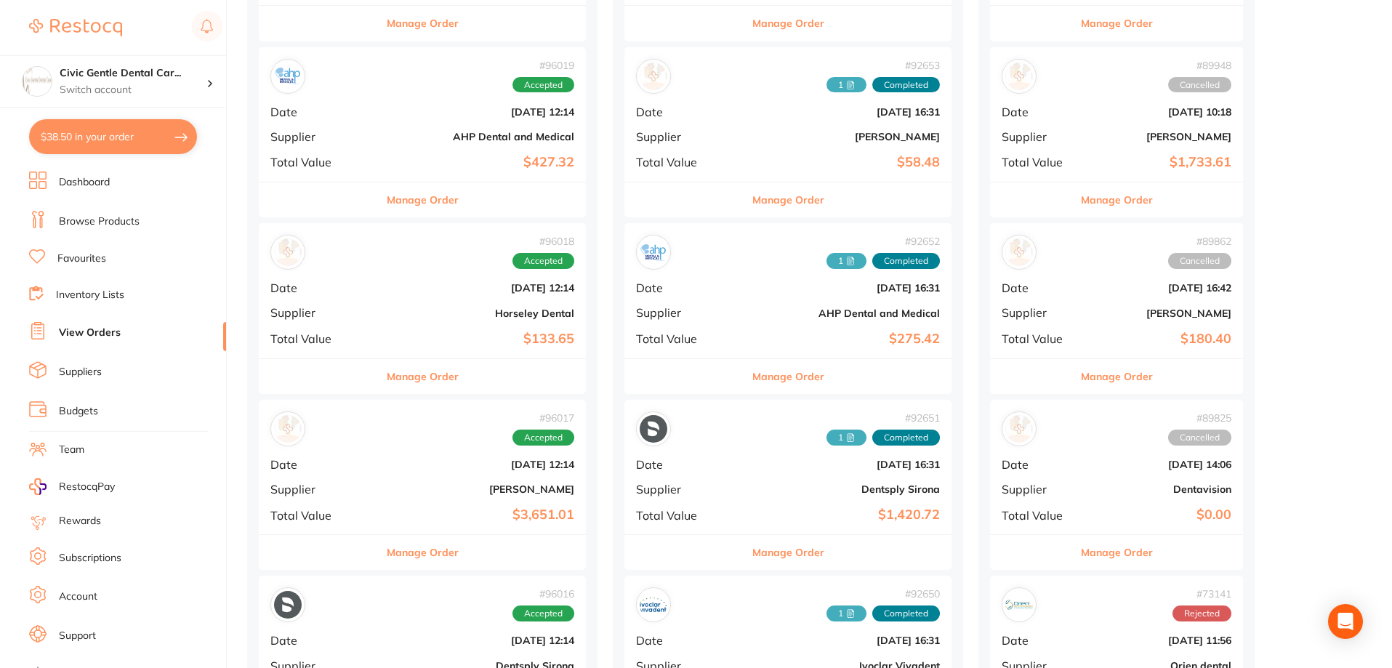
click at [412, 203] on button "Manage Order" at bounding box center [423, 200] width 72 height 35
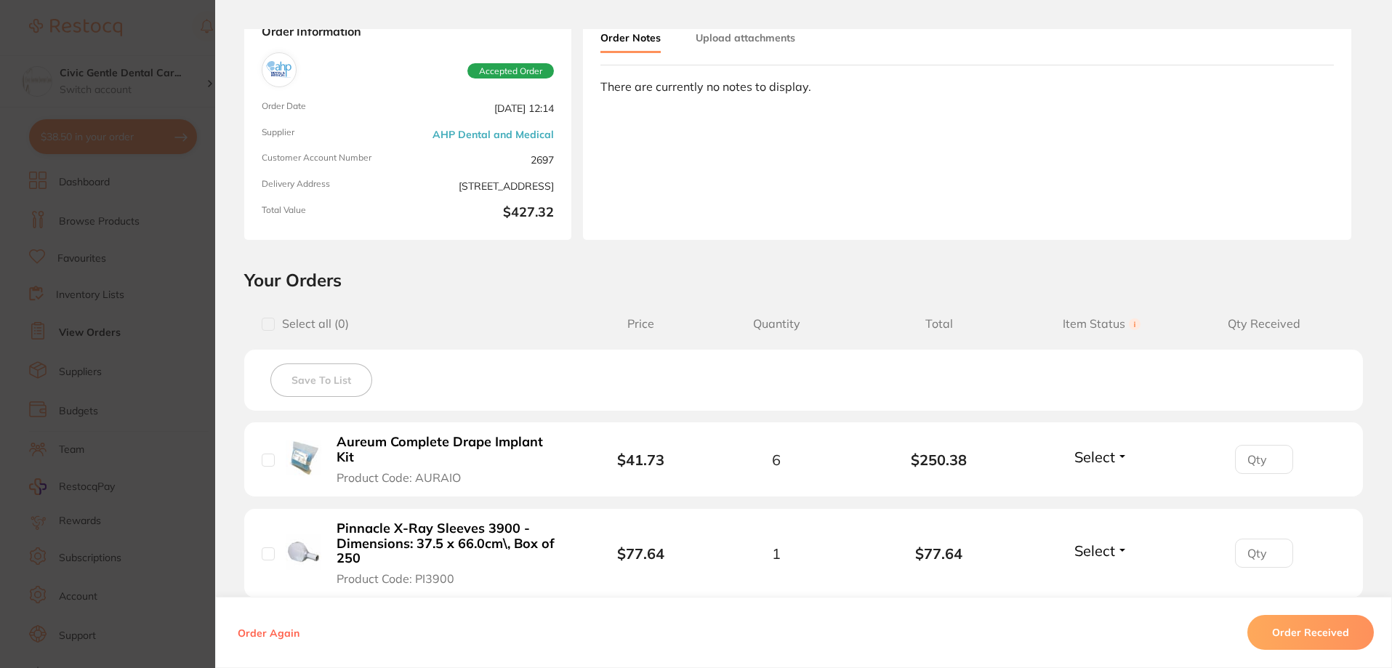
scroll to position [218, 0]
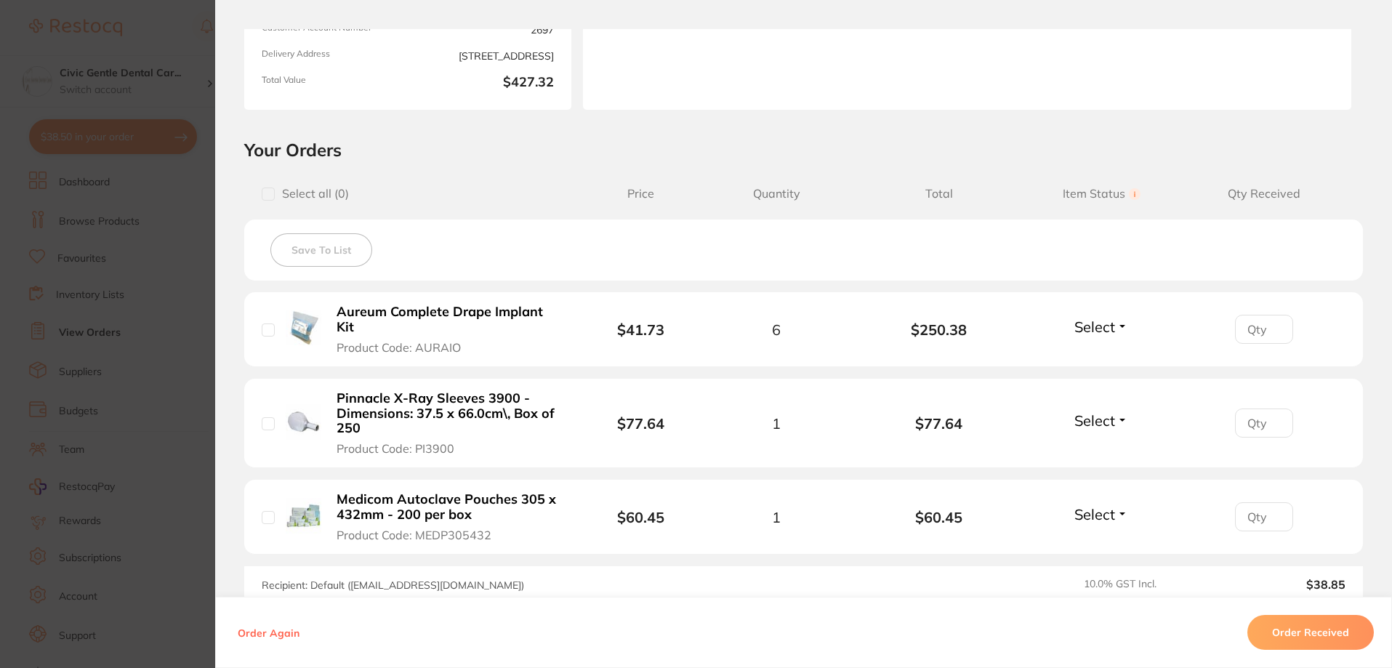
drag, startPoint x: 306, startPoint y: 320, endPoint x: 282, endPoint y: 307, distance: 27.3
click at [282, 307] on div "Aureum Complete Drape Implant Kit Product Code: AURAIO" at bounding box center [424, 329] width 325 height 51
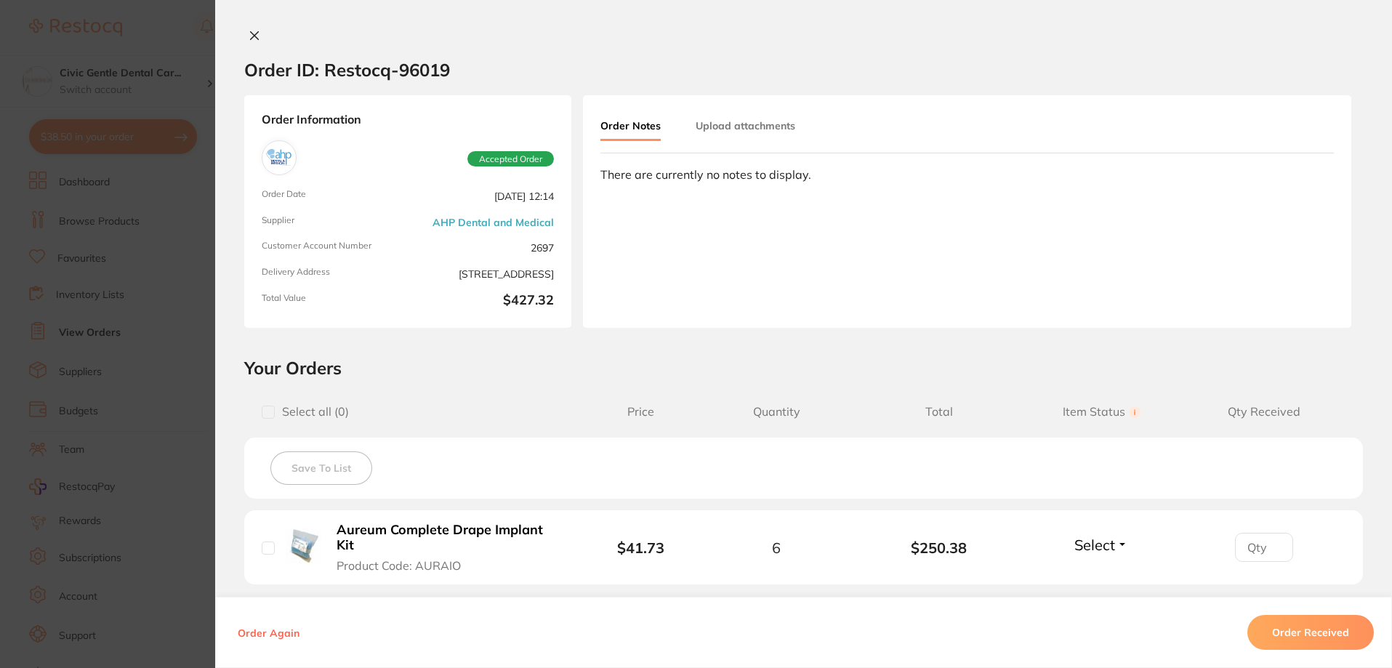
scroll to position [218, 0]
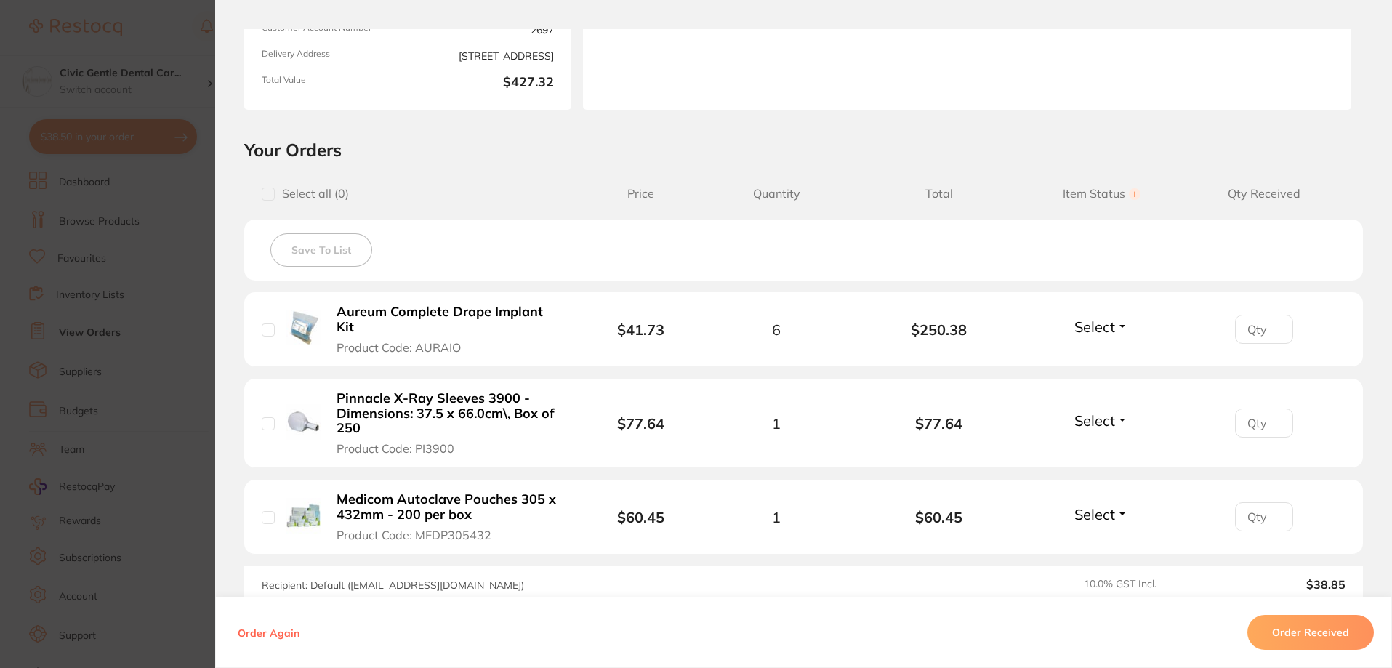
click at [149, 229] on section "Order ID: Restocq- 96019 Order Information Accepted Order Order Date [DATE] 12:…" at bounding box center [696, 334] width 1392 height 668
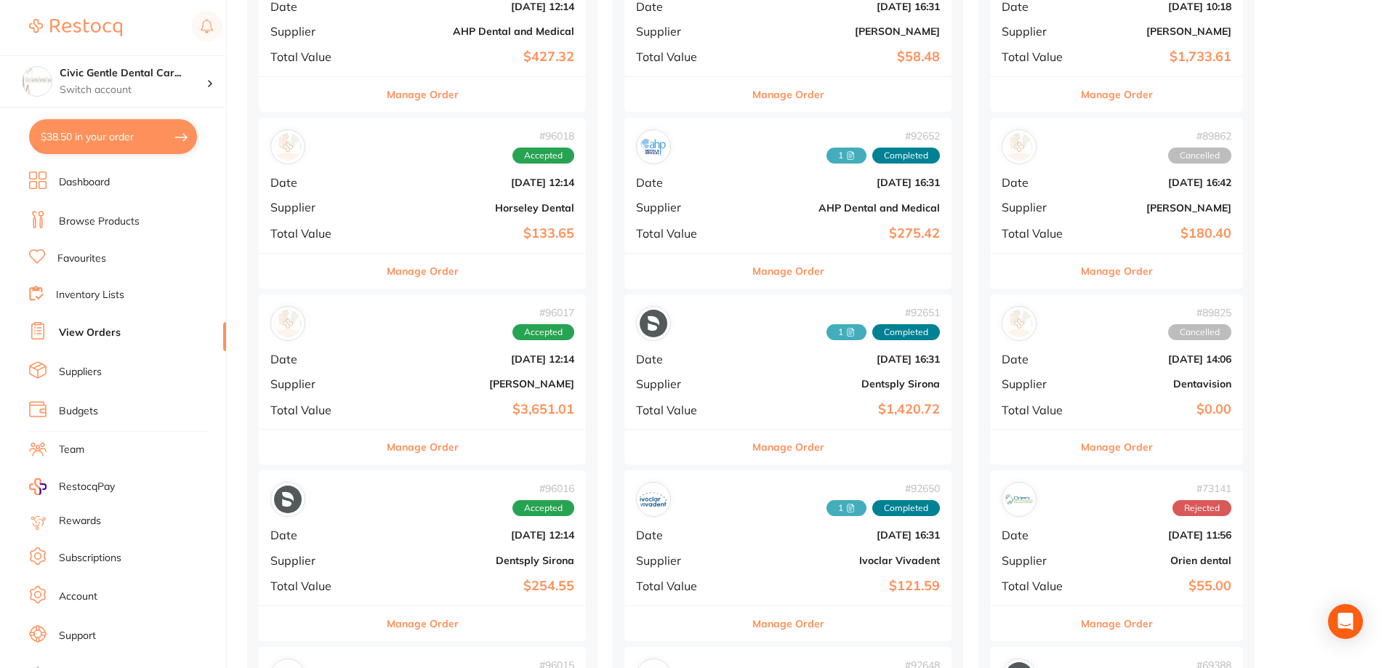
scroll to position [727, 0]
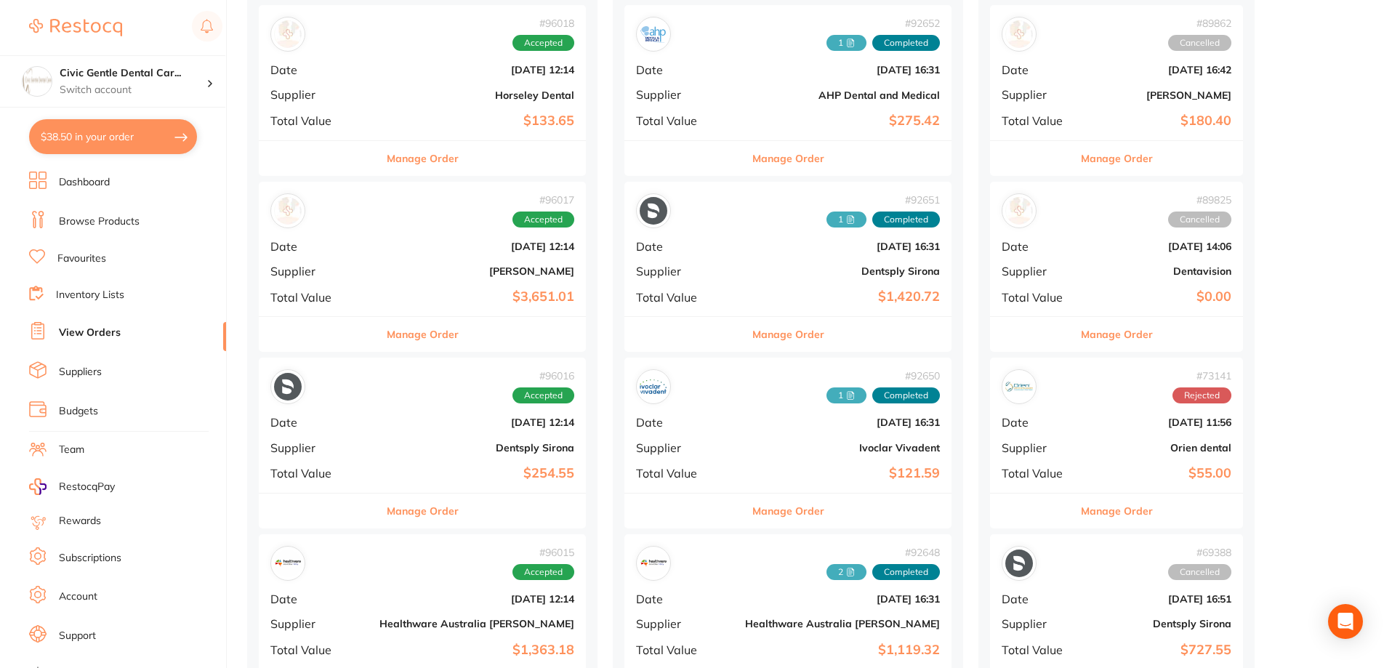
click at [412, 340] on button "Manage Order" at bounding box center [423, 334] width 72 height 35
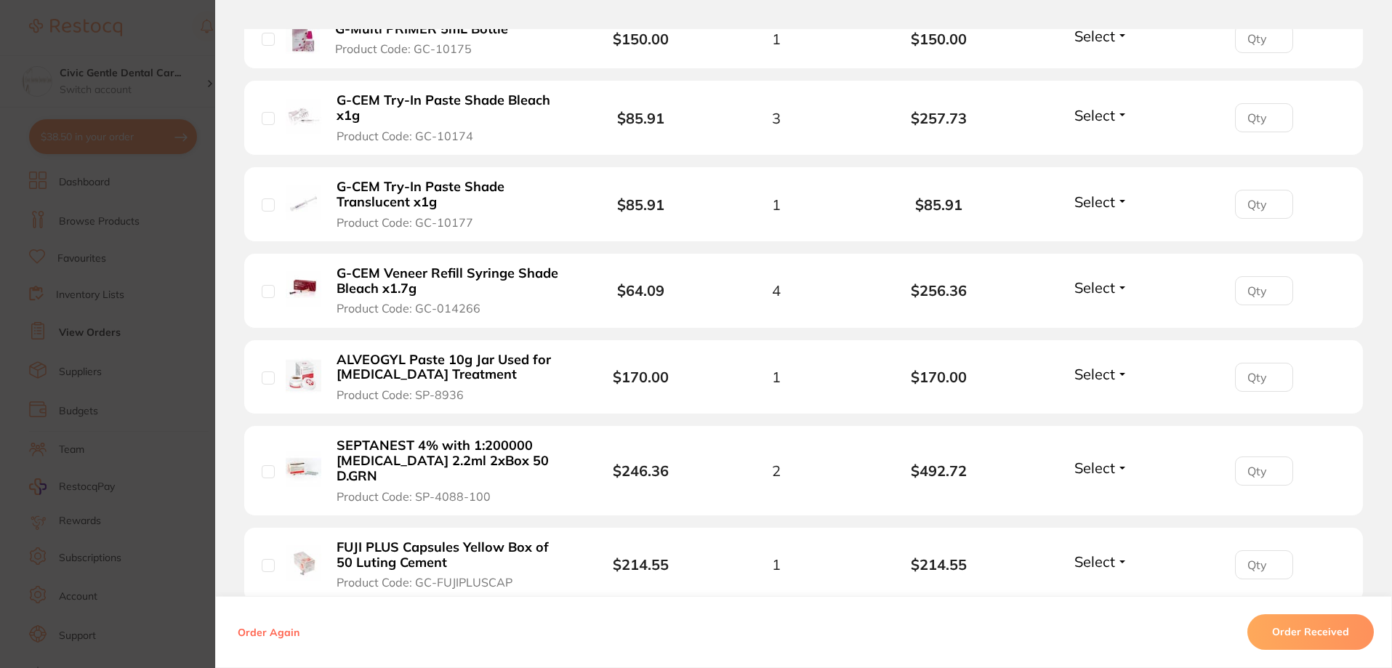
scroll to position [800, 0]
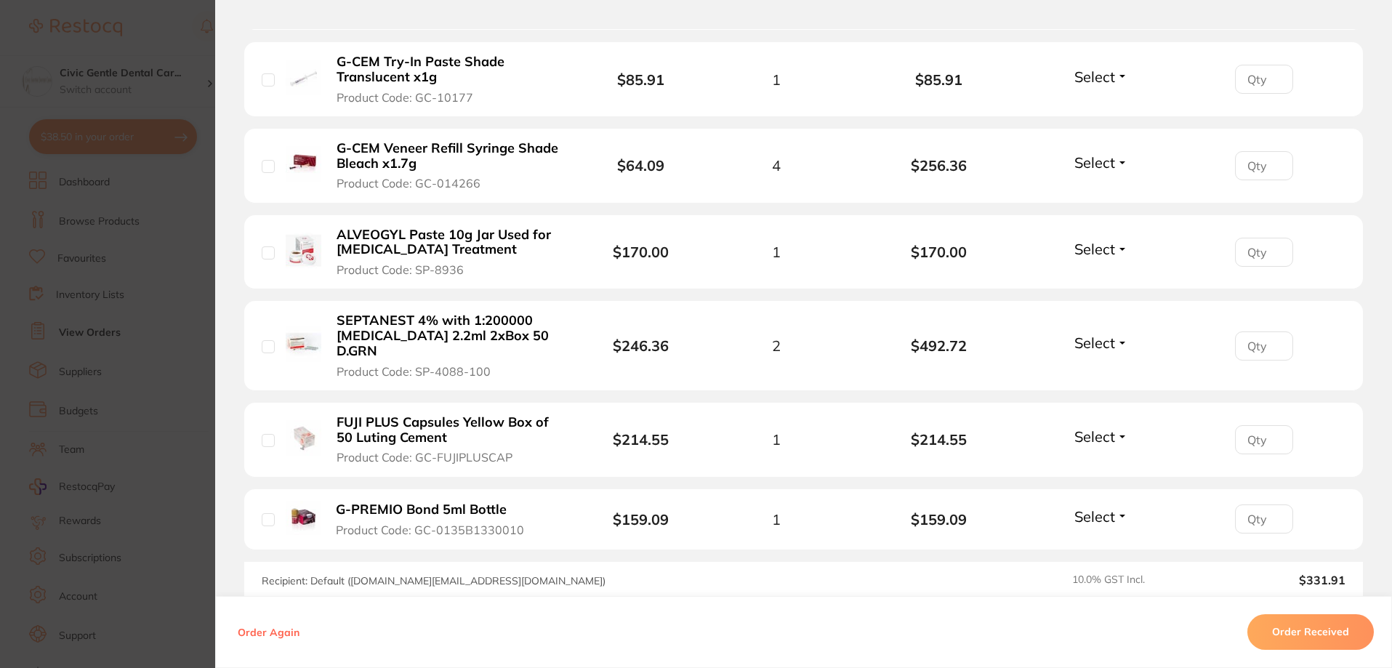
click at [153, 209] on section "Order ID: Restocq- 96017 Order Information Accepted Order Order Date [DATE] 12:…" at bounding box center [696, 334] width 1392 height 668
